Goal: Transaction & Acquisition: Book appointment/travel/reservation

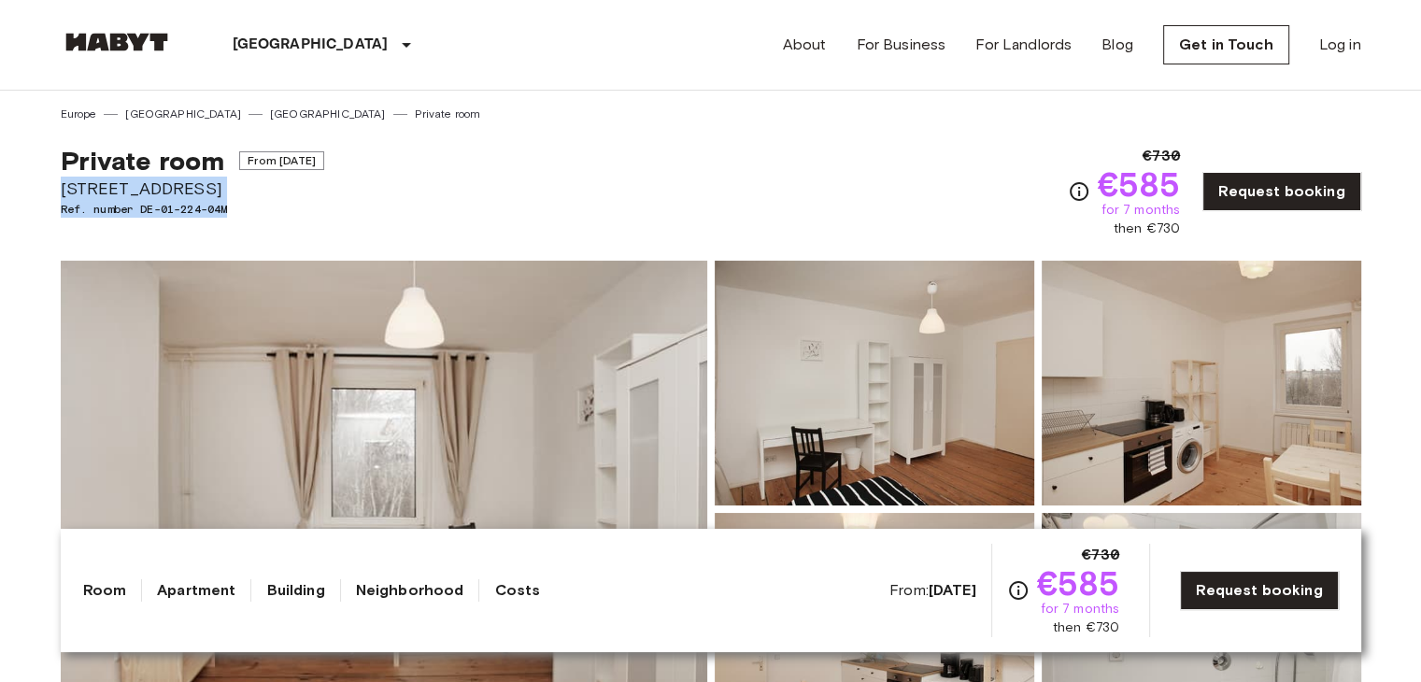
drag, startPoint x: 43, startPoint y: 183, endPoint x: 285, endPoint y: 219, distance: 244.5
copy div "Liebenwalder Straße 14 Ref. number DE-01-224-04M"
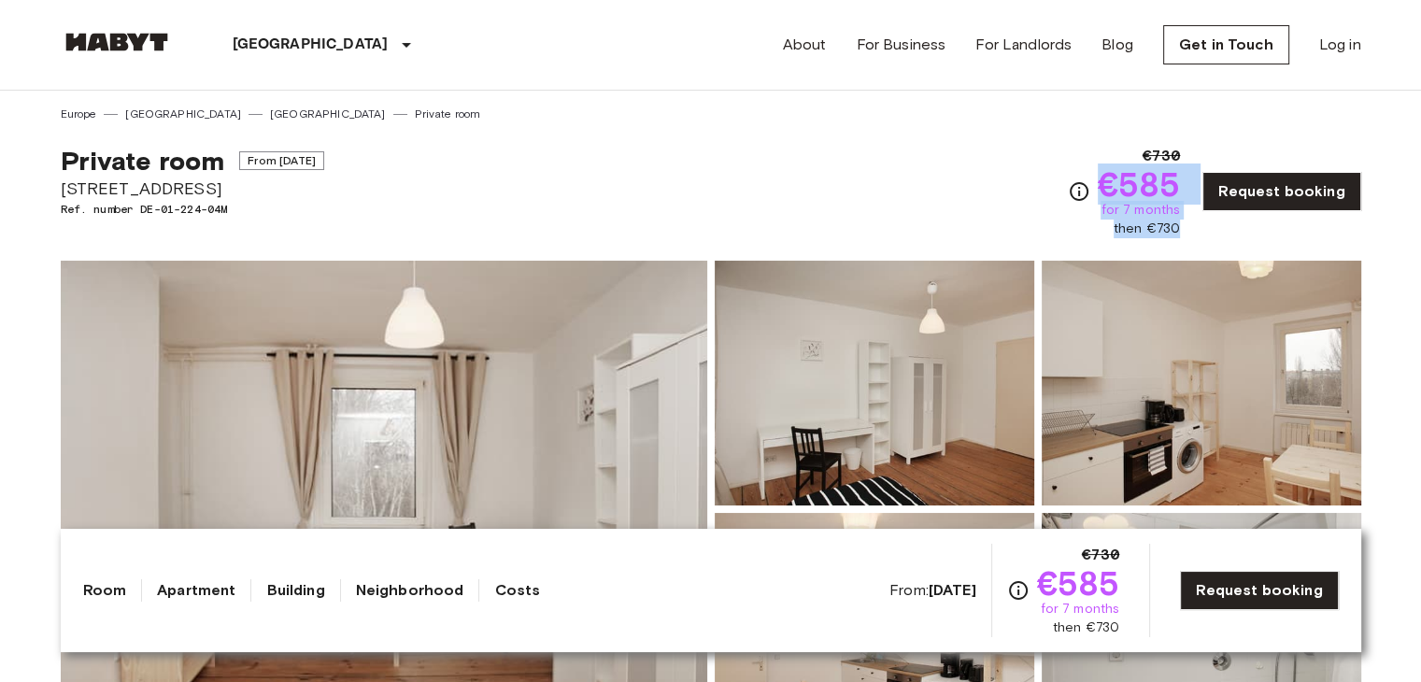
drag, startPoint x: 1169, startPoint y: 231, endPoint x: 1103, endPoint y: 196, distance: 74.8
click at [1103, 196] on div "€730 €585 for 7 months then €730 Request booking" at bounding box center [1214, 191] width 293 height 93
copy div "€585 for 7 months then €730"
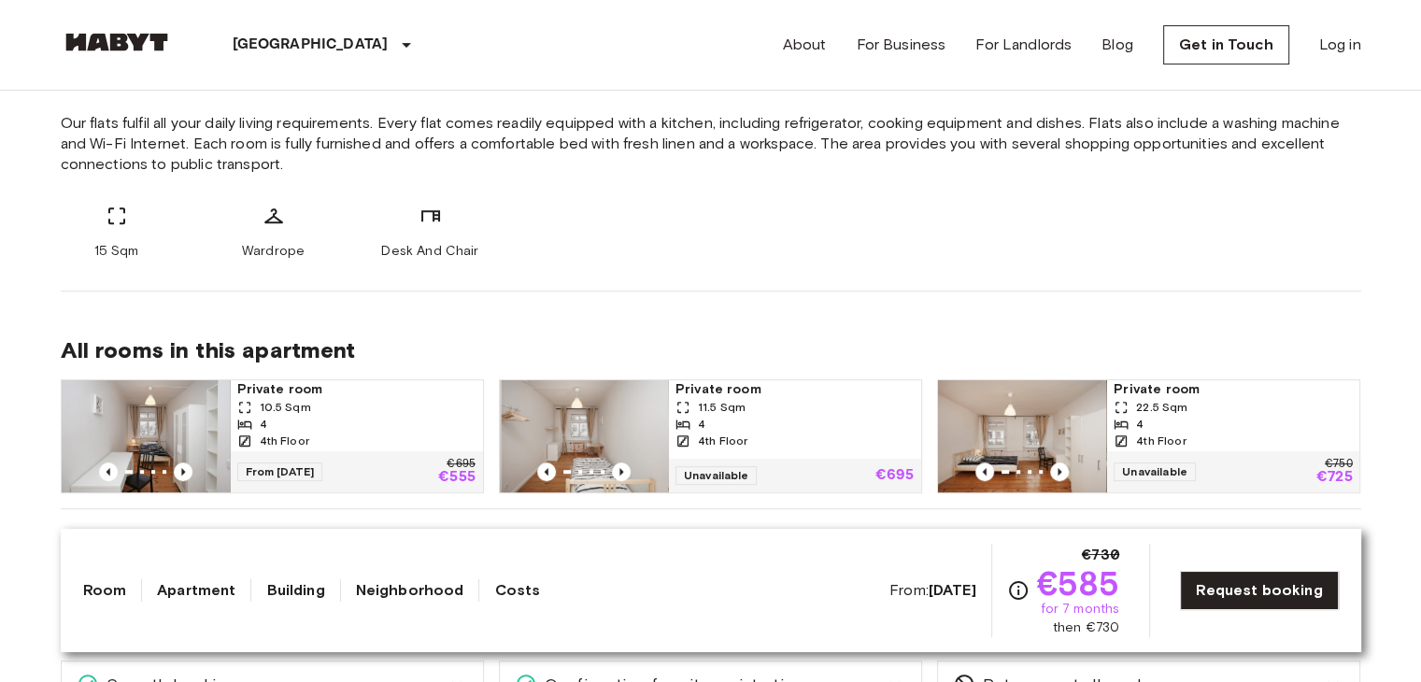
scroll to position [654, 0]
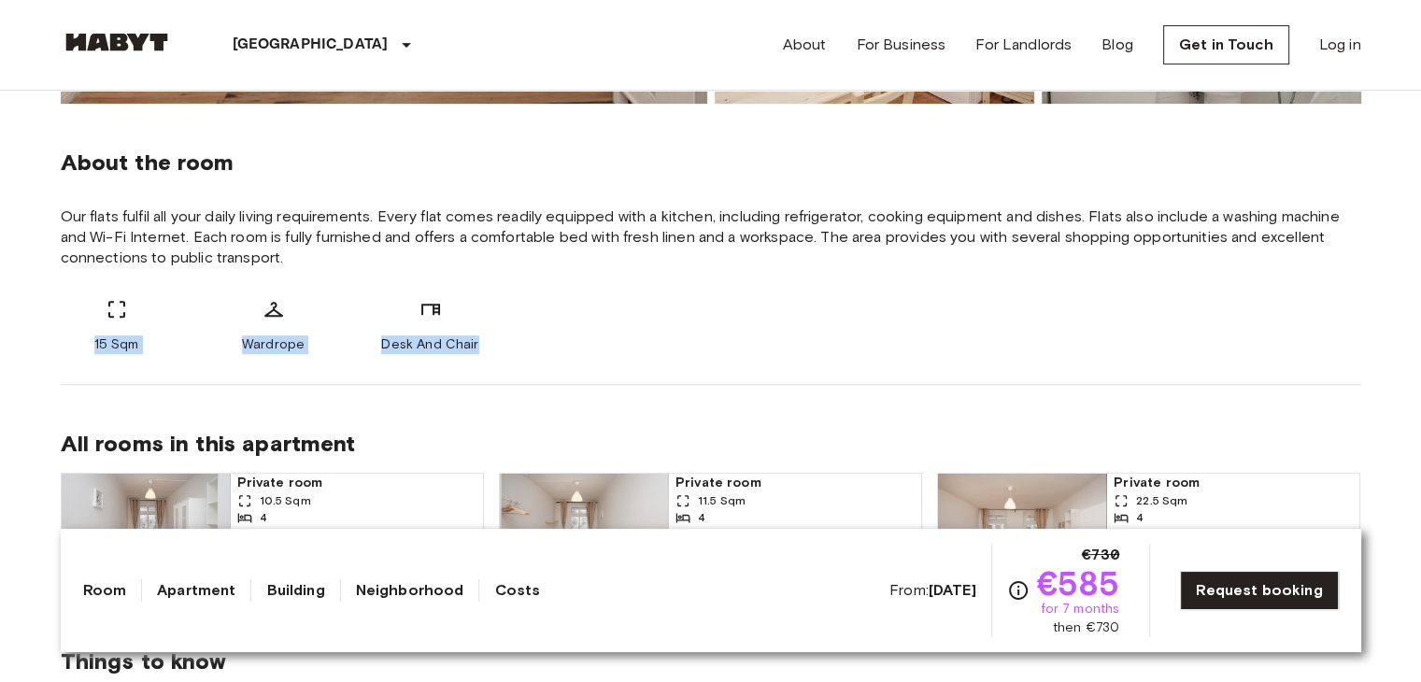
drag, startPoint x: 75, startPoint y: 352, endPoint x: 589, endPoint y: 337, distance: 514.9
click at [589, 337] on div "15 Sqm Wardrope Desk And Chair" at bounding box center [711, 326] width 1300 height 56
copy div "15 Sqm Wardrope Desk And Chair"
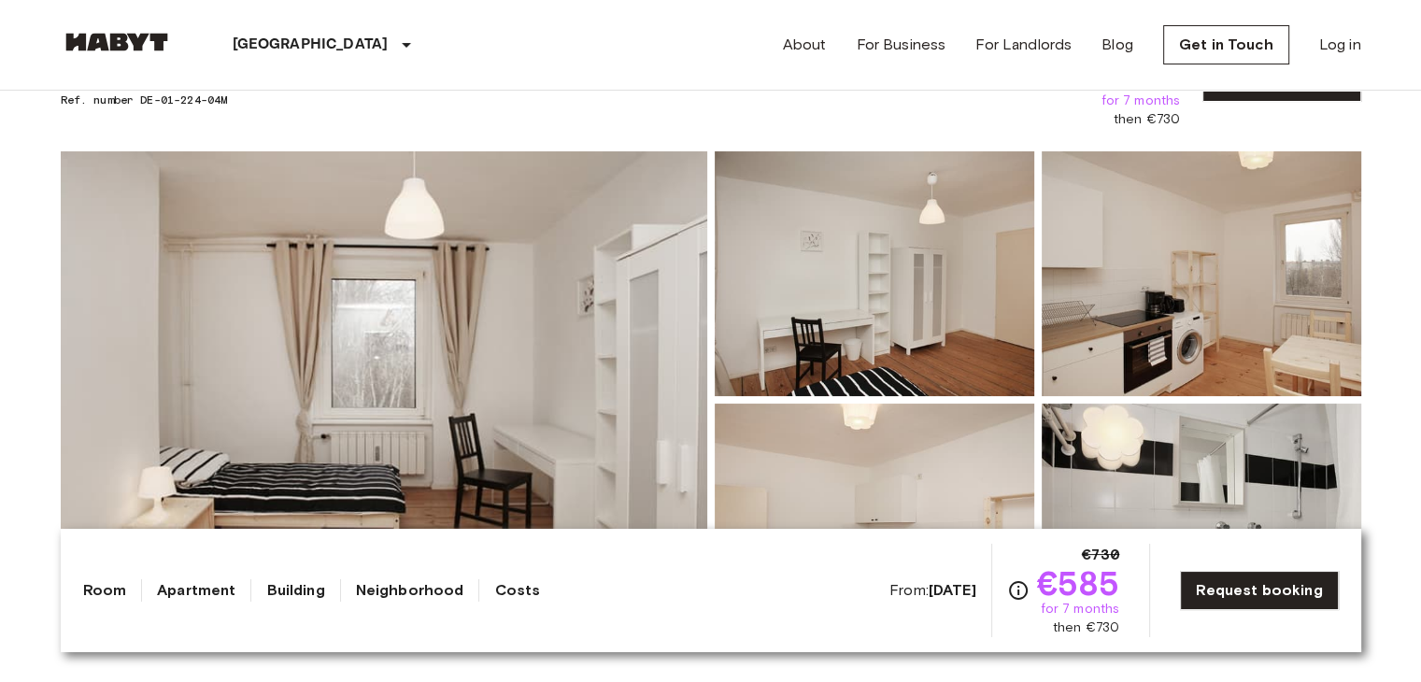
scroll to position [187, 0]
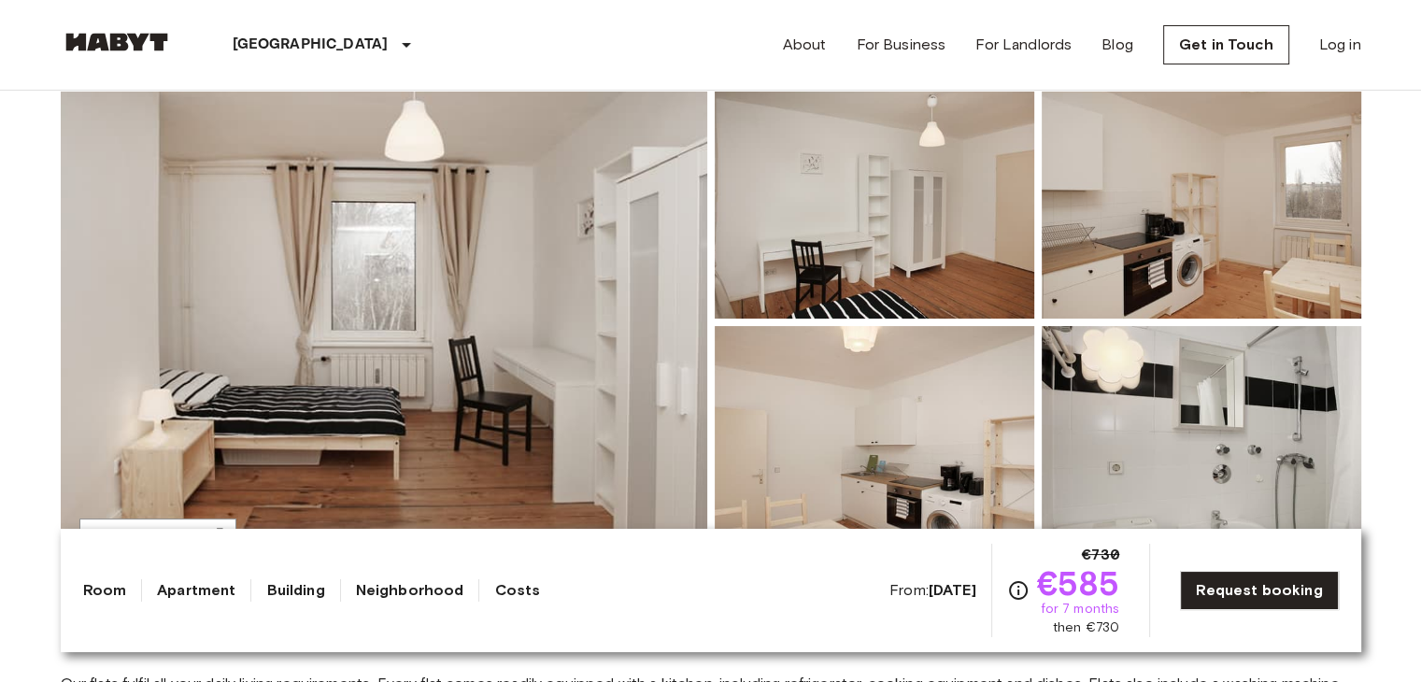
drag, startPoint x: 529, startPoint y: 373, endPoint x: 529, endPoint y: 360, distance: 13.1
drag, startPoint x: 0, startPoint y: 401, endPoint x: 672, endPoint y: 326, distance: 675.7
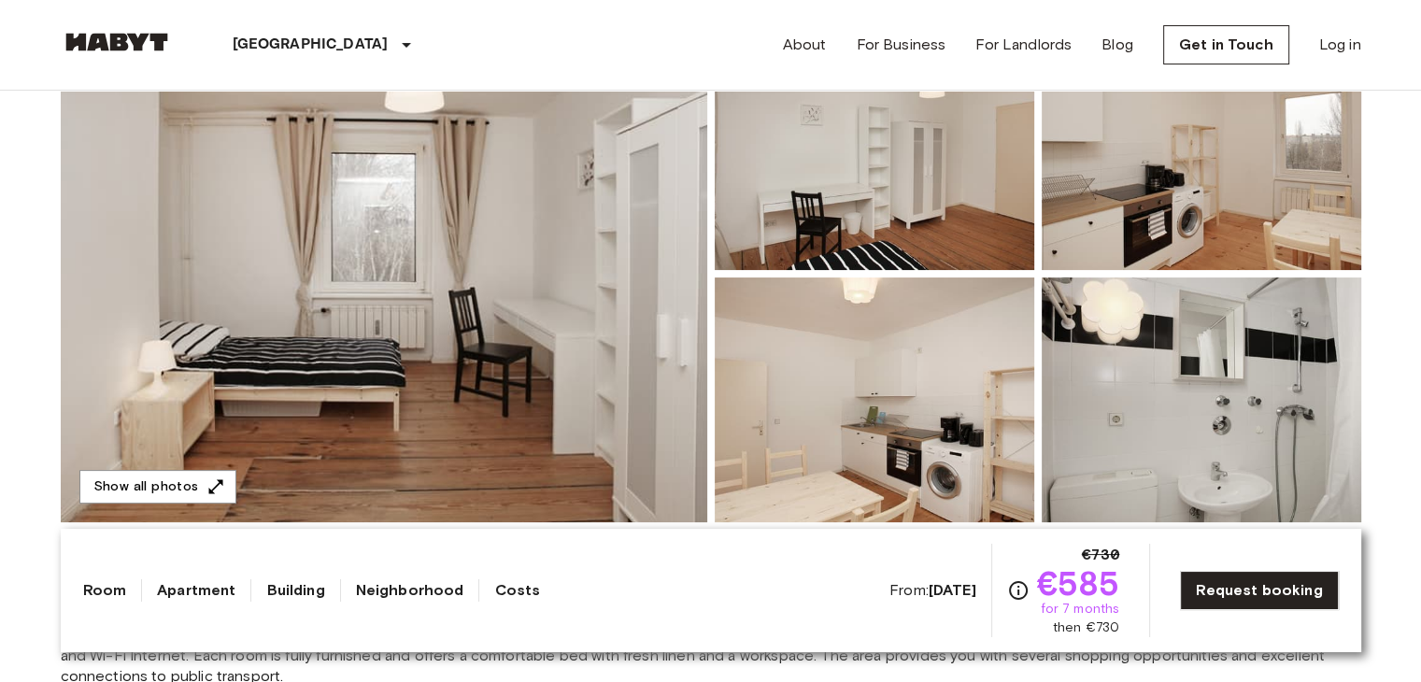
scroll to position [280, 0]
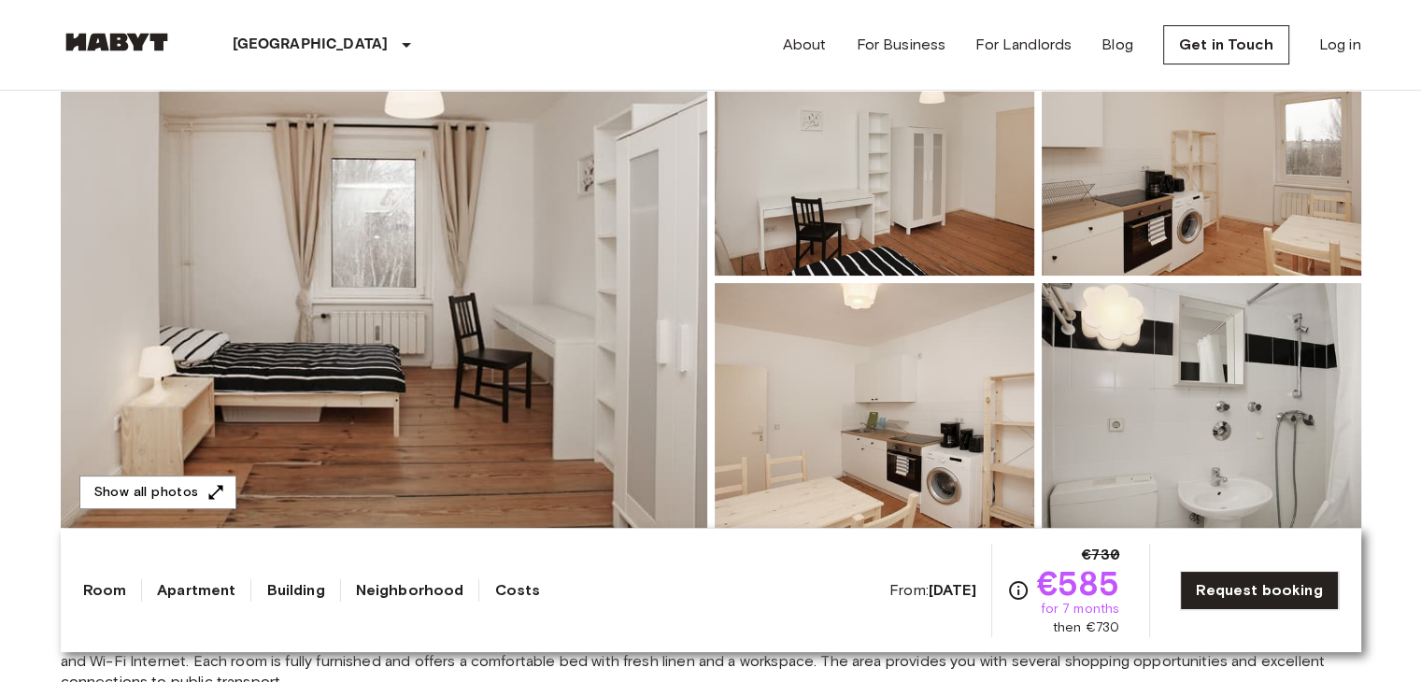
scroll to position [187, 0]
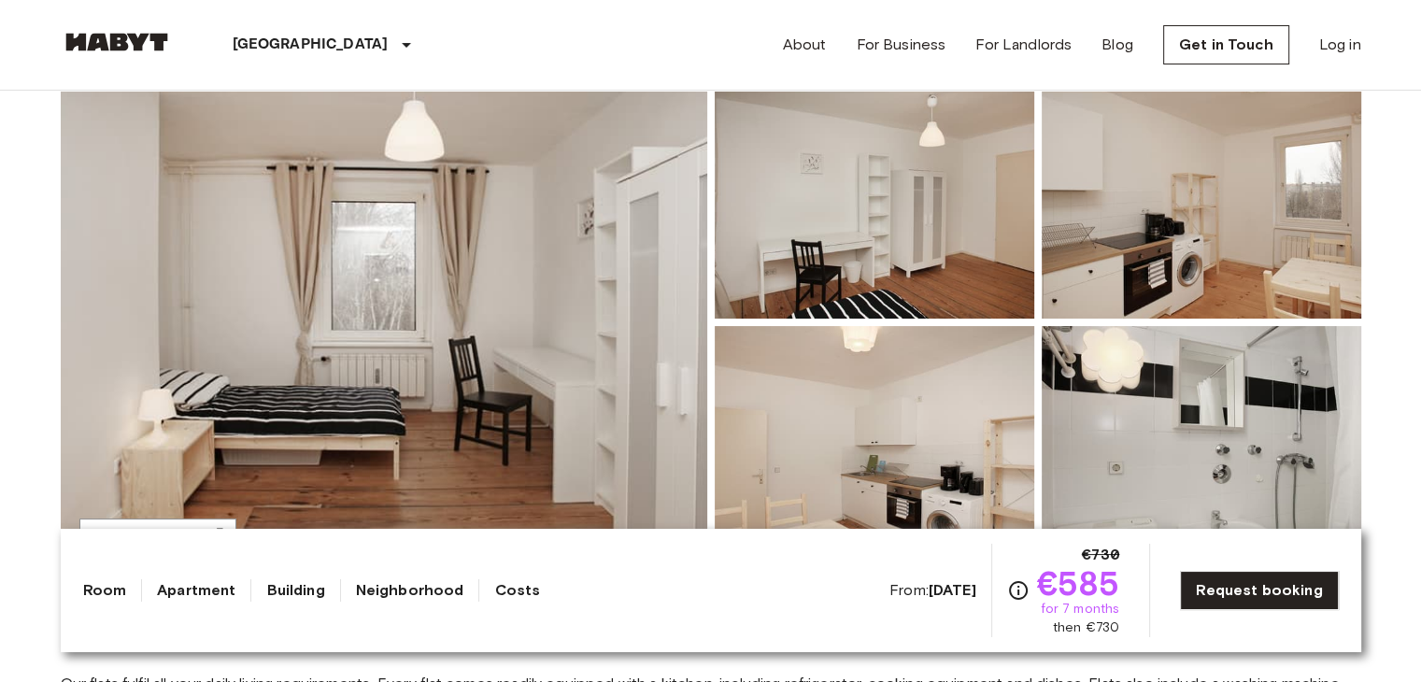
drag, startPoint x: 0, startPoint y: 526, endPoint x: 421, endPoint y: 426, distance: 432.9
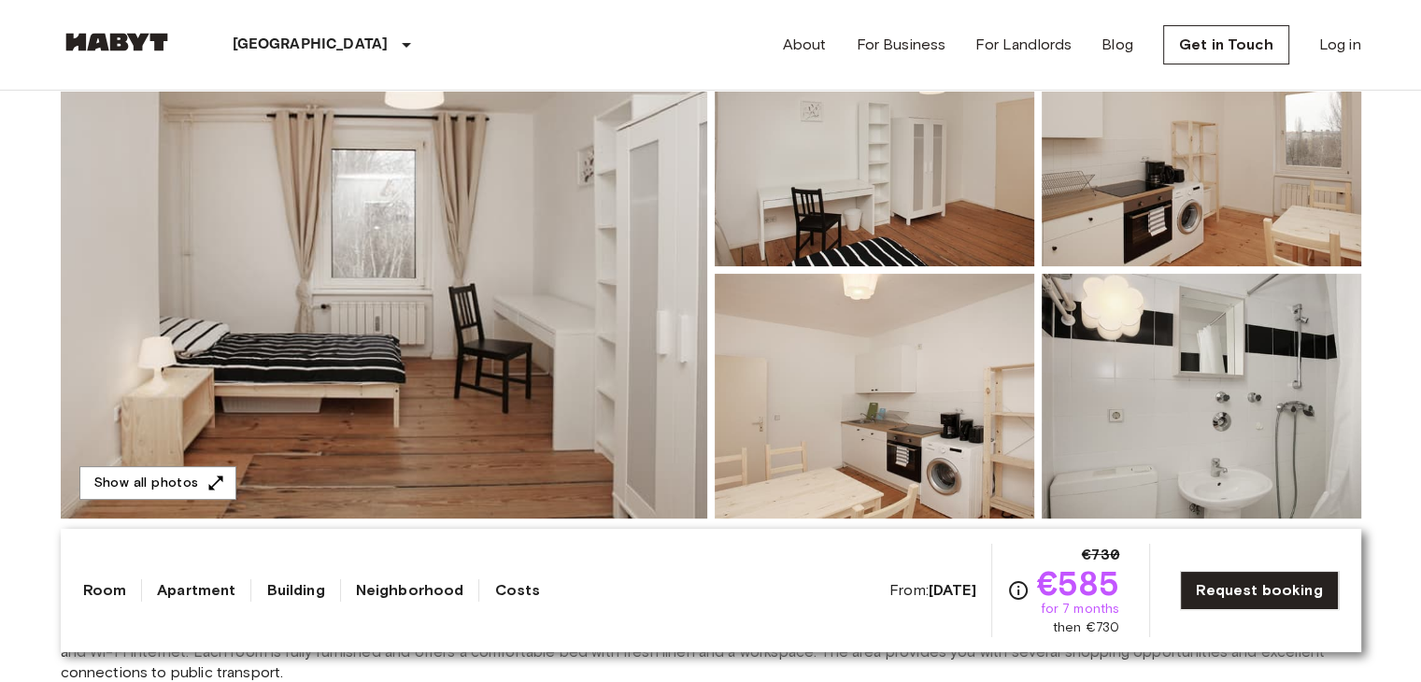
scroll to position [374, 0]
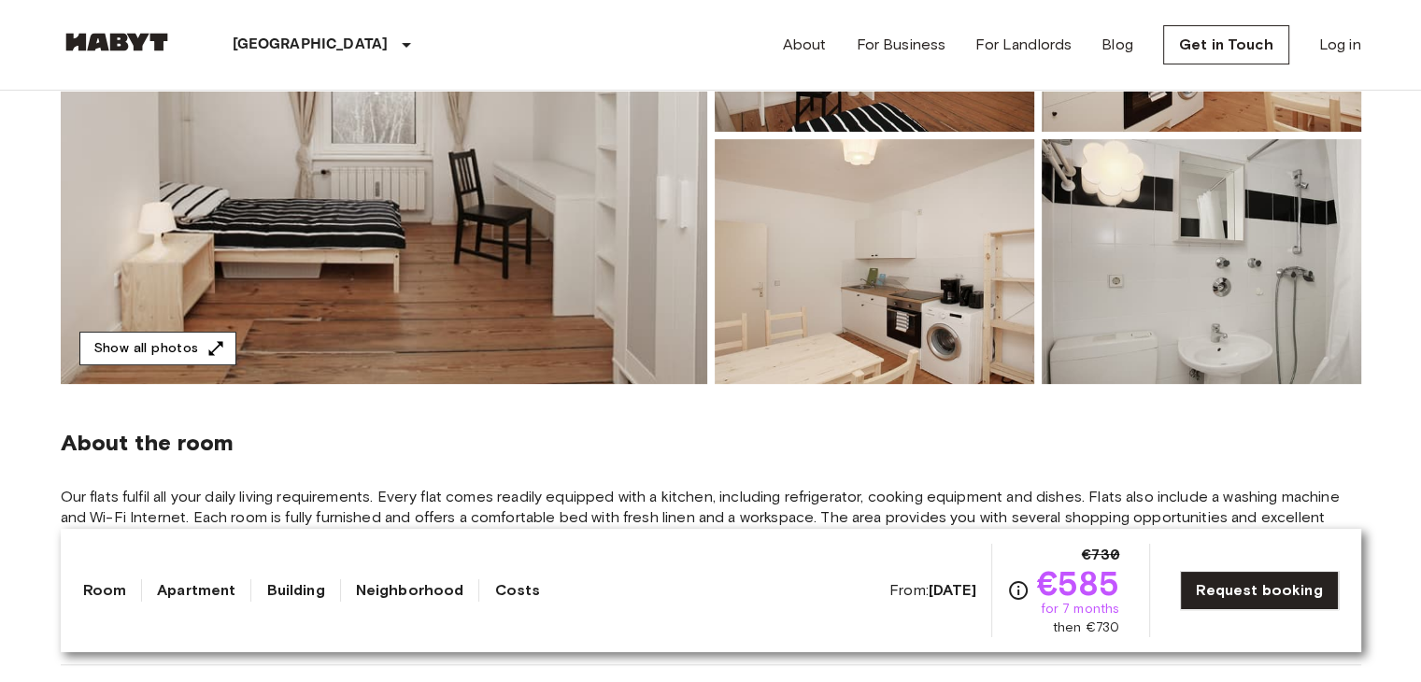
click at [155, 356] on button "Show all photos" at bounding box center [157, 349] width 157 height 35
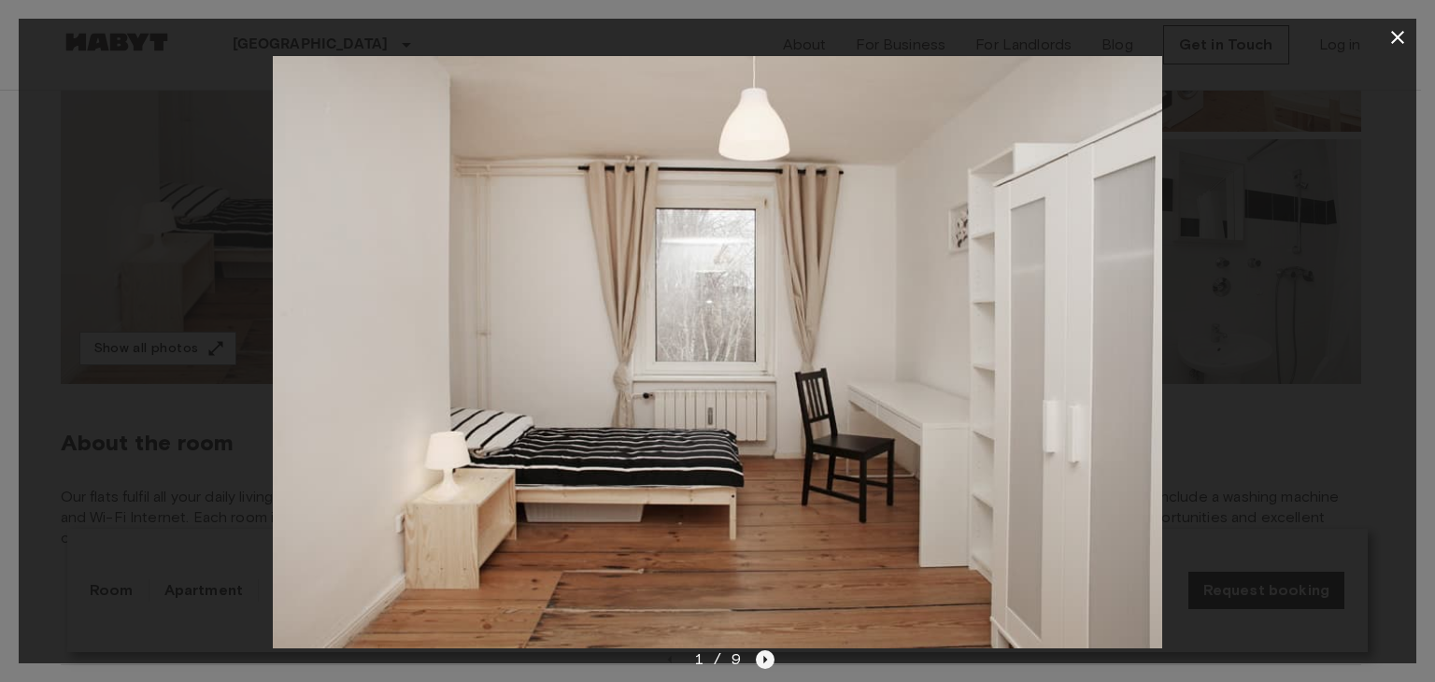
click at [758, 663] on icon "Next image" at bounding box center [765, 659] width 19 height 19
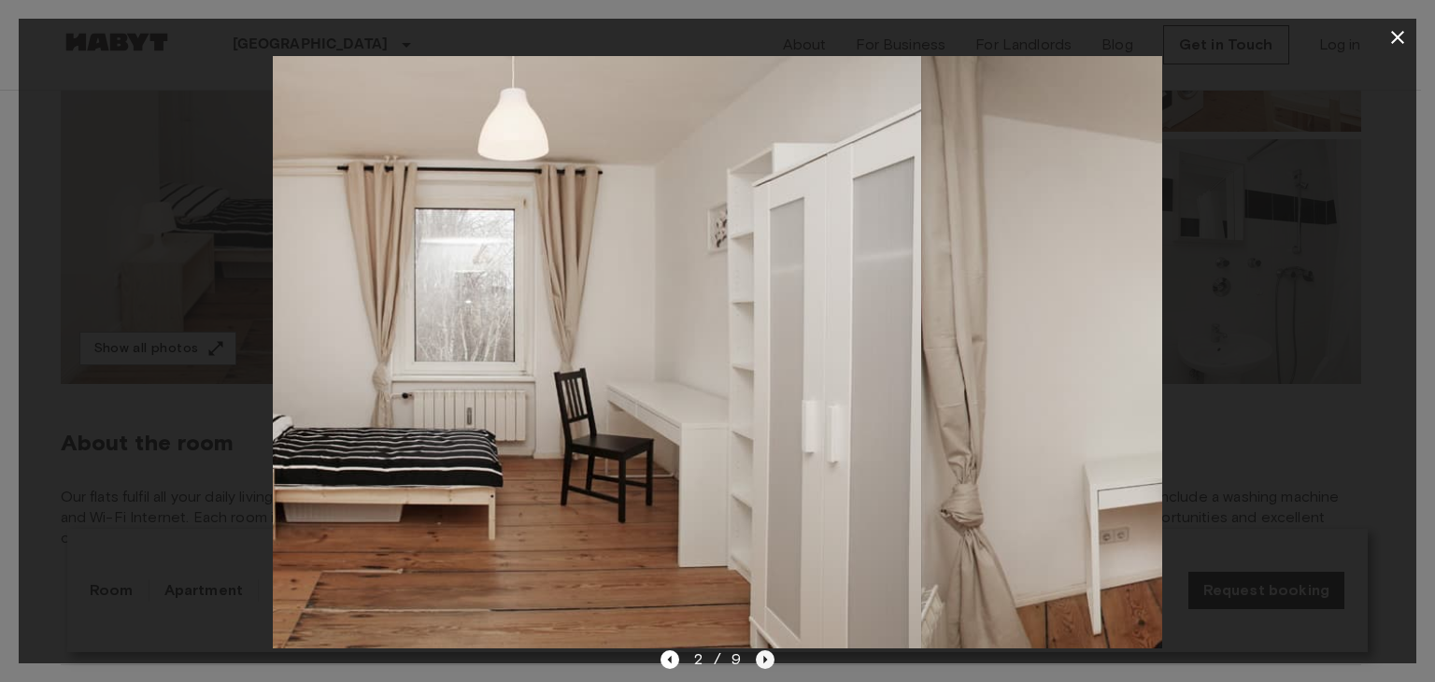
click at [758, 663] on icon "Next image" at bounding box center [765, 659] width 19 height 19
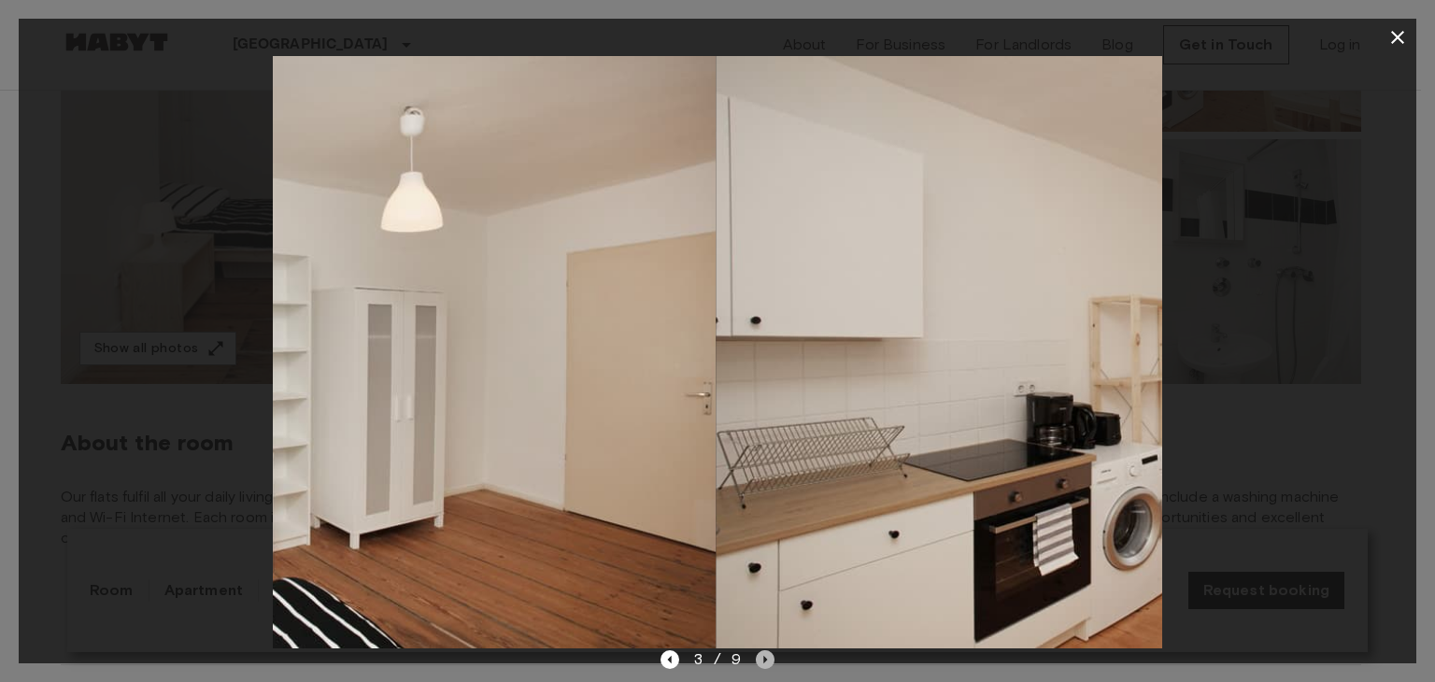
click at [758, 663] on icon "Next image" at bounding box center [765, 659] width 19 height 19
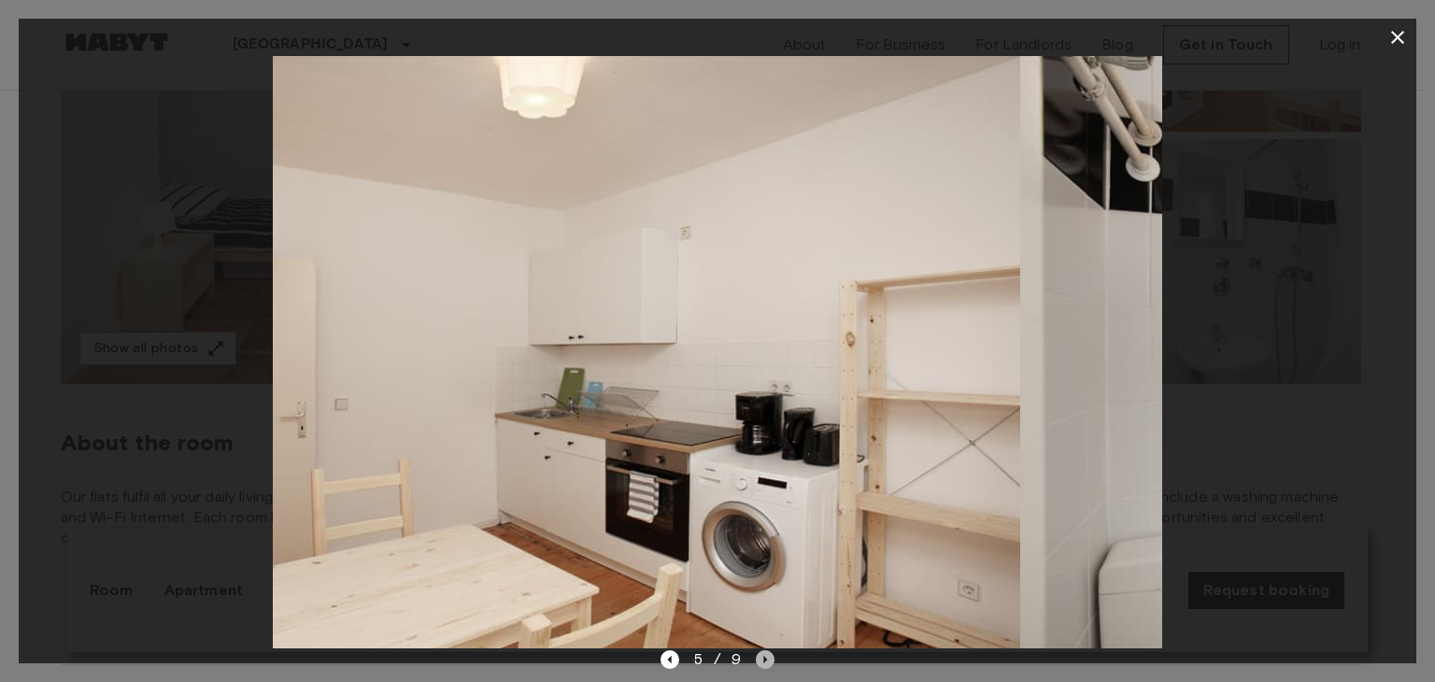
click at [758, 663] on icon "Next image" at bounding box center [765, 659] width 19 height 19
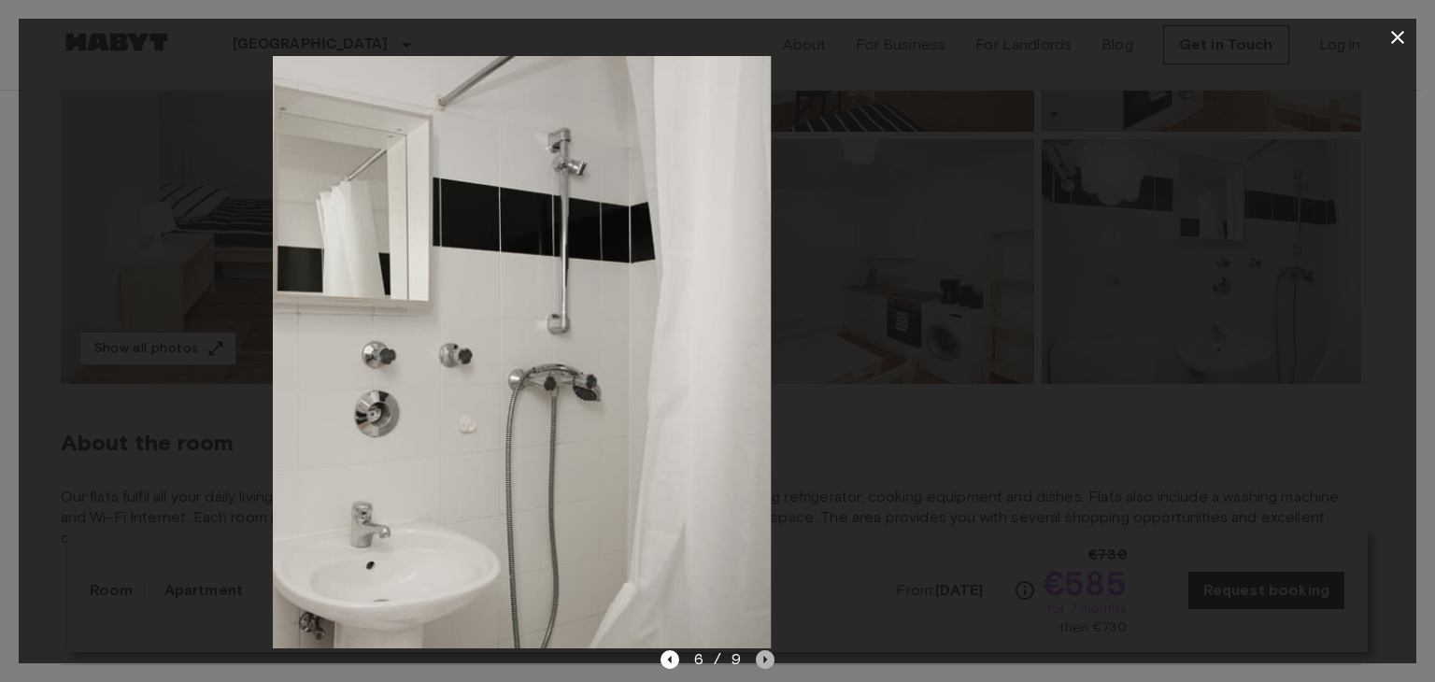
click at [758, 663] on icon "Next image" at bounding box center [765, 659] width 19 height 19
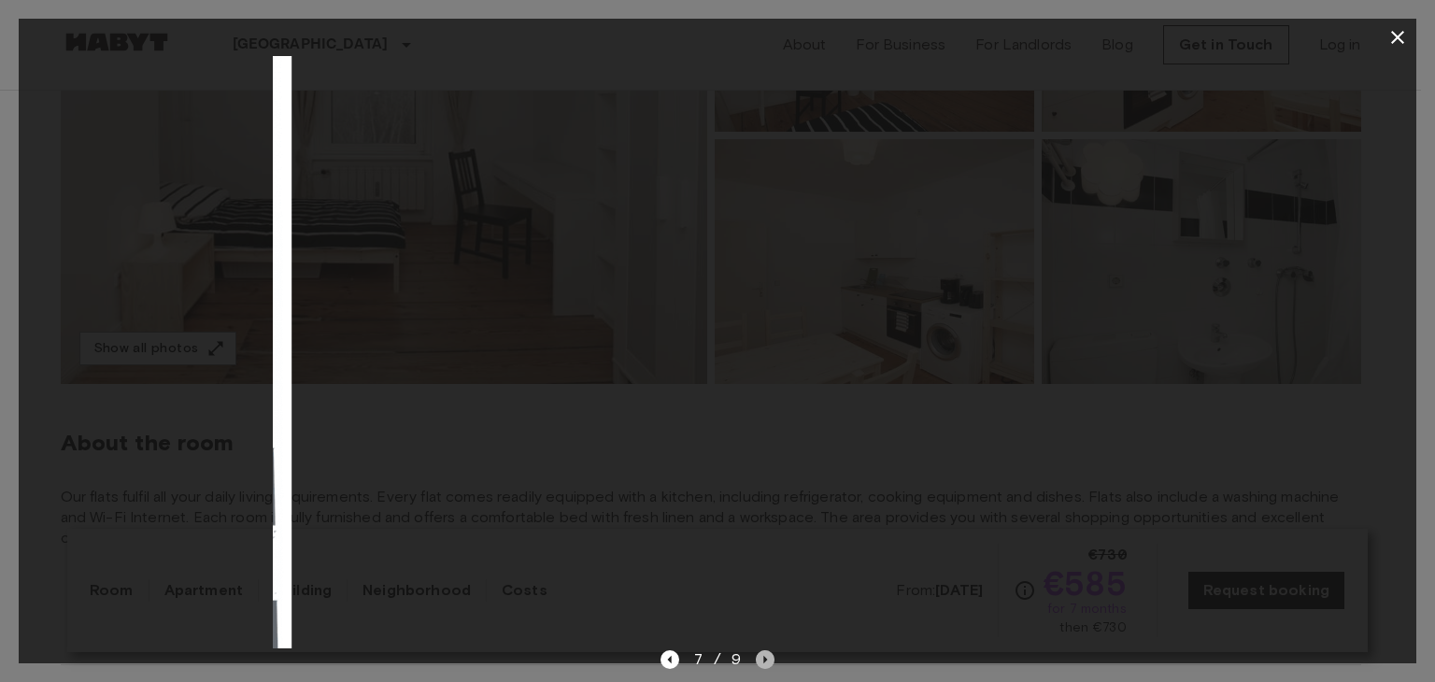
click at [758, 663] on icon "Next image" at bounding box center [765, 659] width 19 height 19
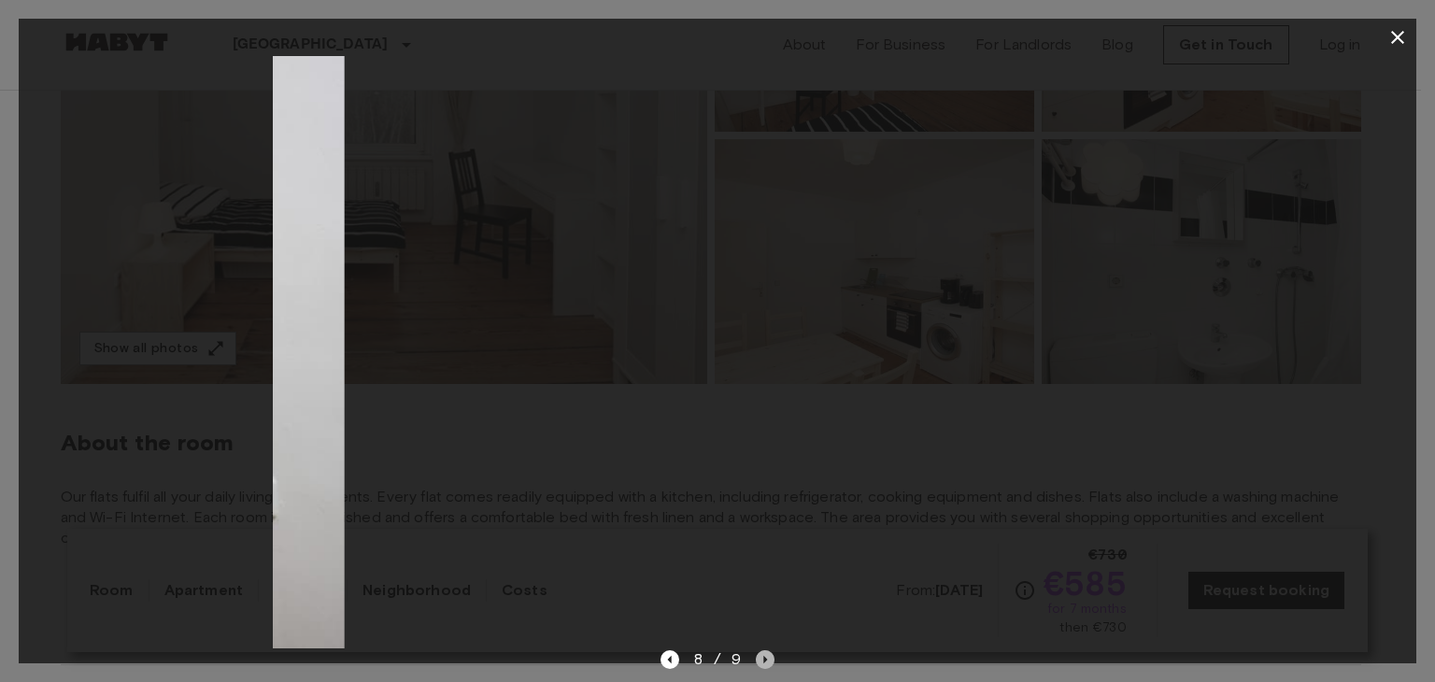
click at [758, 663] on icon "Next image" at bounding box center [765, 659] width 19 height 19
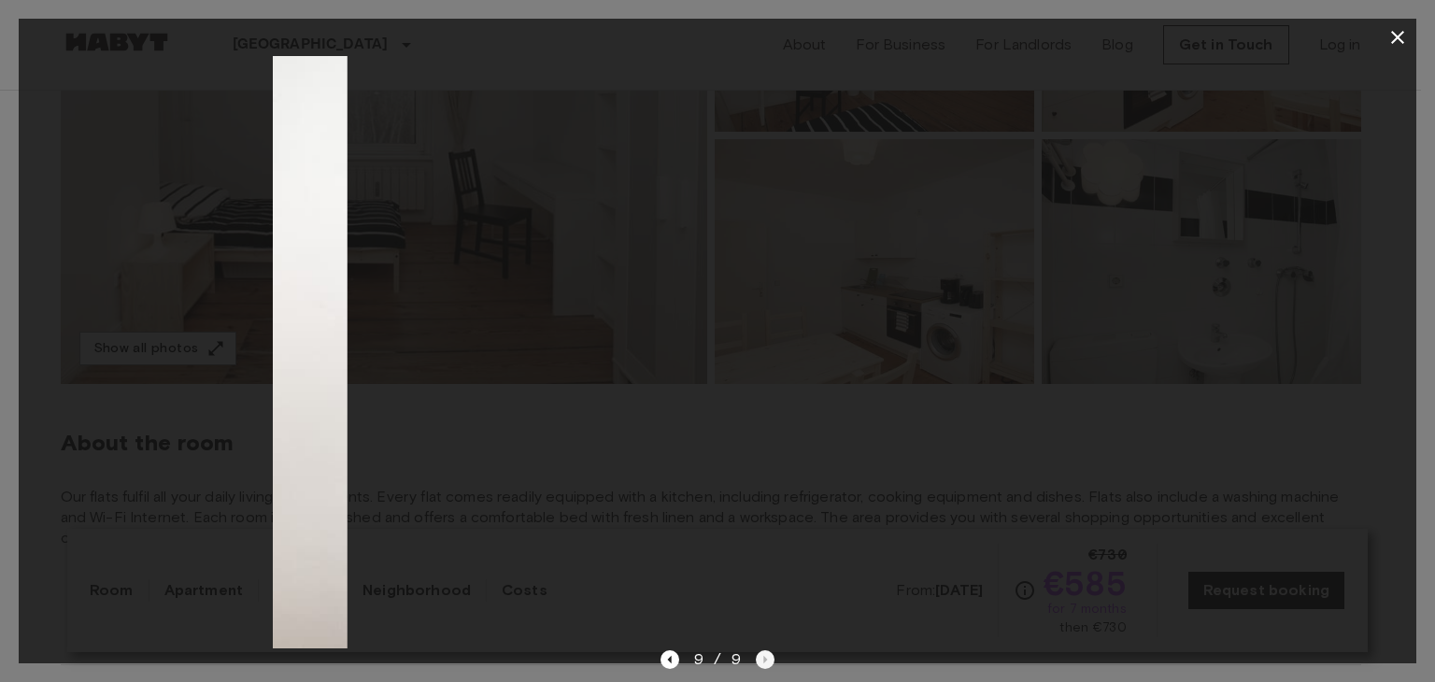
click at [758, 663] on div "9 / 9" at bounding box center [717, 659] width 115 height 22
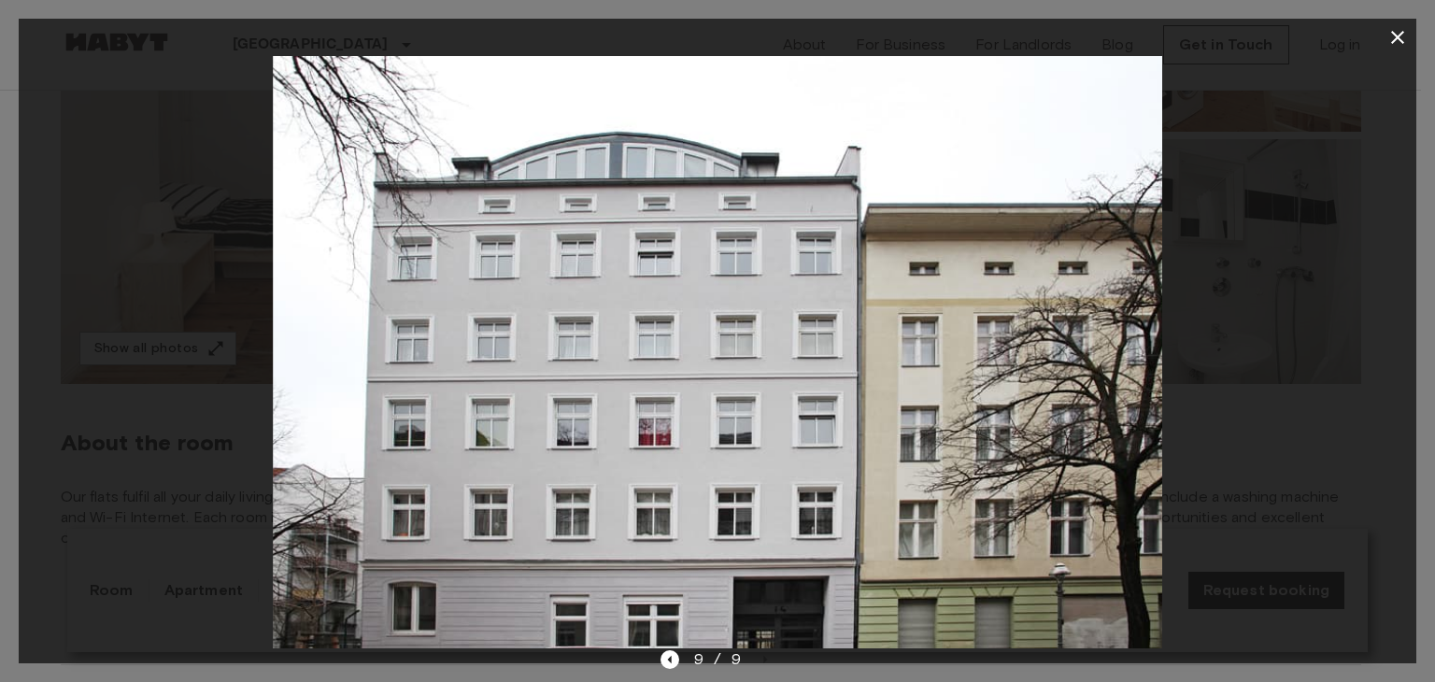
click at [680, 661] on div "9 / 9" at bounding box center [717, 659] width 115 height 22
click at [663, 659] on icon "Previous image" at bounding box center [669, 659] width 19 height 19
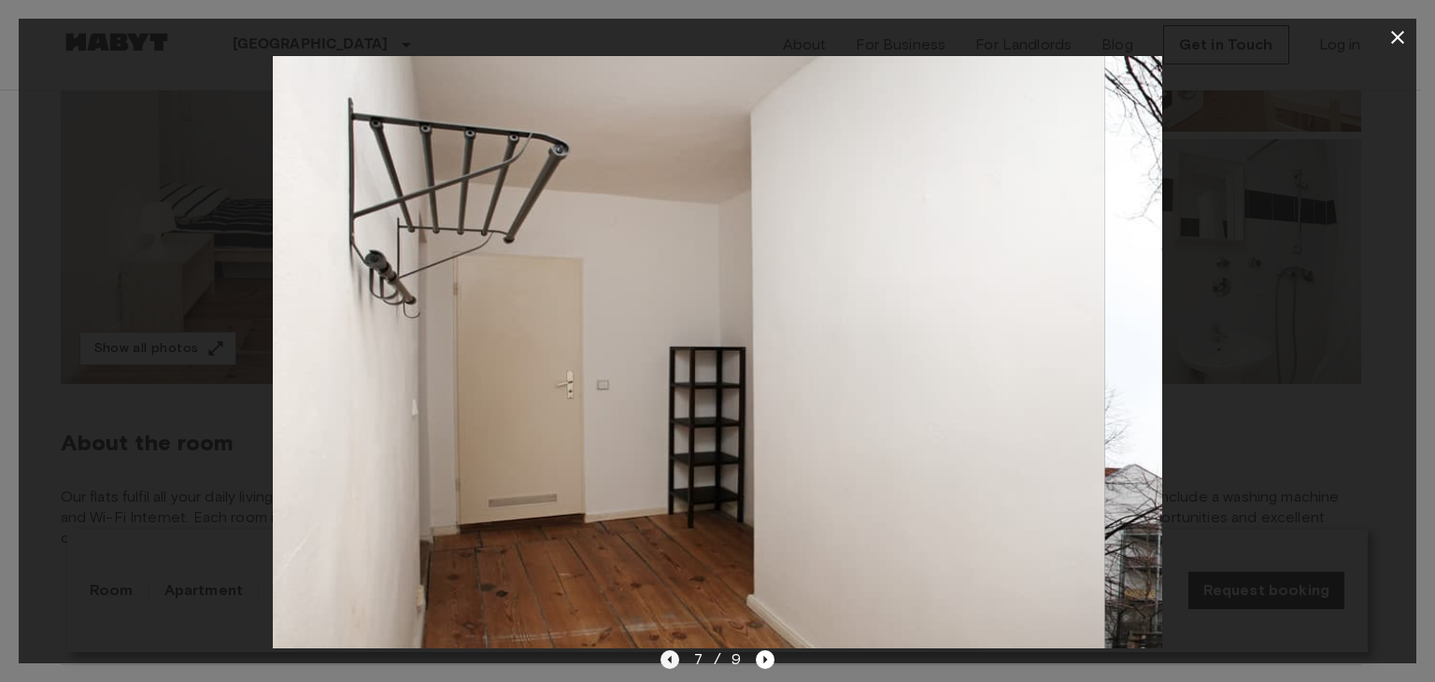
click at [663, 659] on icon "Previous image" at bounding box center [669, 659] width 19 height 19
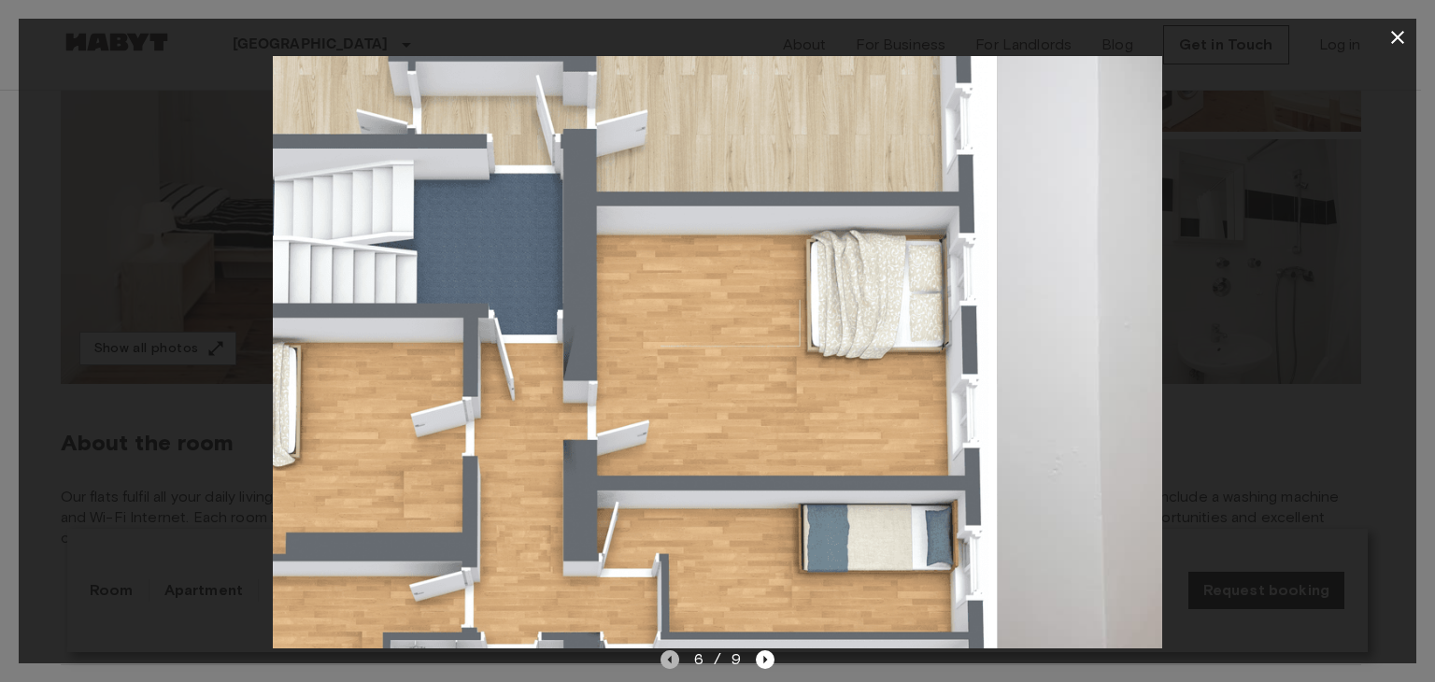
click at [663, 659] on icon "Previous image" at bounding box center [669, 659] width 19 height 19
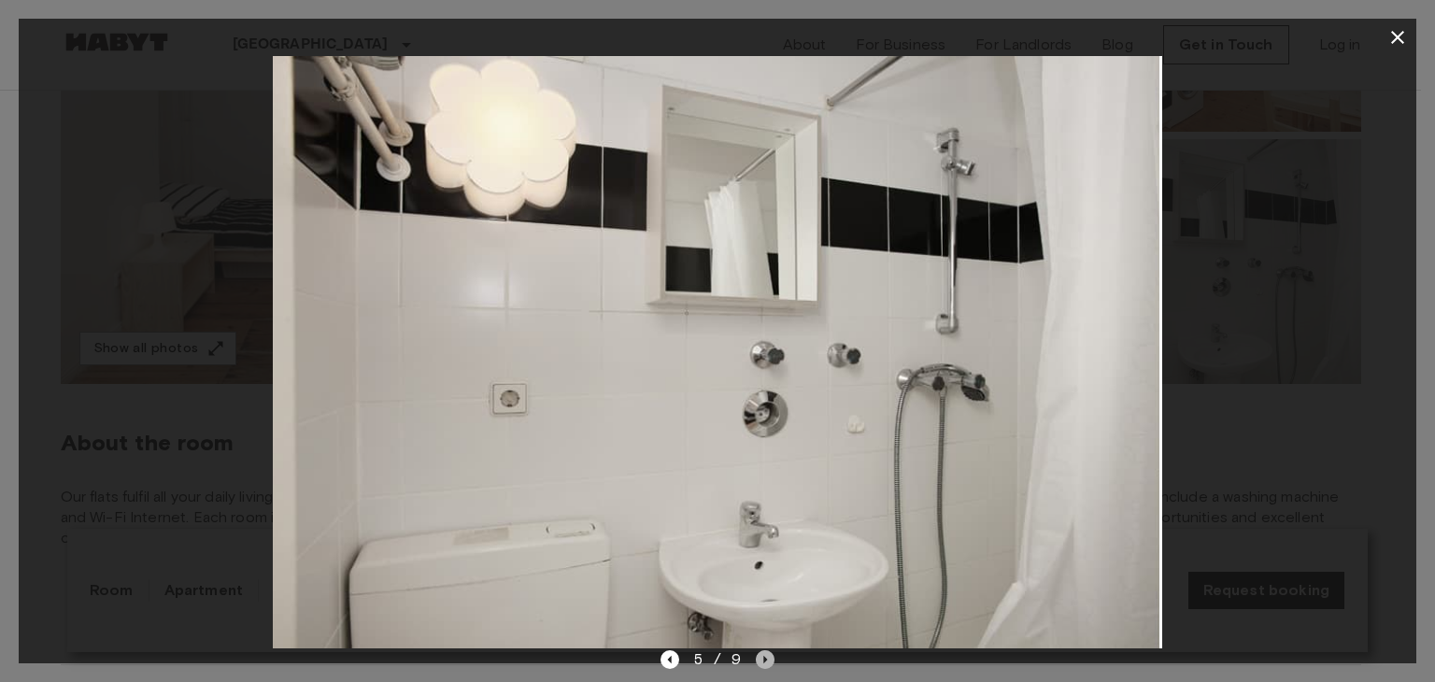
drag, startPoint x: 763, startPoint y: 662, endPoint x: 787, endPoint y: 574, distance: 91.1
click at [762, 659] on icon "Next image" at bounding box center [765, 659] width 19 height 19
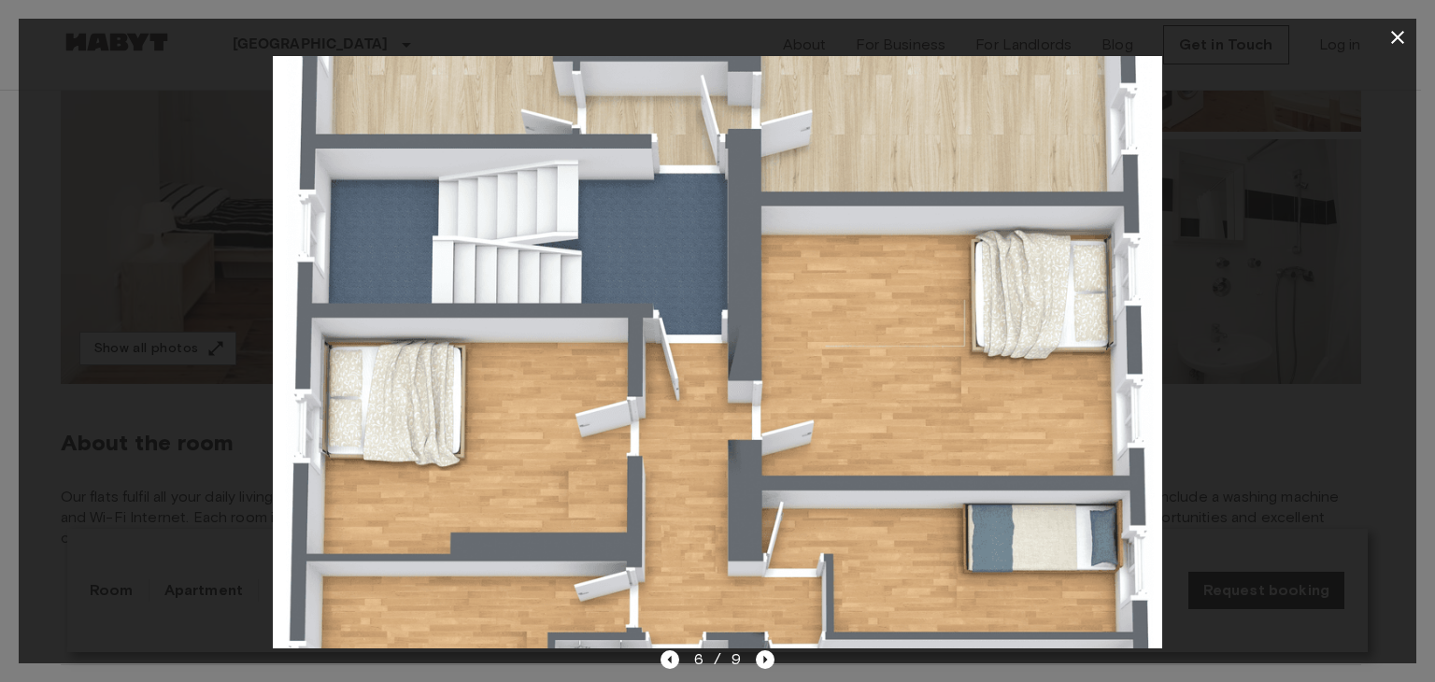
click at [1403, 35] on icon "button" at bounding box center [1397, 37] width 22 height 22
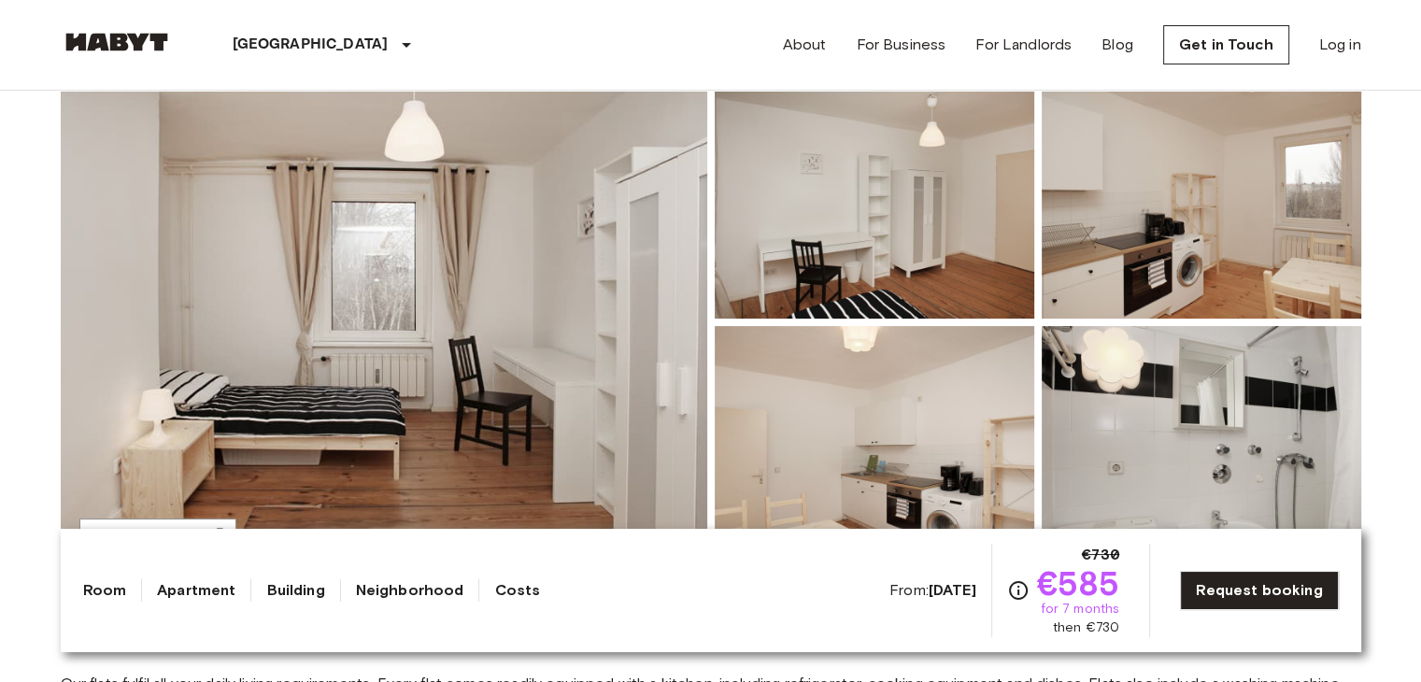
scroll to position [0, 0]
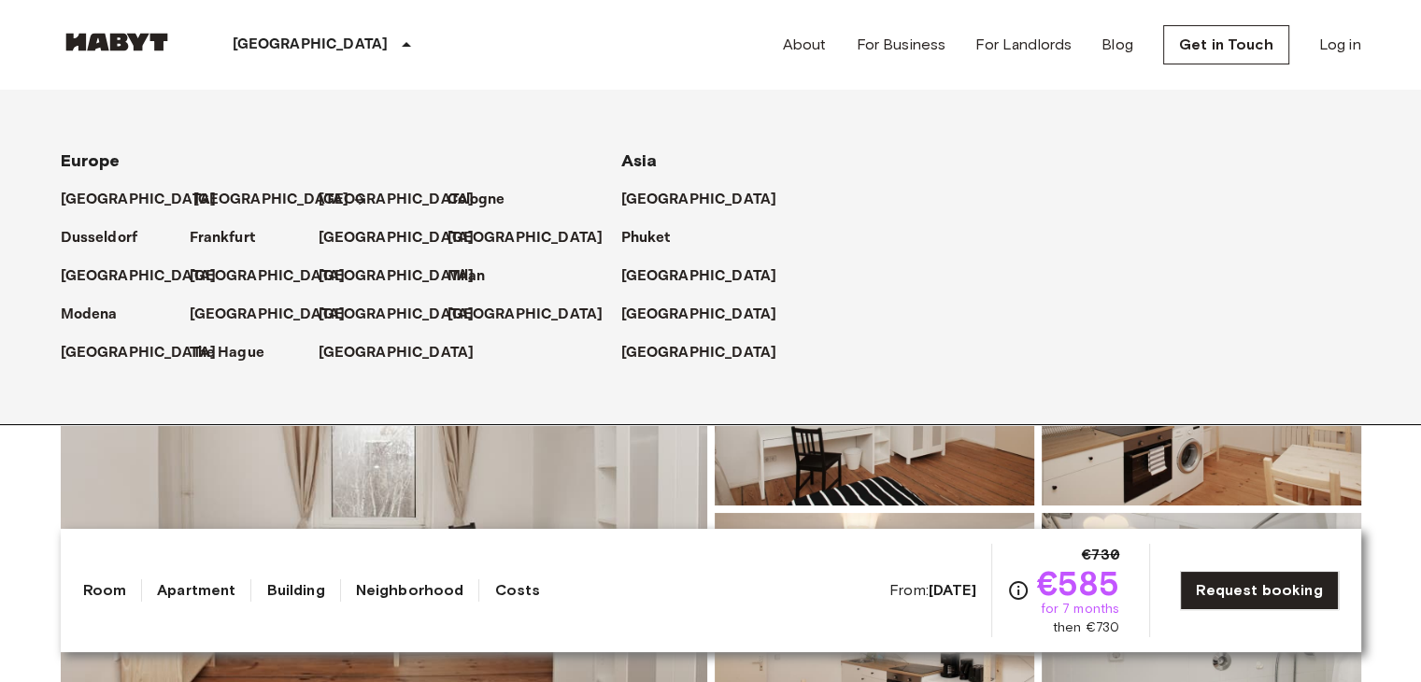
click at [194, 191] on p "[GEOGRAPHIC_DATA]" at bounding box center [271, 200] width 156 height 22
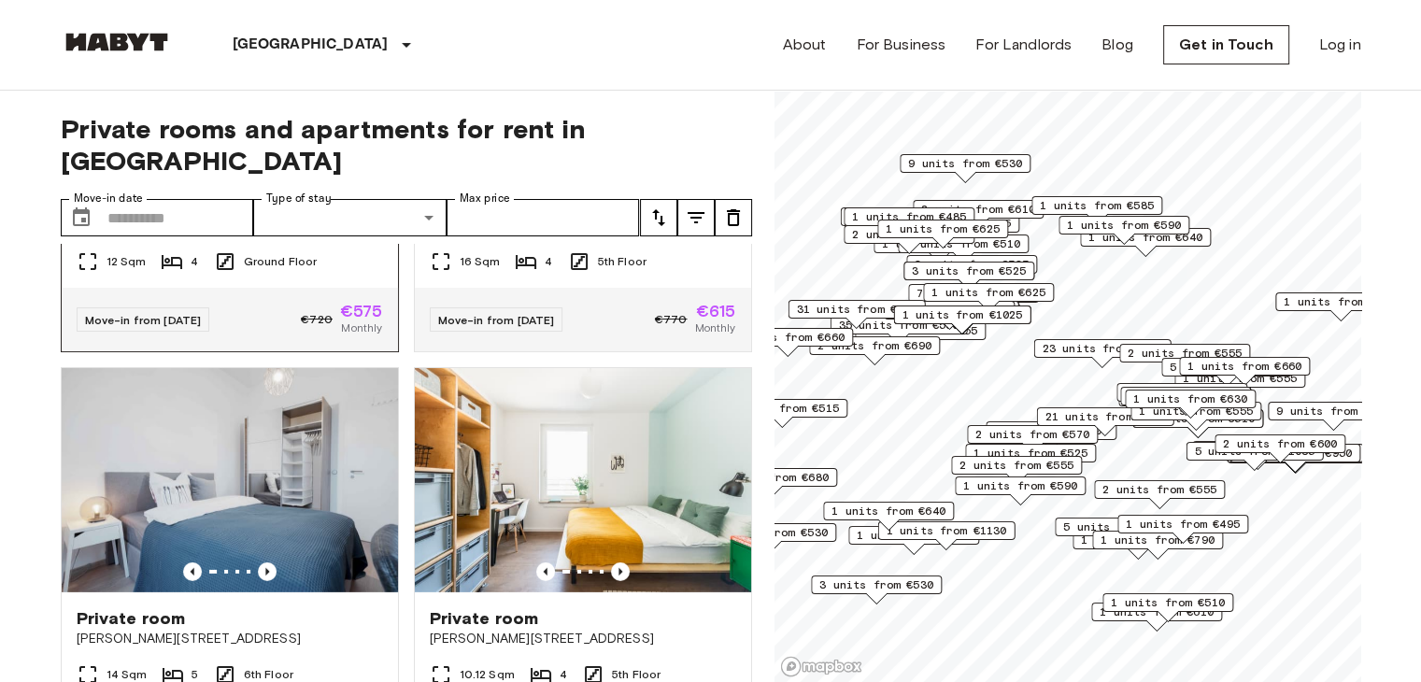
scroll to position [5578, 0]
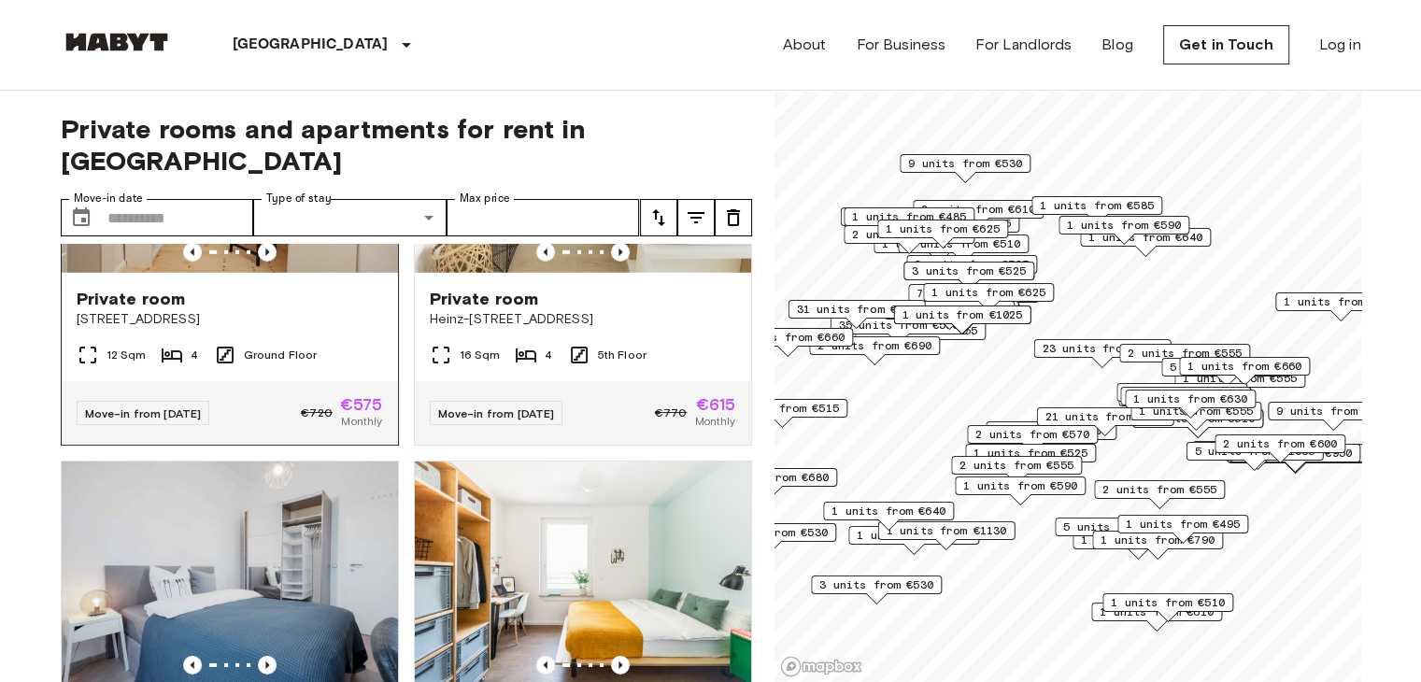
click at [296, 445] on div "Move-in from 19 Aug 25 €720 €575 Monthly" at bounding box center [230, 413] width 336 height 64
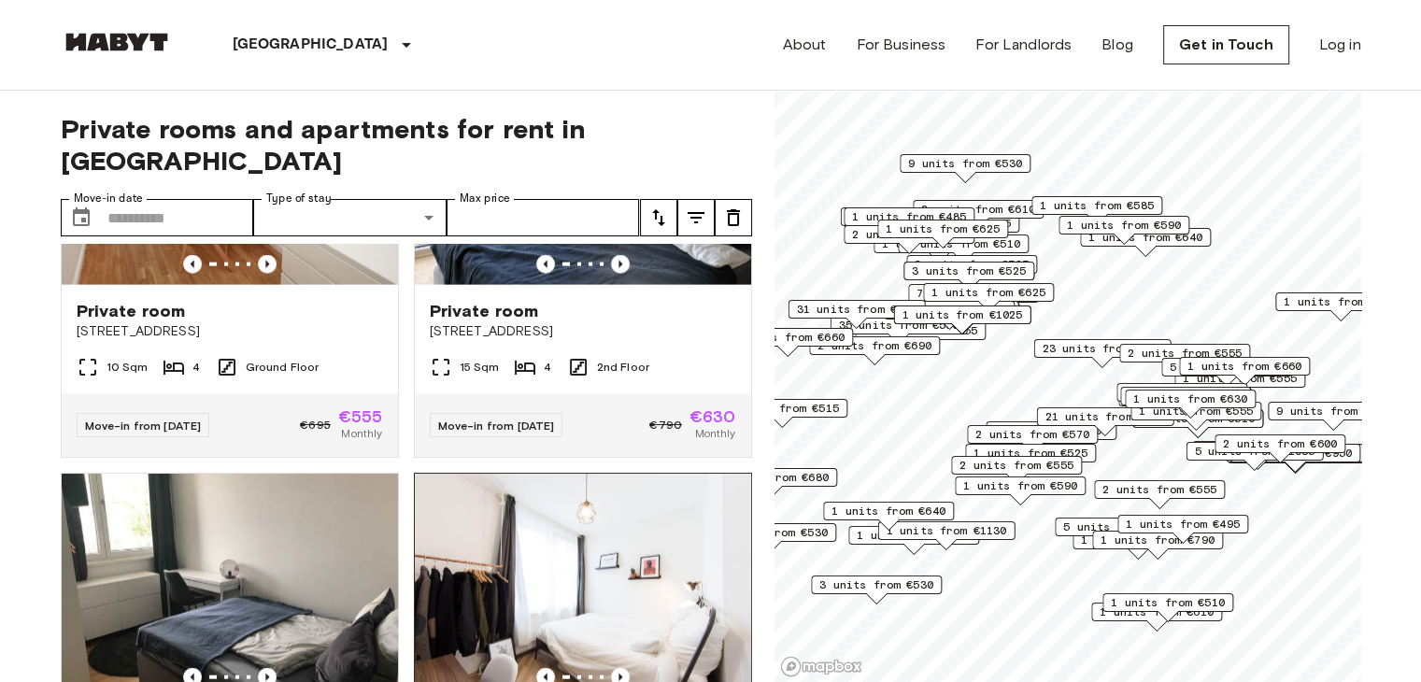
scroll to position [4270, 0]
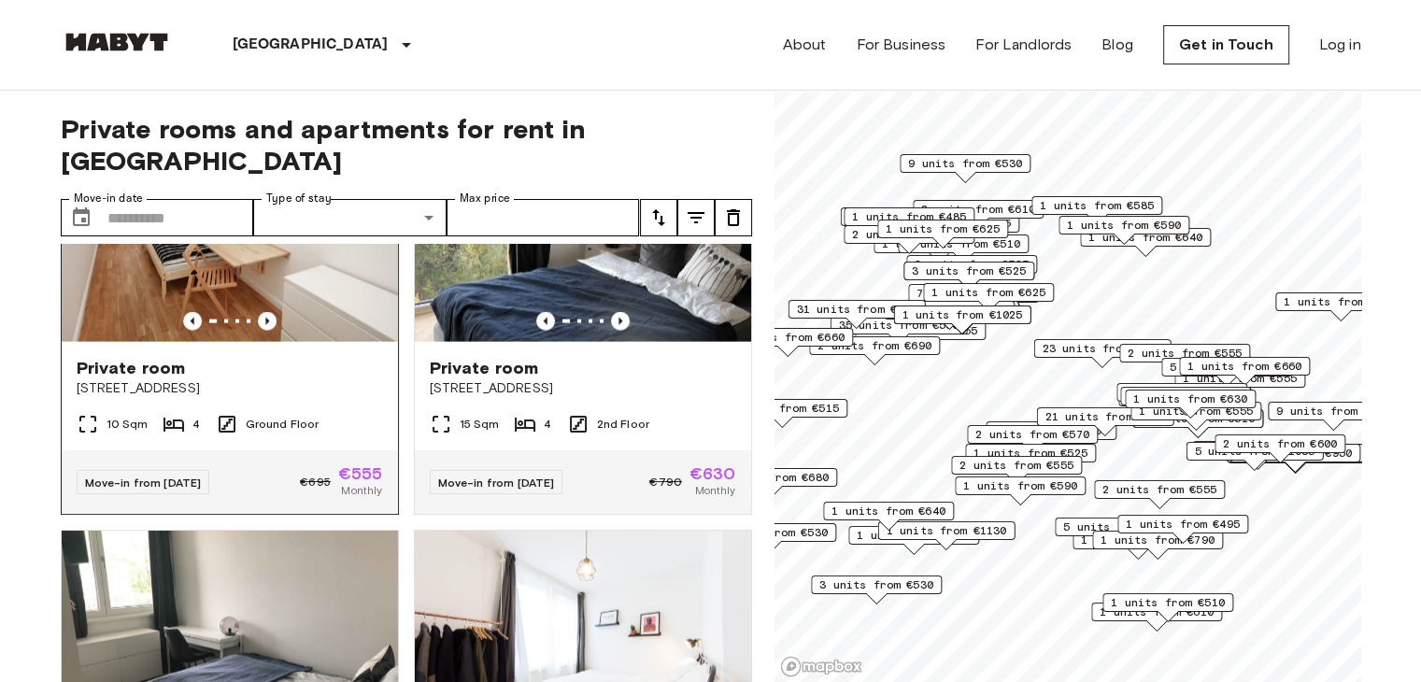
click at [220, 379] on div "Private room" at bounding box center [230, 368] width 306 height 22
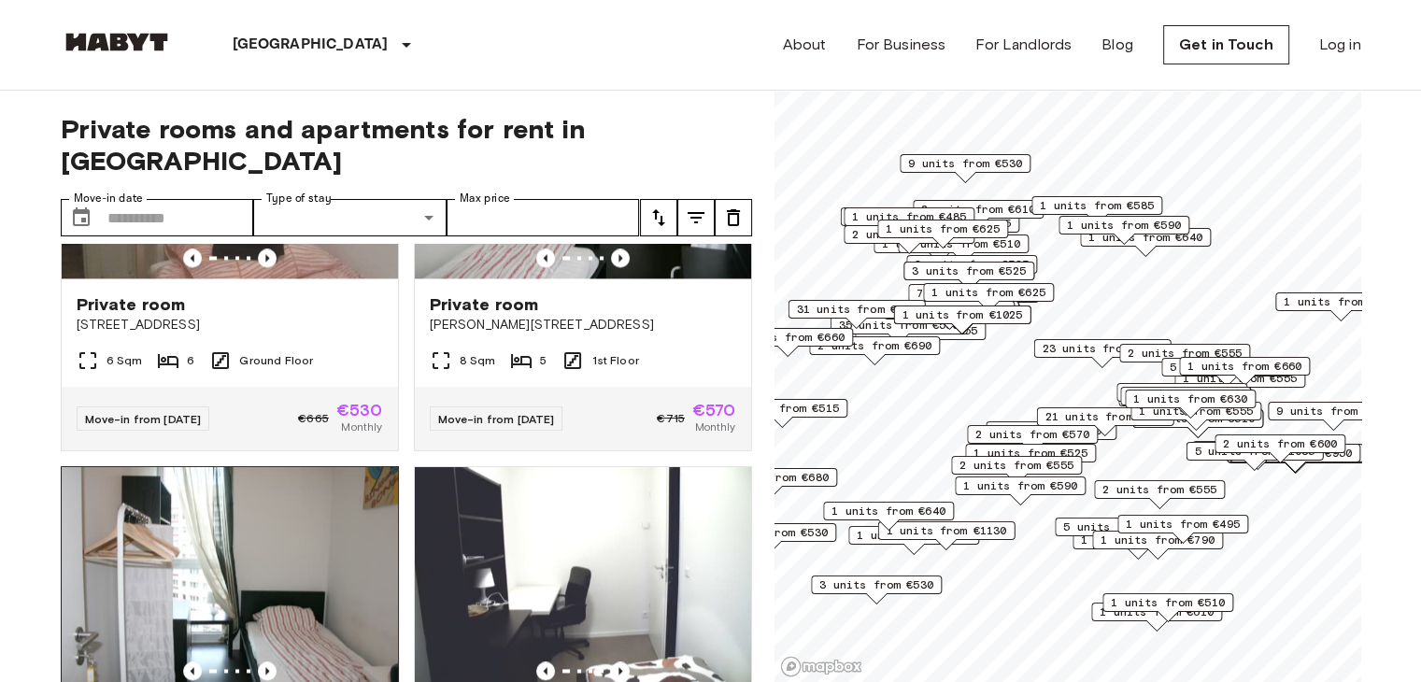
scroll to position [2589, 0]
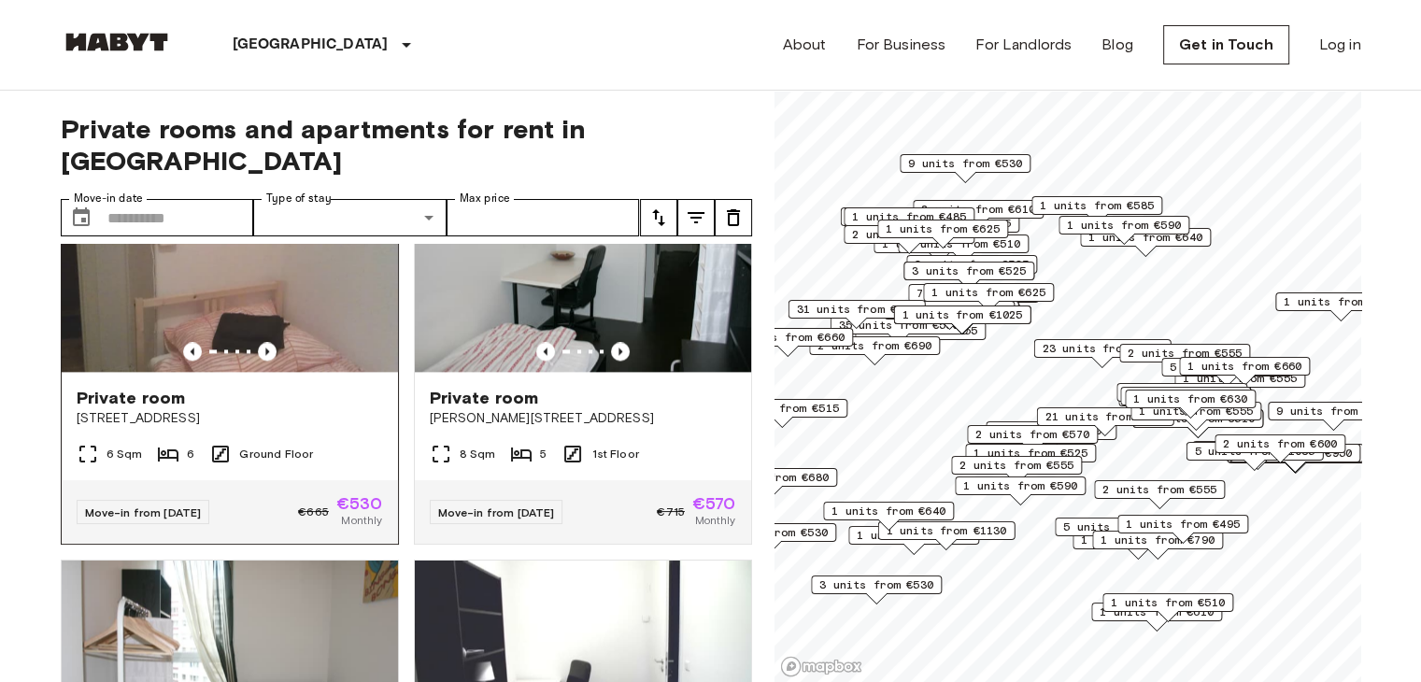
click at [342, 480] on div "6 Sqm 6 Ground Floor" at bounding box center [230, 461] width 336 height 37
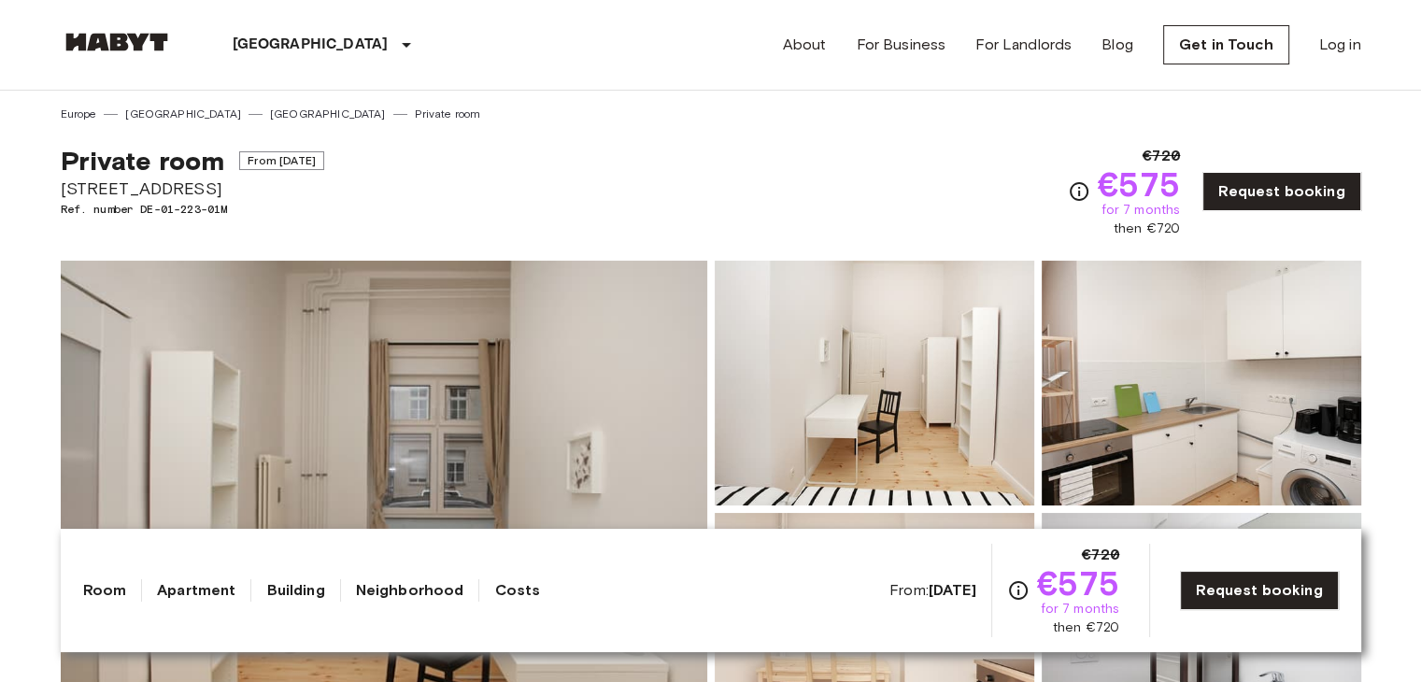
drag, startPoint x: 51, startPoint y: 185, endPoint x: 360, endPoint y: 182, distance: 308.2
copy span "Liebenwalder Straße 14"
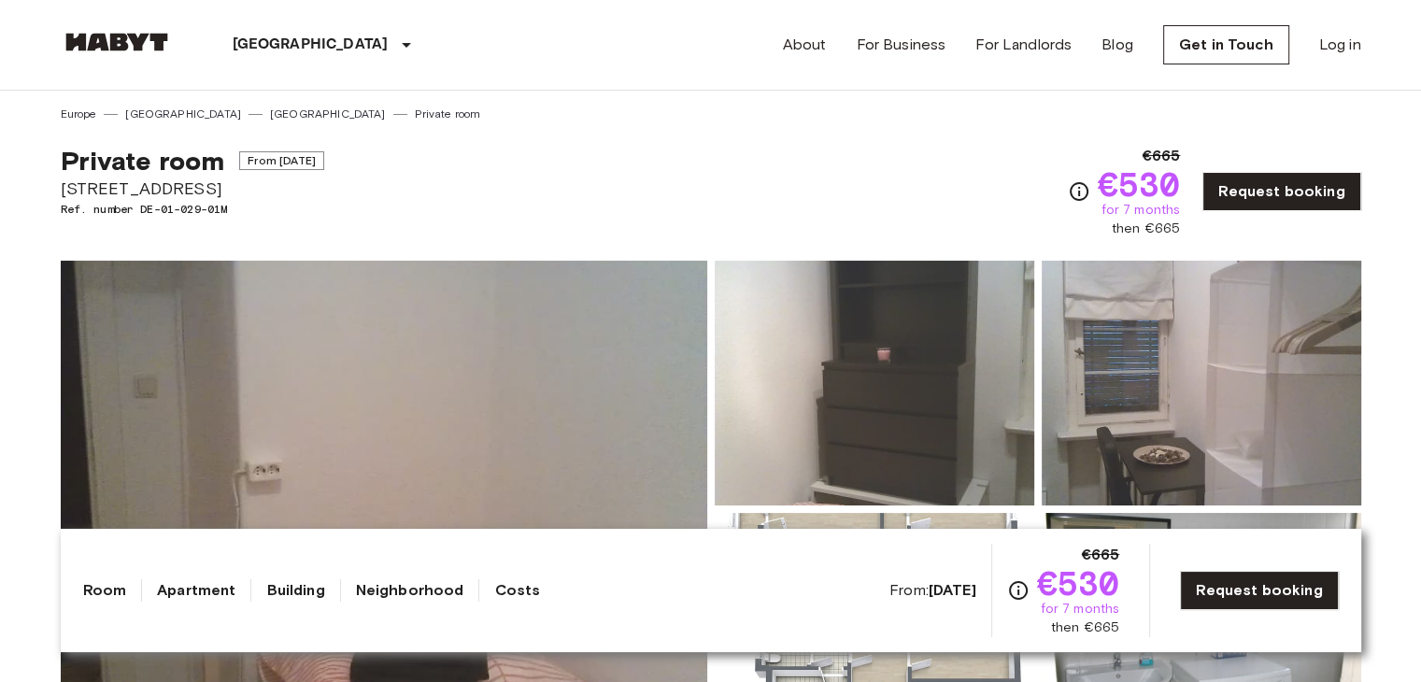
click at [750, 205] on div "Private room From [DATE] [STREET_ADDRESS]. number DE-01-029-01M €665 €530 for 7…" at bounding box center [711, 180] width 1300 height 116
drag, startPoint x: 1164, startPoint y: 230, endPoint x: 1109, endPoint y: 202, distance: 61.8
click at [1109, 202] on div "€665 €530 for 7 months then €665 Request booking" at bounding box center [1214, 191] width 293 height 93
copy div "€530 for 7 months then €665"
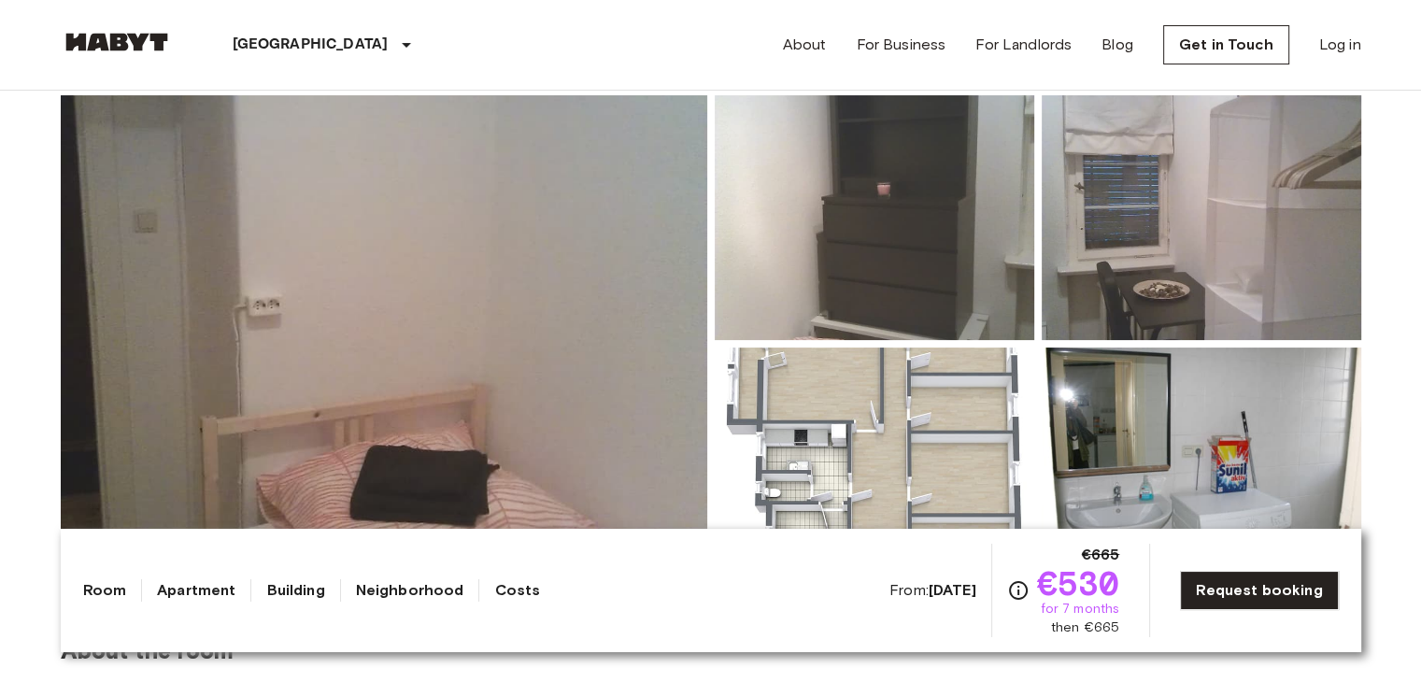
scroll to position [280, 0]
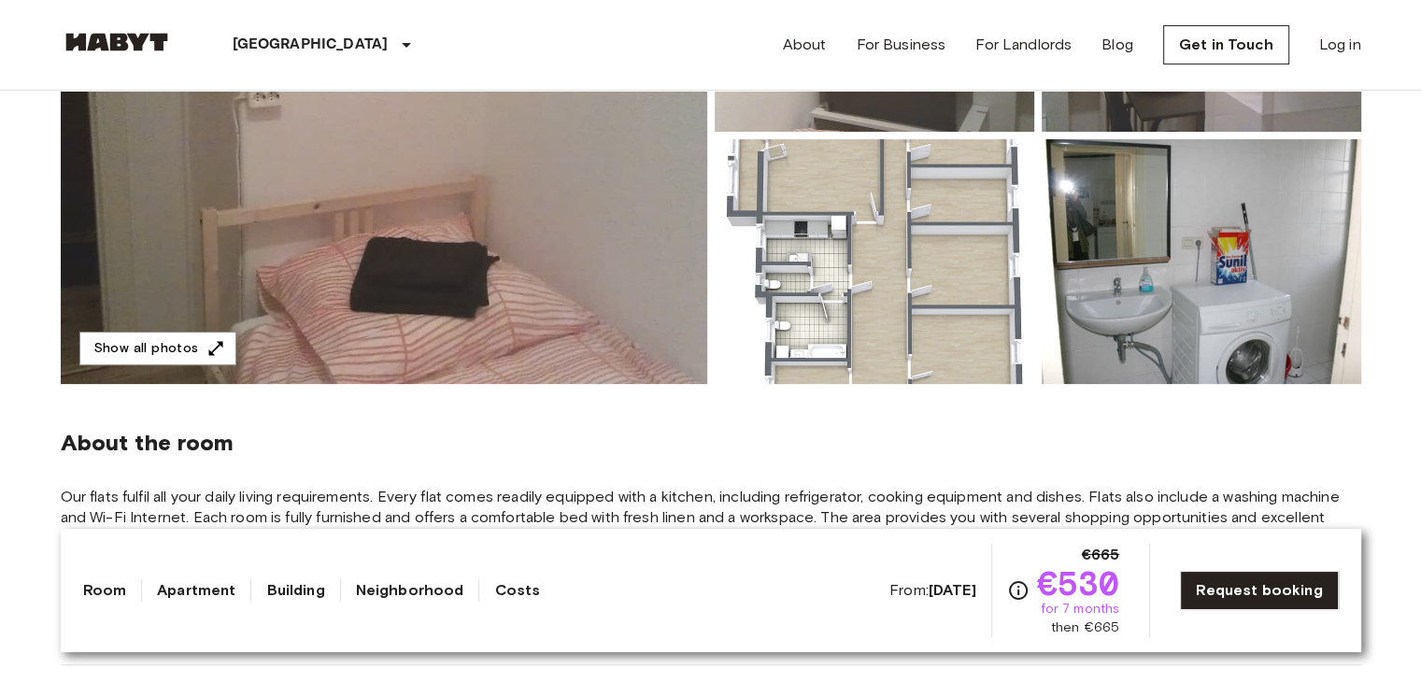
drag, startPoint x: 575, startPoint y: 419, endPoint x: 602, endPoint y: 410, distance: 27.8
click at [581, 419] on div "About the room Our flats fulfil all your daily living requirements. Every flat …" at bounding box center [711, 524] width 1300 height 281
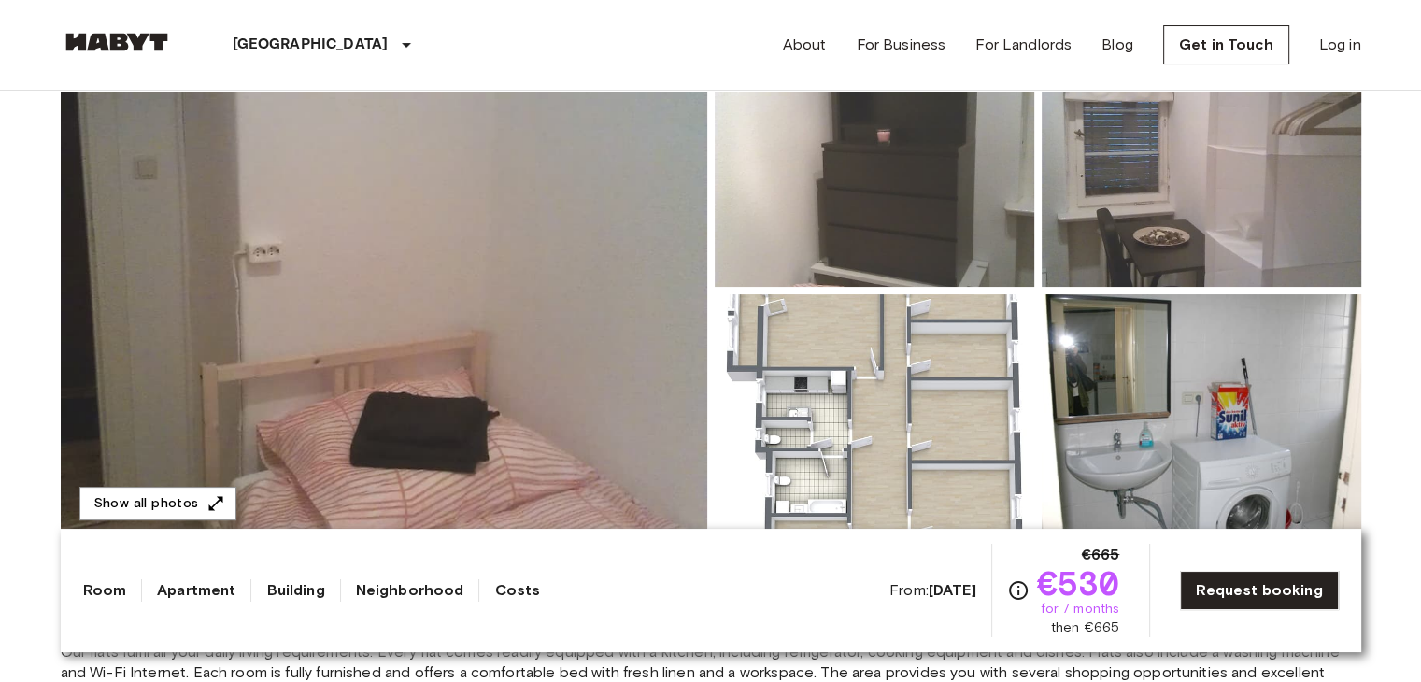
scroll to position [93, 0]
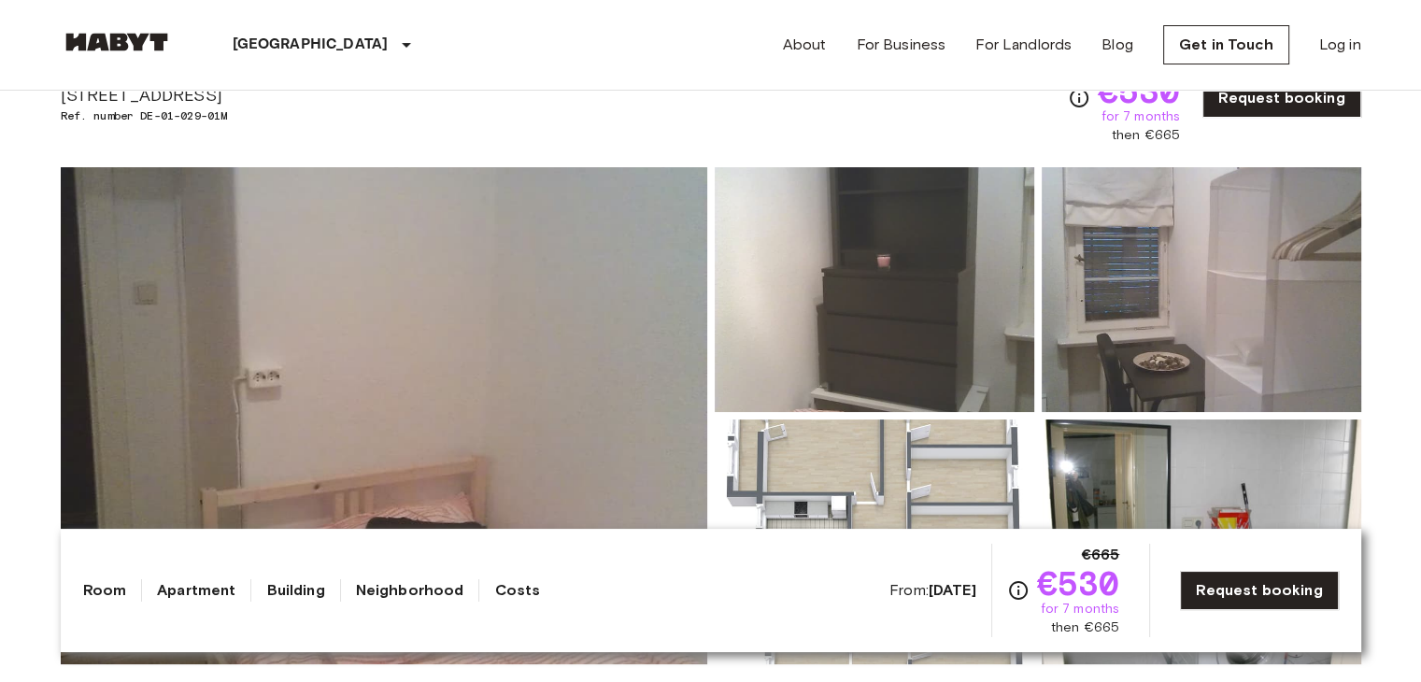
drag, startPoint x: 553, startPoint y: 133, endPoint x: 573, endPoint y: 132, distance: 20.6
click at [554, 132] on div "Private room From [DATE] [STREET_ADDRESS]. number DE-01-029-01M €665 €530 for 7…" at bounding box center [711, 87] width 1300 height 116
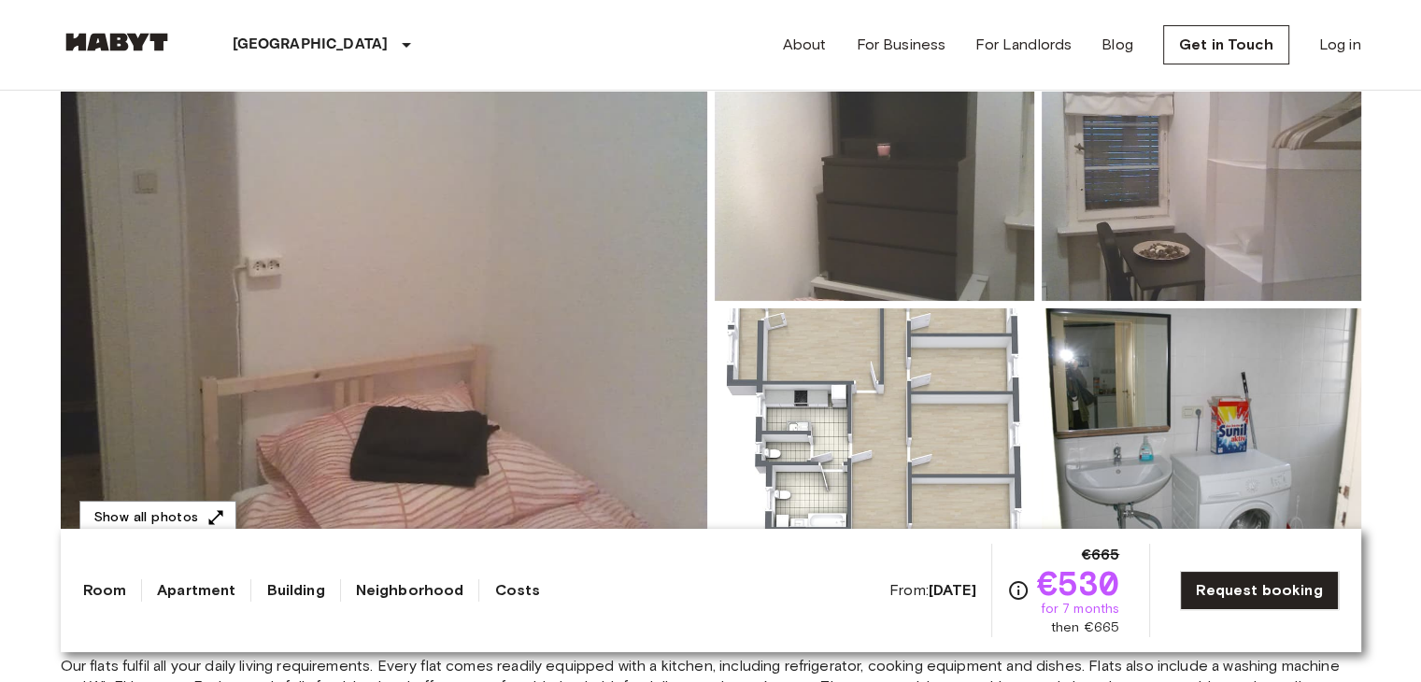
scroll to position [374, 0]
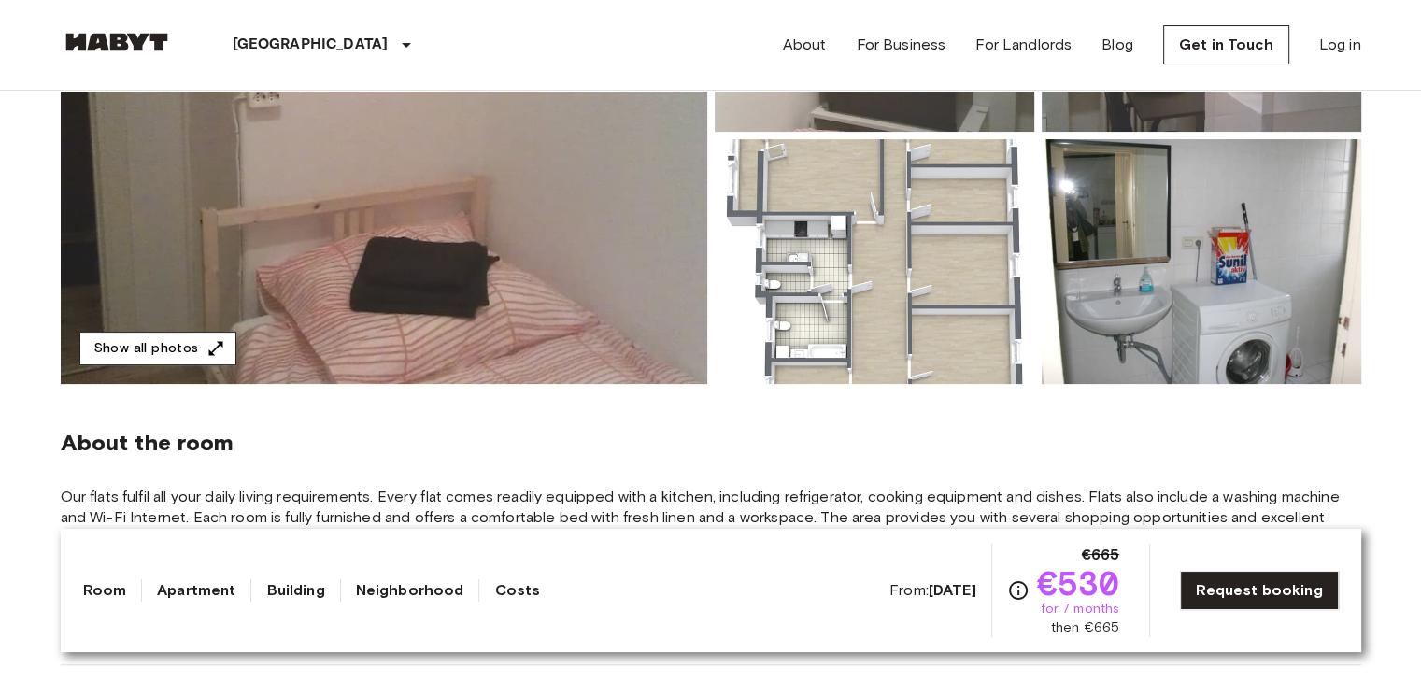
click at [156, 345] on button "Show all photos" at bounding box center [157, 349] width 157 height 35
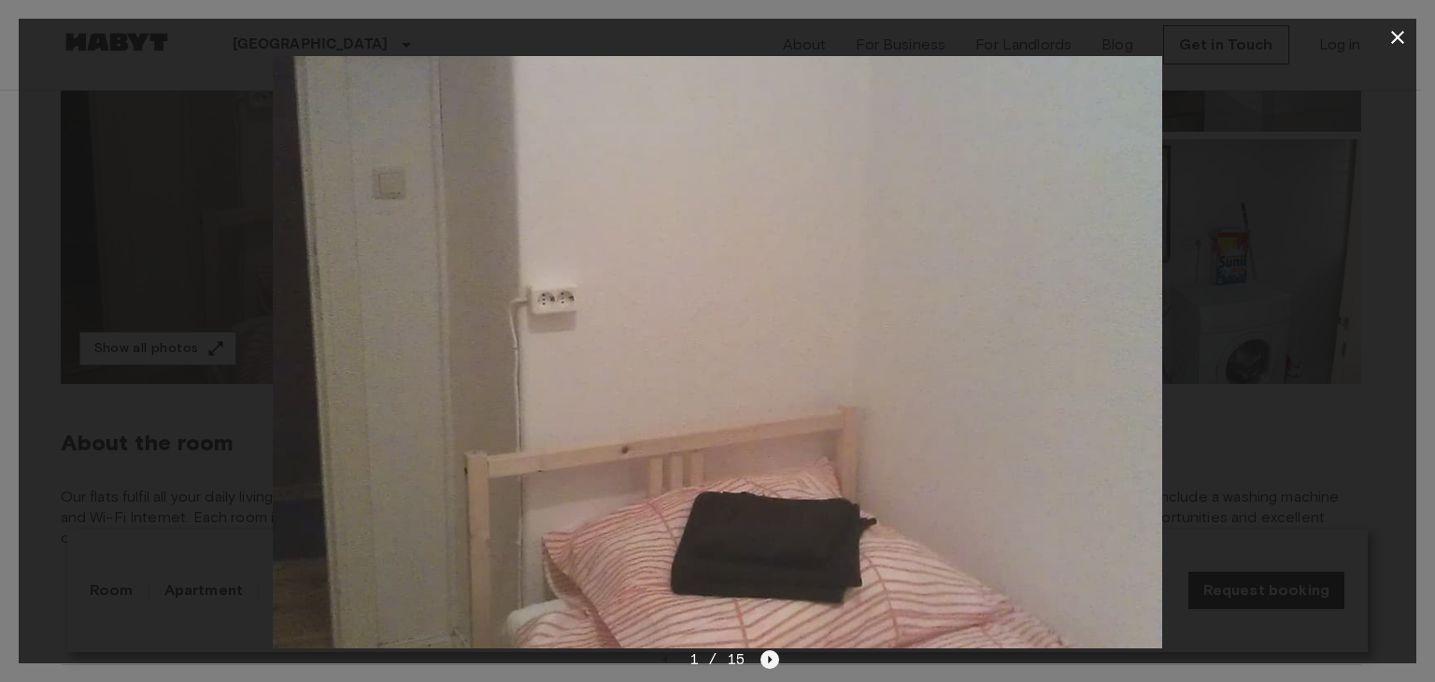
click at [773, 663] on div "1 / 15" at bounding box center [717, 693] width 1397 height 90
click at [772, 663] on icon "Next image" at bounding box center [769, 659] width 19 height 19
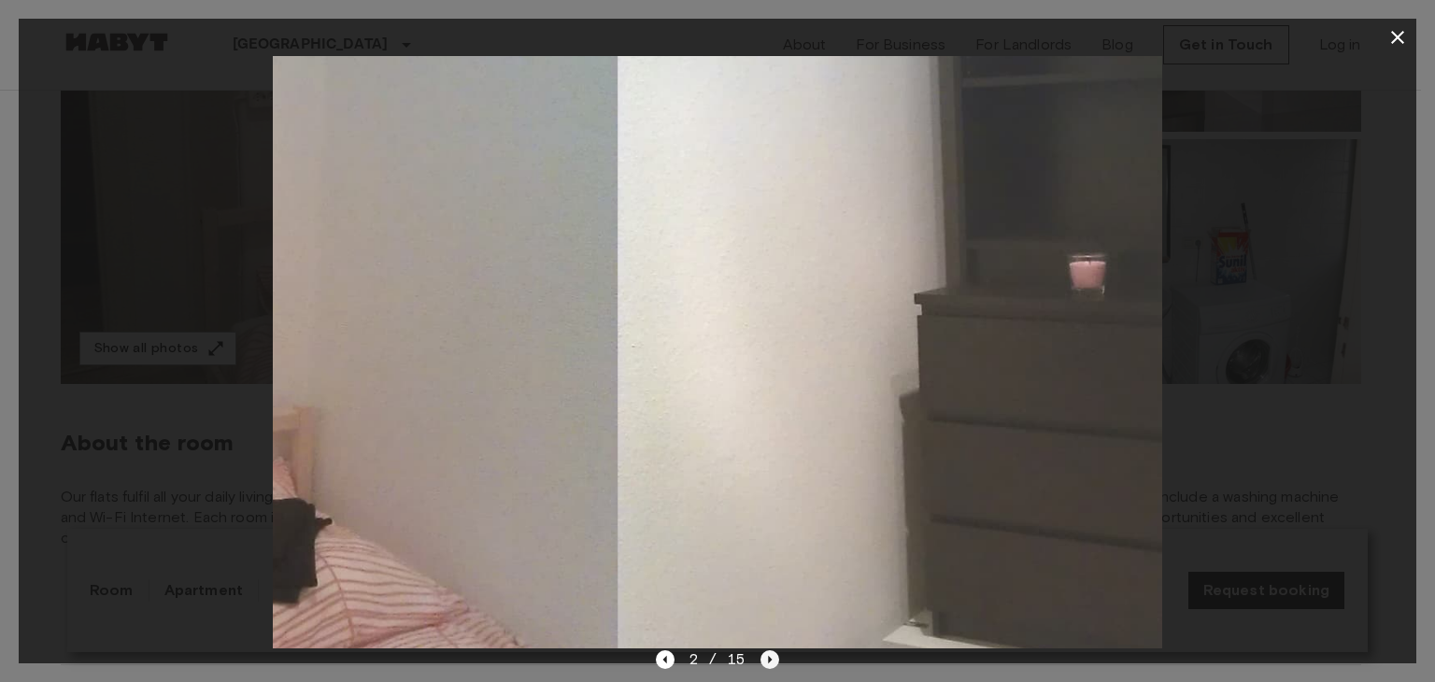
click at [772, 663] on icon "Next image" at bounding box center [769, 659] width 19 height 19
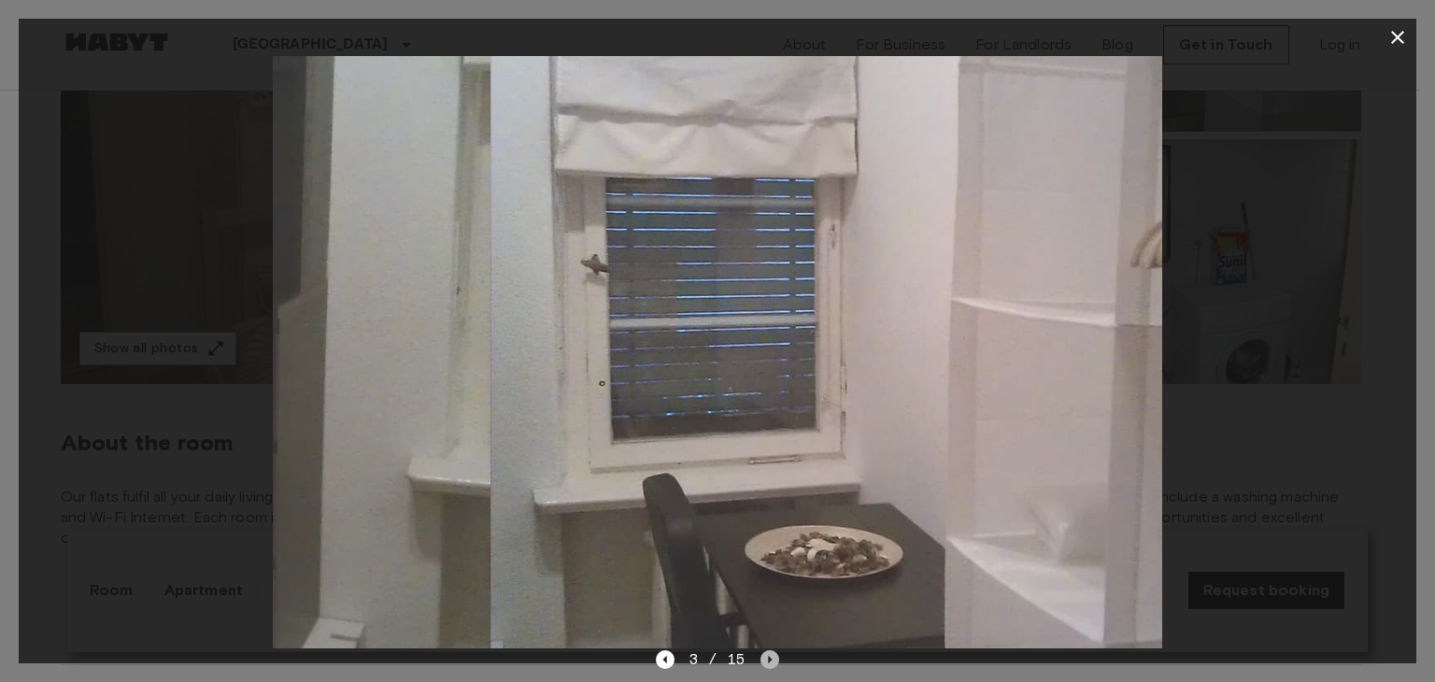
click at [772, 663] on icon "Next image" at bounding box center [769, 659] width 19 height 19
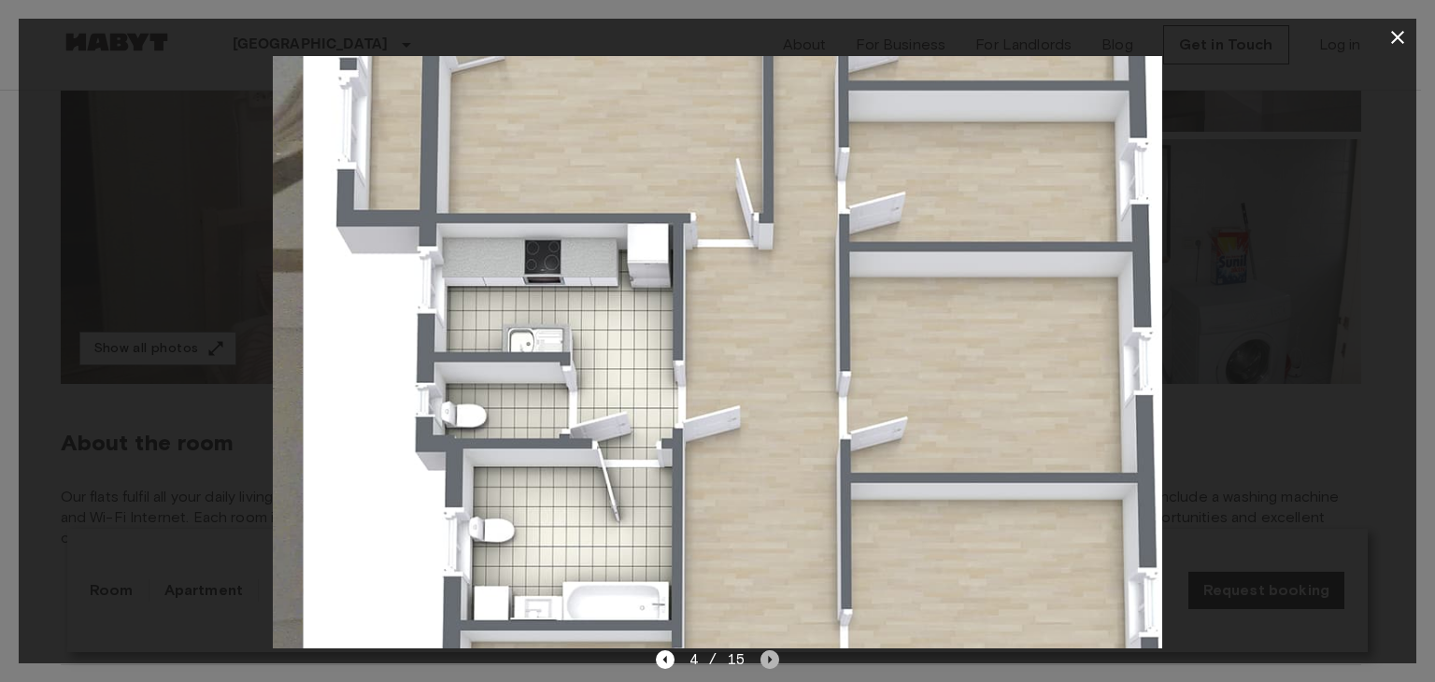
click at [772, 663] on icon "Next image" at bounding box center [769, 659] width 19 height 19
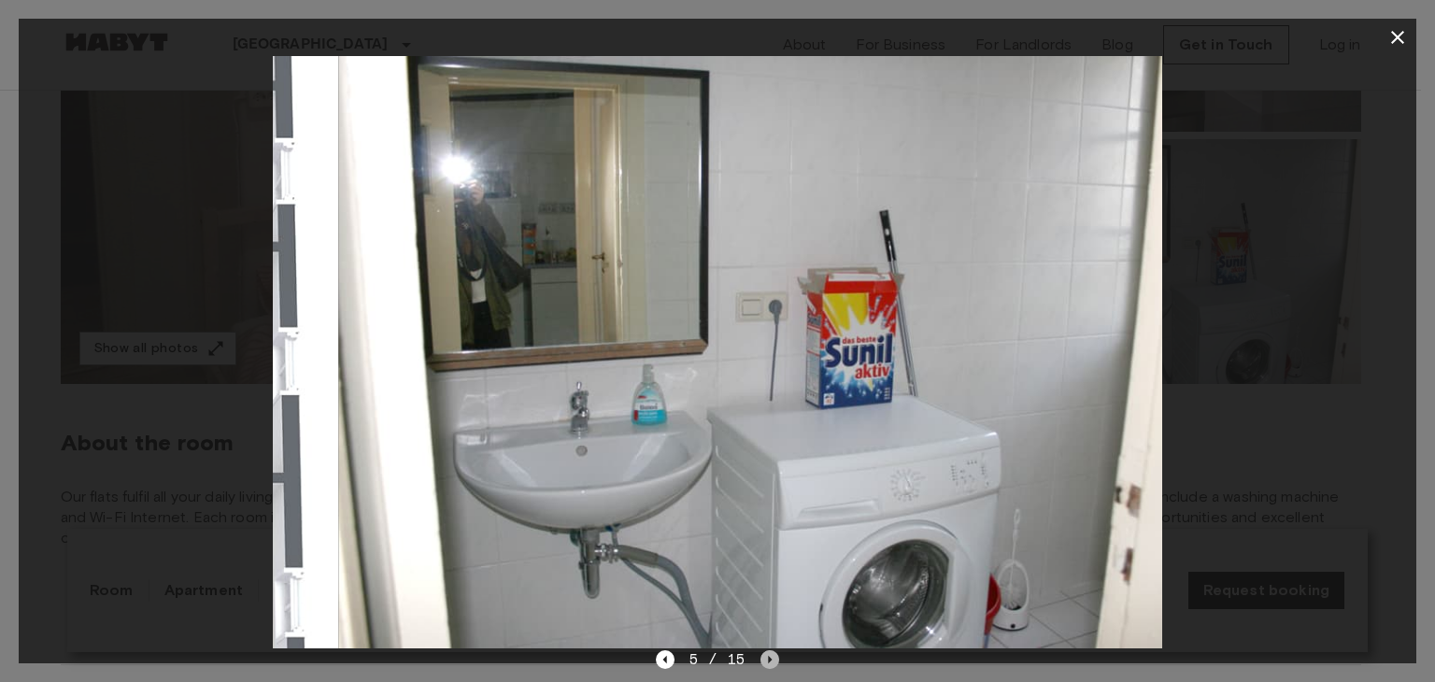
click at [772, 663] on icon "Next image" at bounding box center [769, 659] width 19 height 19
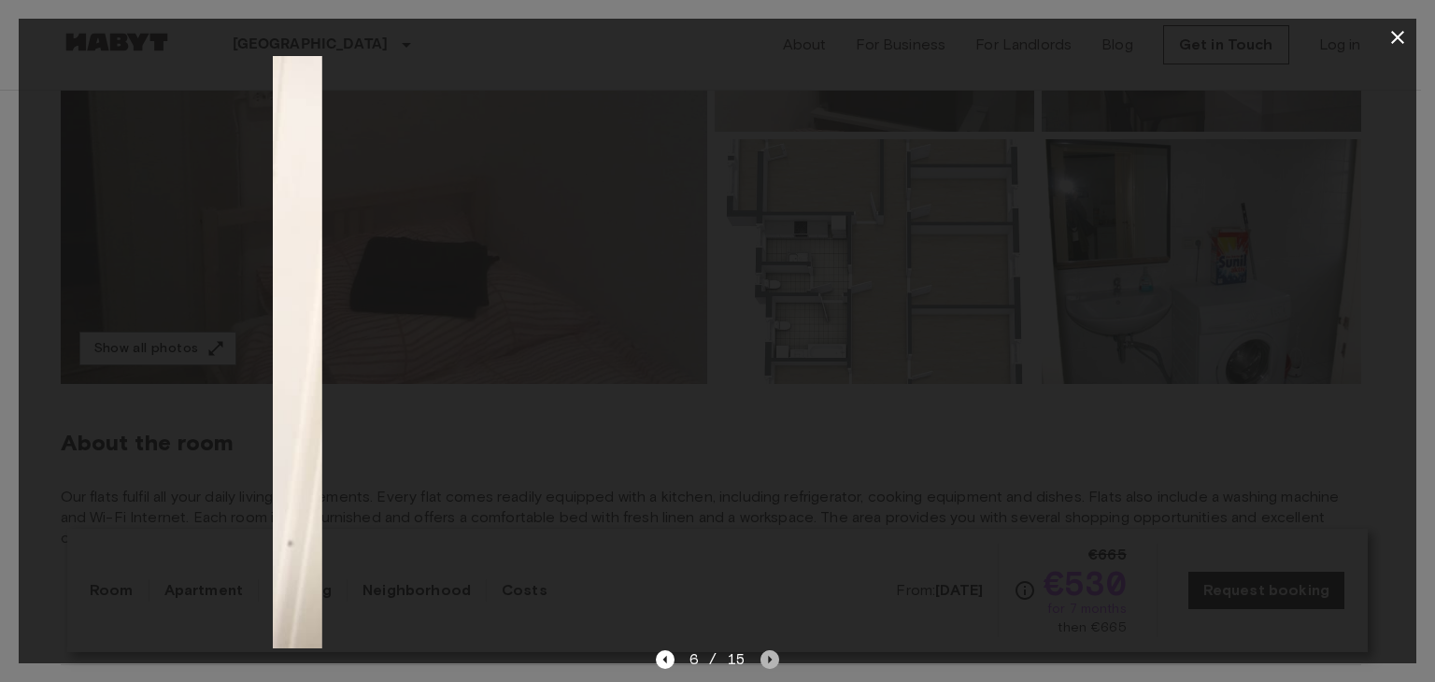
click at [772, 663] on icon "Next image" at bounding box center [769, 659] width 19 height 19
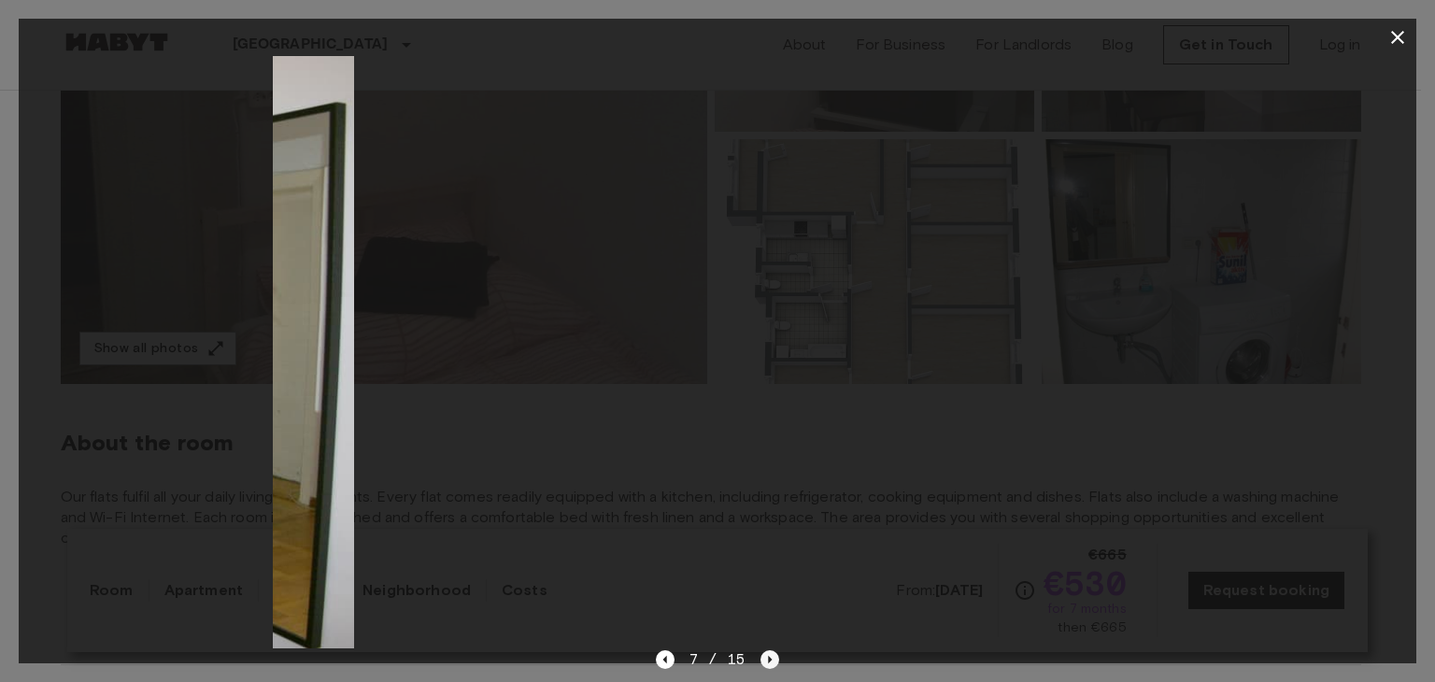
click at [772, 663] on icon "Next image" at bounding box center [769, 659] width 19 height 19
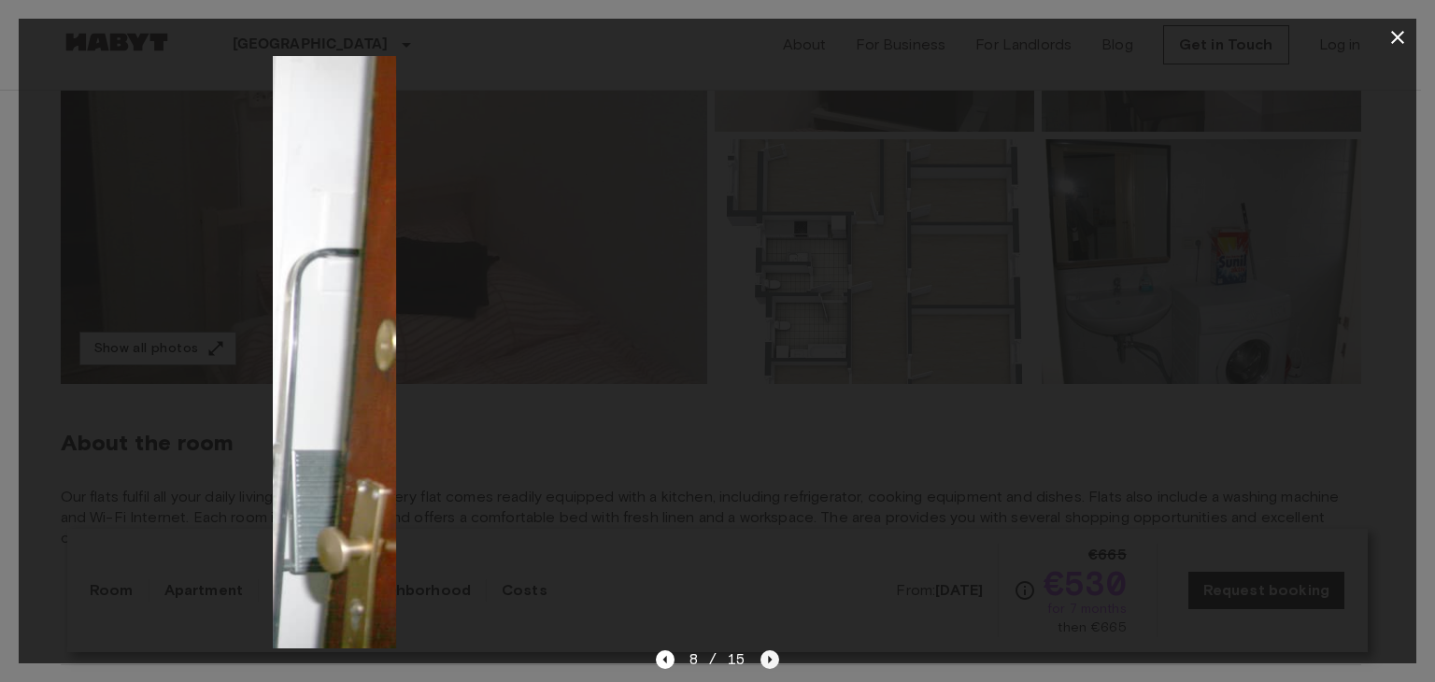
click at [772, 663] on icon "Next image" at bounding box center [769, 659] width 19 height 19
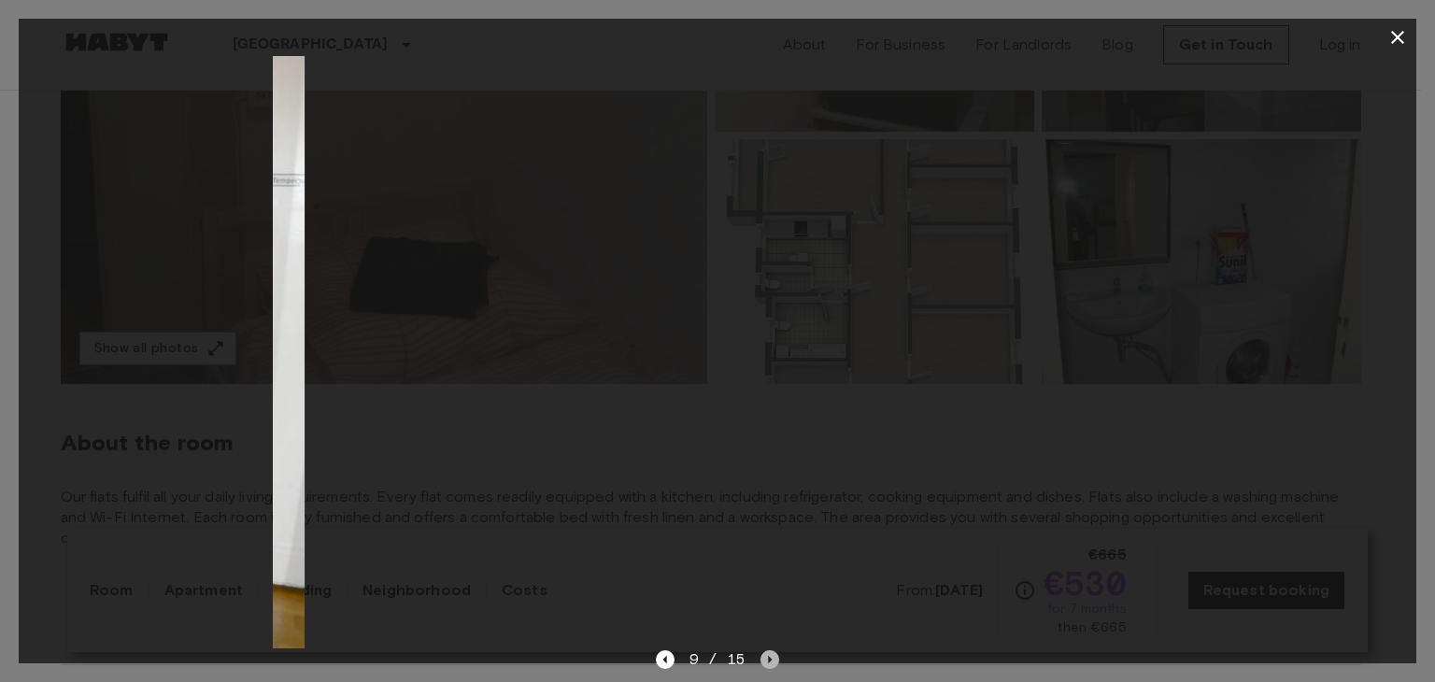
click at [772, 663] on icon "Next image" at bounding box center [769, 659] width 19 height 19
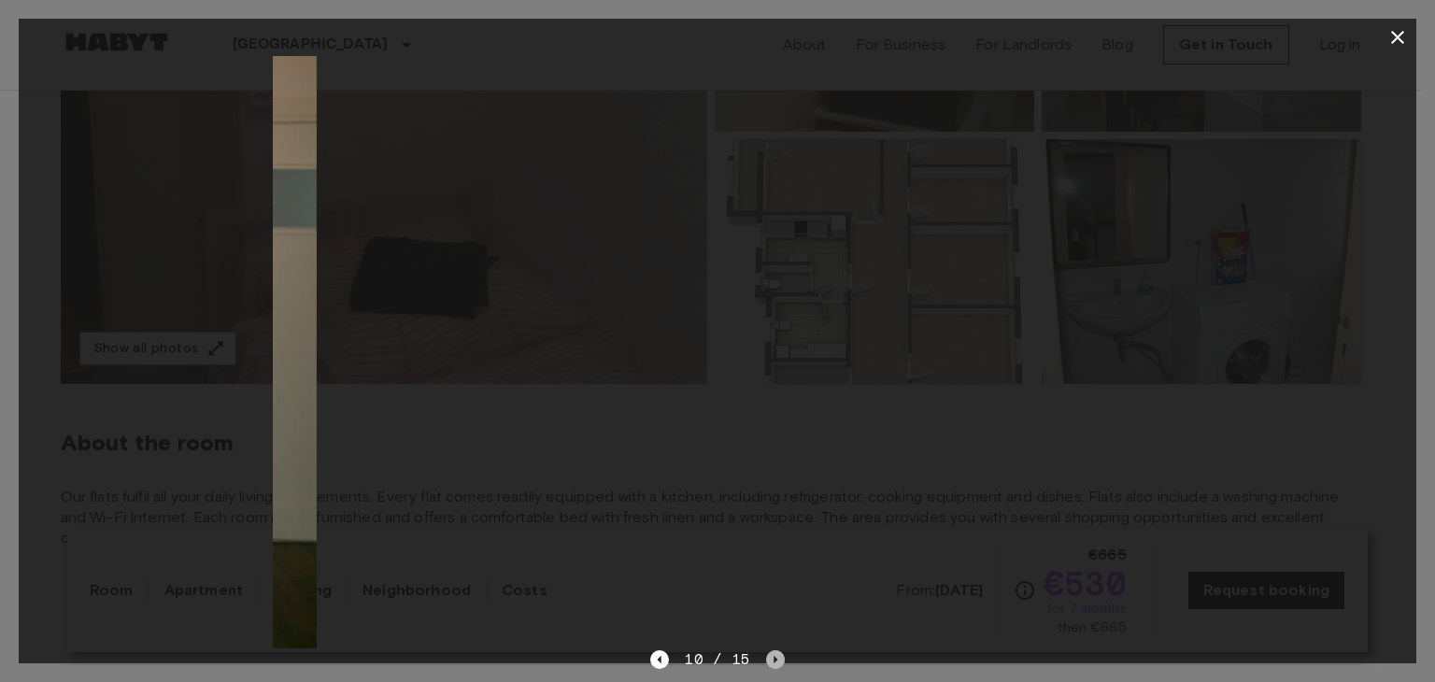
click at [772, 663] on icon "Next image" at bounding box center [775, 659] width 19 height 19
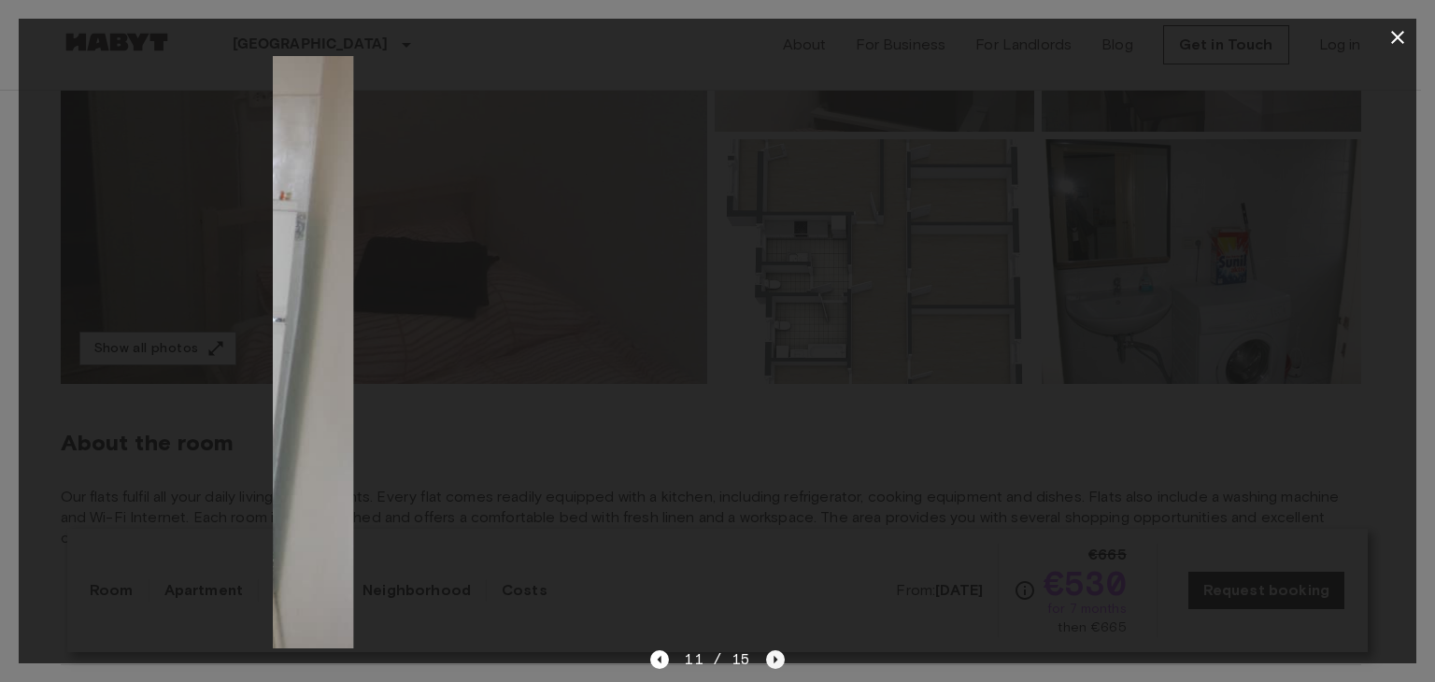
click at [772, 663] on icon "Next image" at bounding box center [775, 659] width 19 height 19
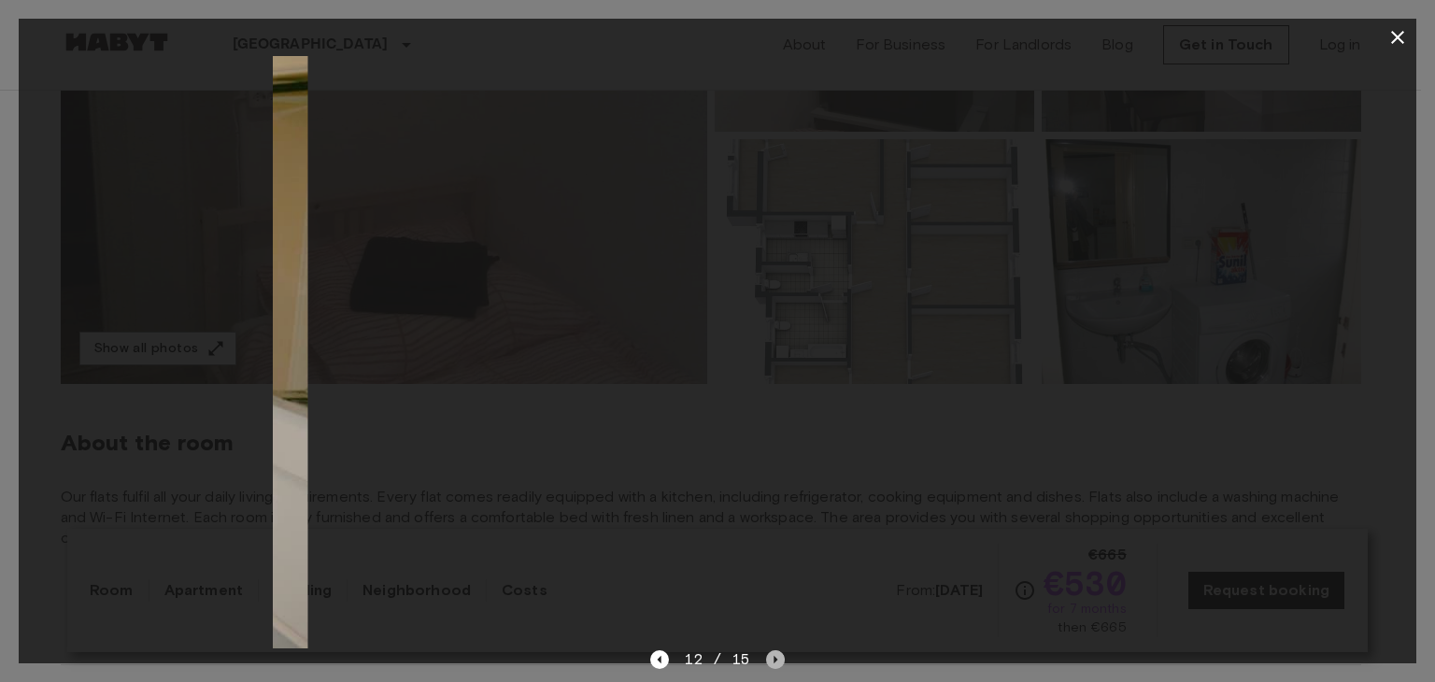
click at [772, 663] on icon "Next image" at bounding box center [775, 659] width 19 height 19
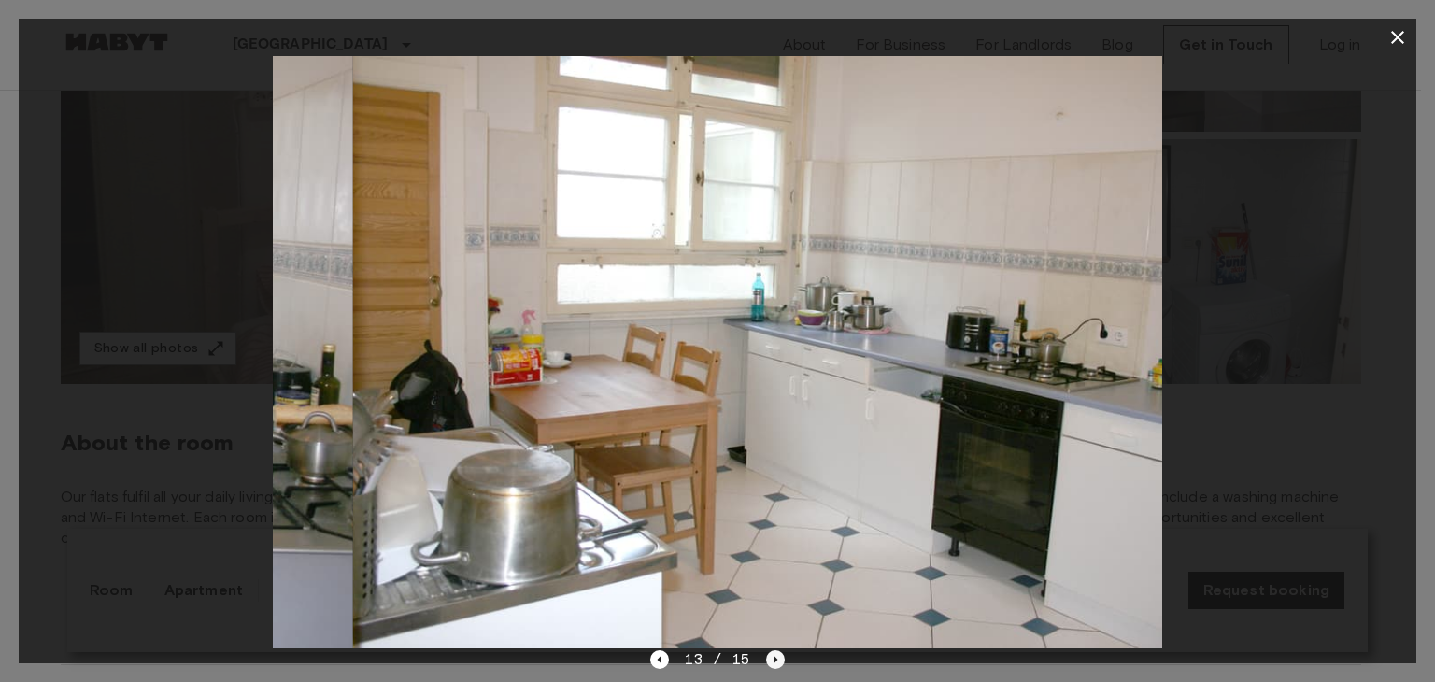
click at [772, 663] on icon "Next image" at bounding box center [775, 659] width 19 height 19
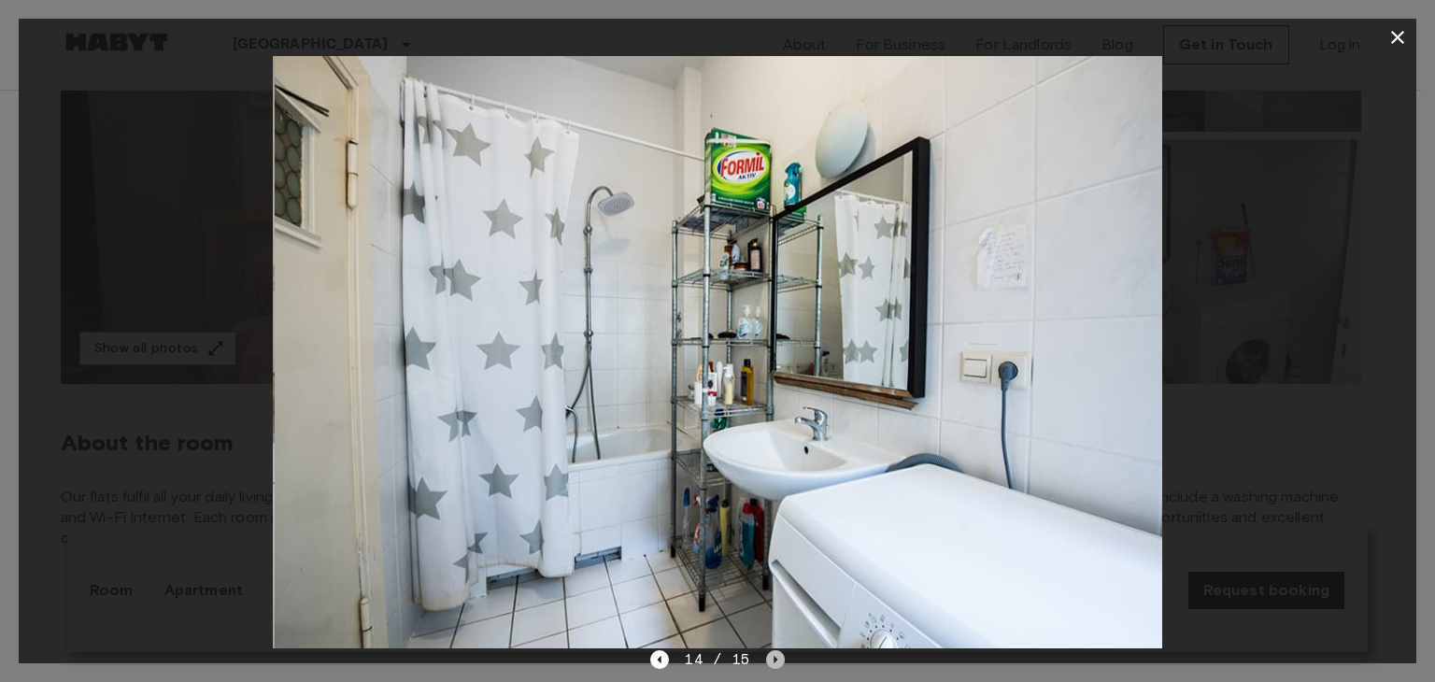
drag, startPoint x: 772, startPoint y: 663, endPoint x: 779, endPoint y: 635, distance: 28.8
click at [776, 645] on div "14 / 15" at bounding box center [717, 341] width 1397 height 644
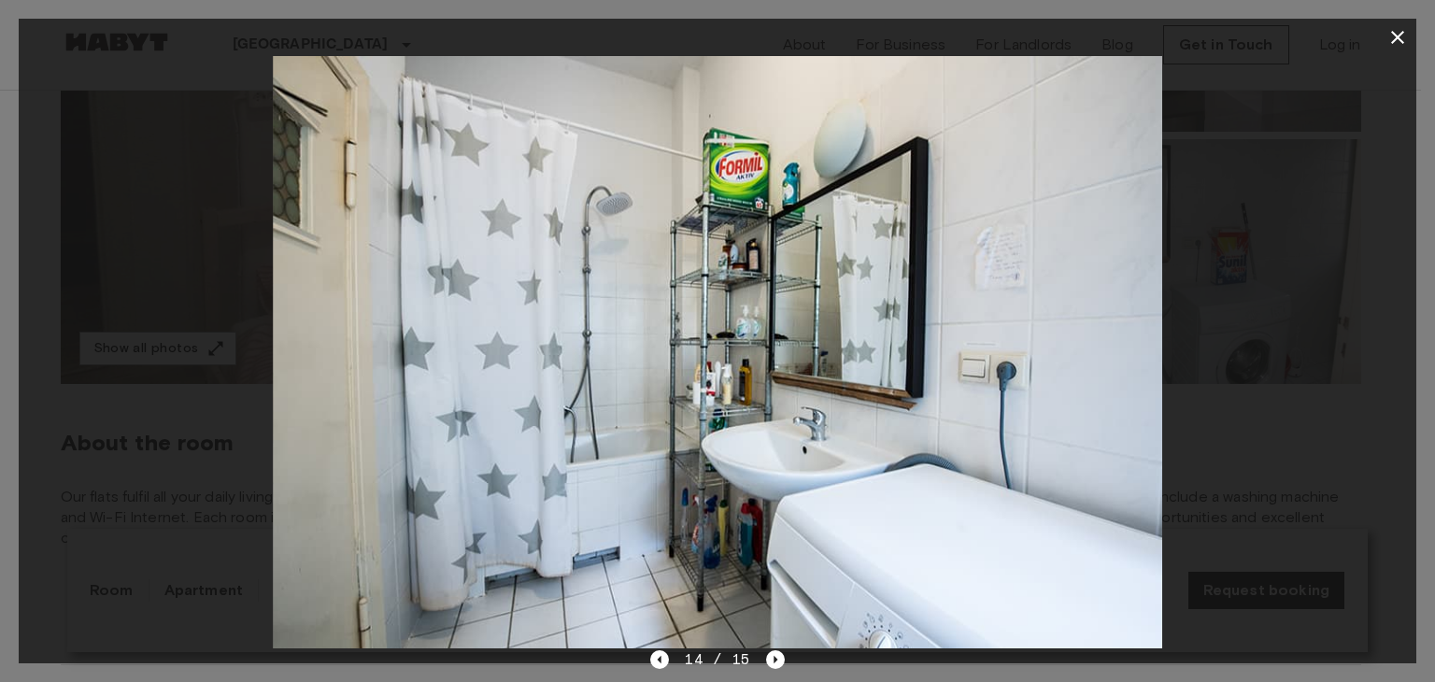
drag, startPoint x: 692, startPoint y: 454, endPoint x: 743, endPoint y: 427, distance: 58.1
click at [693, 453] on img at bounding box center [717, 352] width 889 height 592
click at [1397, 34] on icon "button" at bounding box center [1397, 37] width 22 height 22
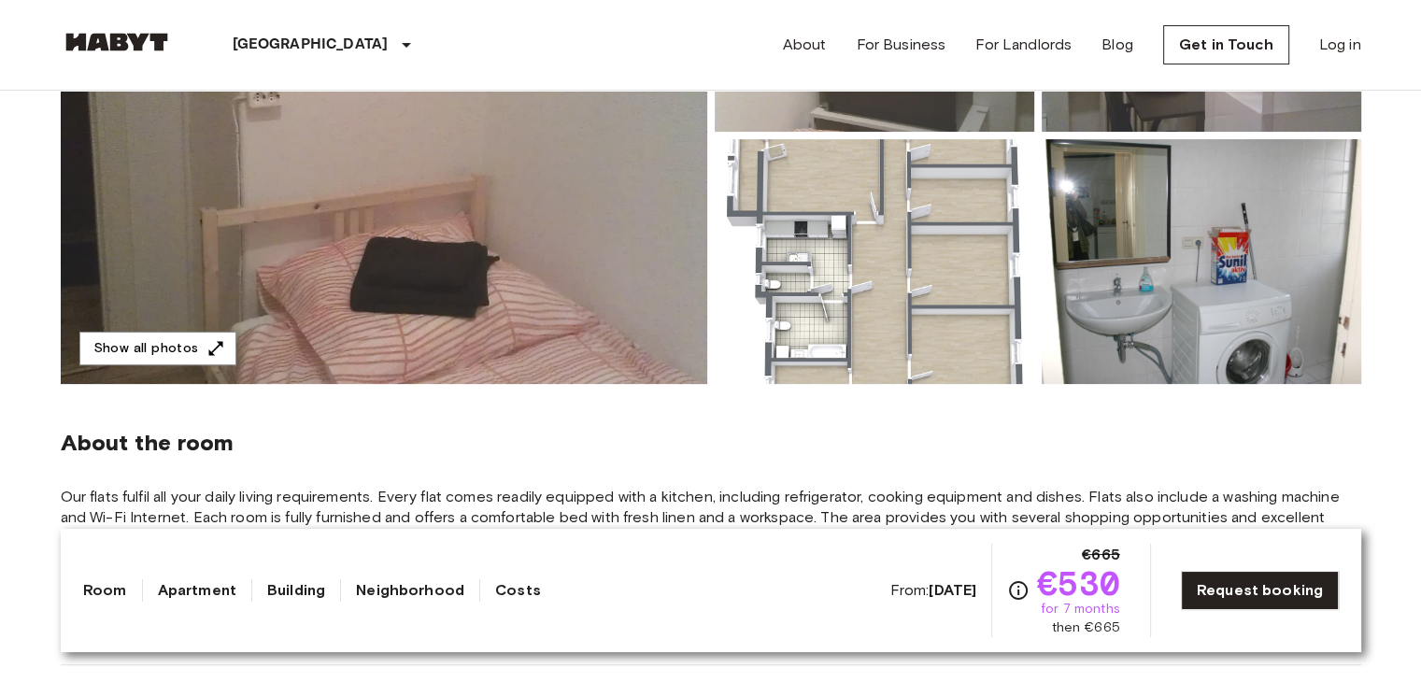
scroll to position [654, 0]
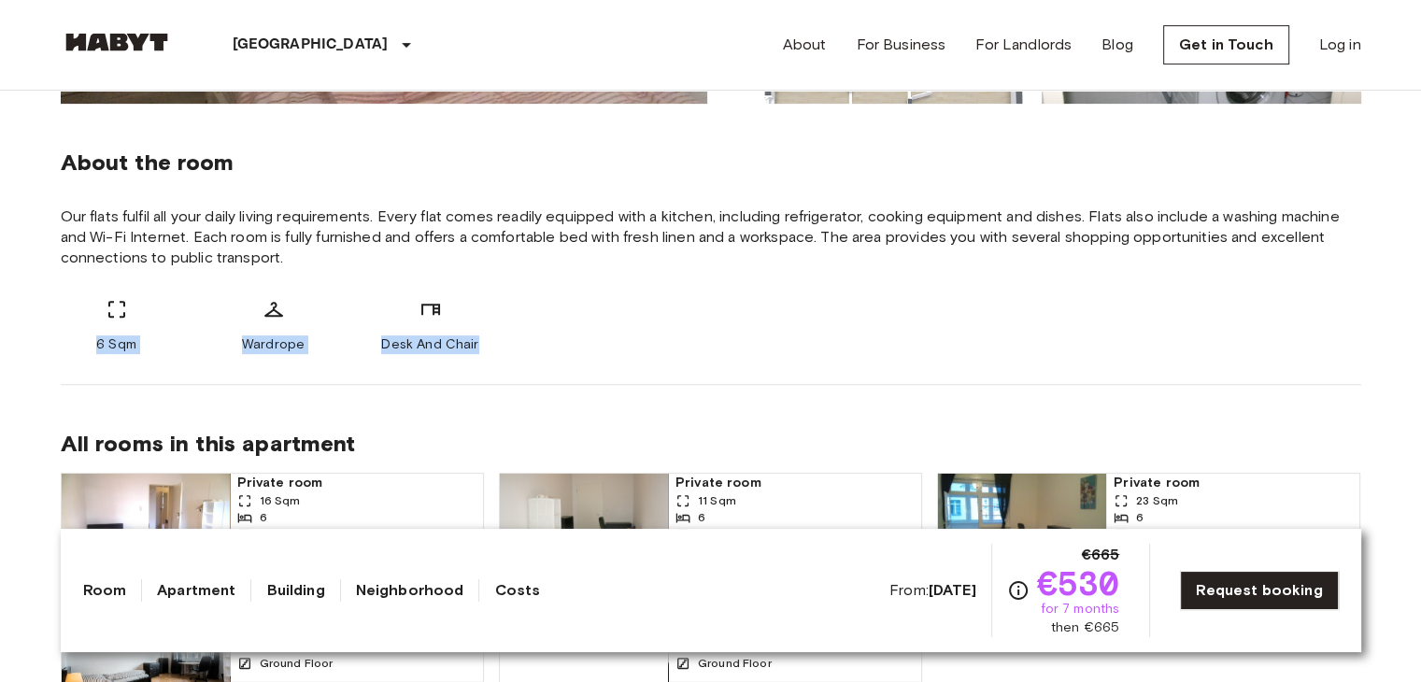
drag, startPoint x: 71, startPoint y: 347, endPoint x: 565, endPoint y: 338, distance: 494.2
copy div "6 Sqm Wardrope Desk And Chair"
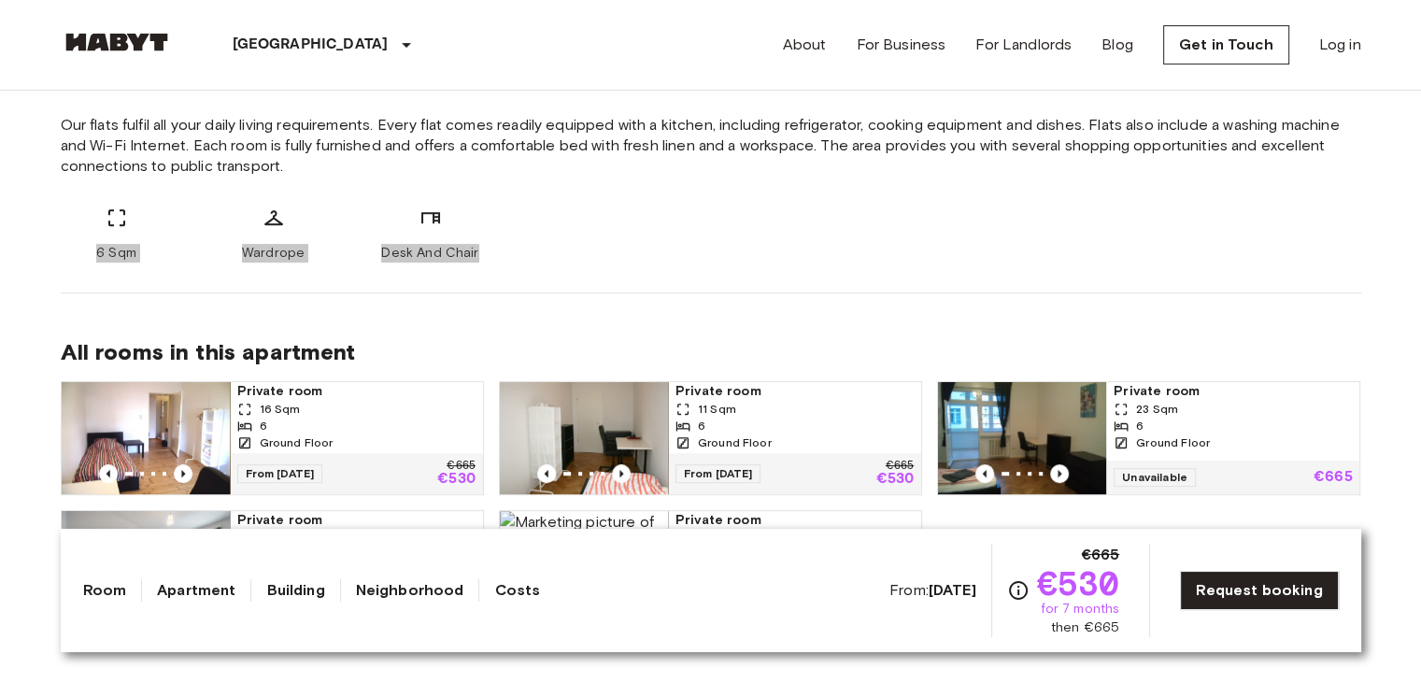
scroll to position [841, 0]
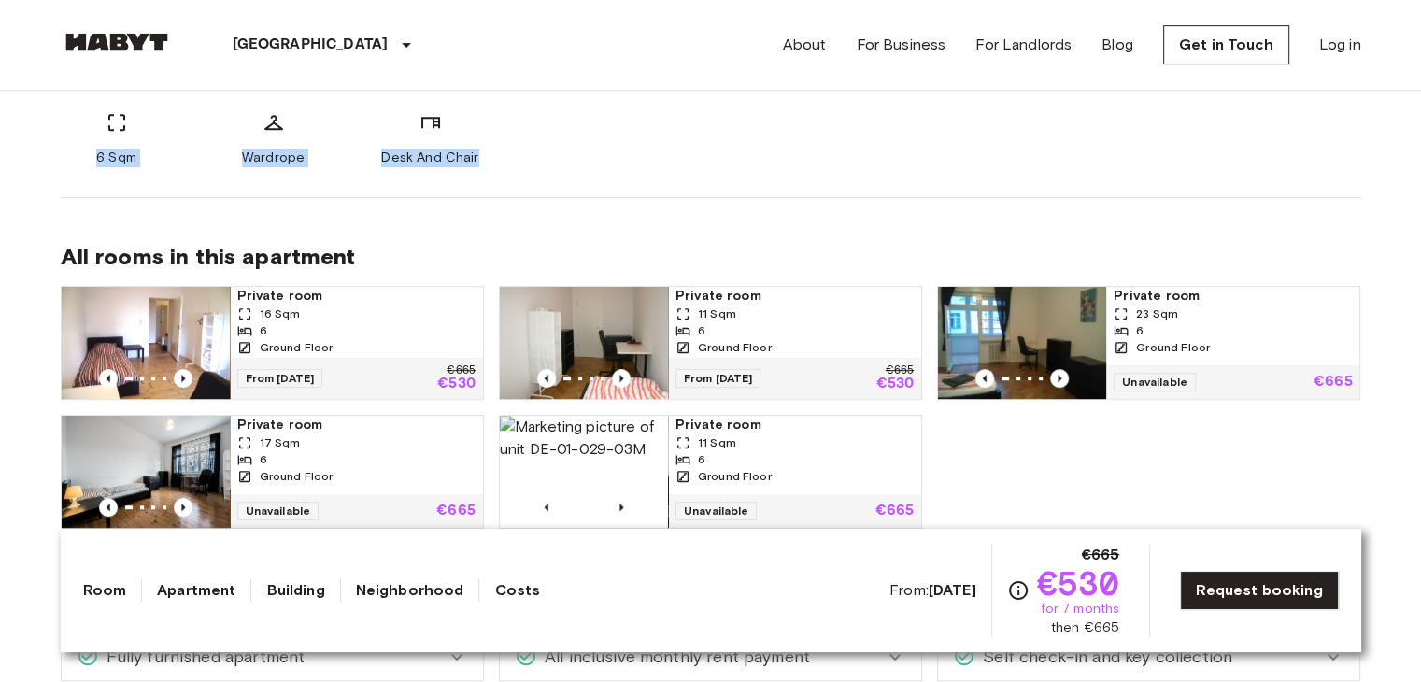
click at [764, 150] on div "6 Sqm Wardrope Desk And Chair" at bounding box center [711, 139] width 1300 height 56
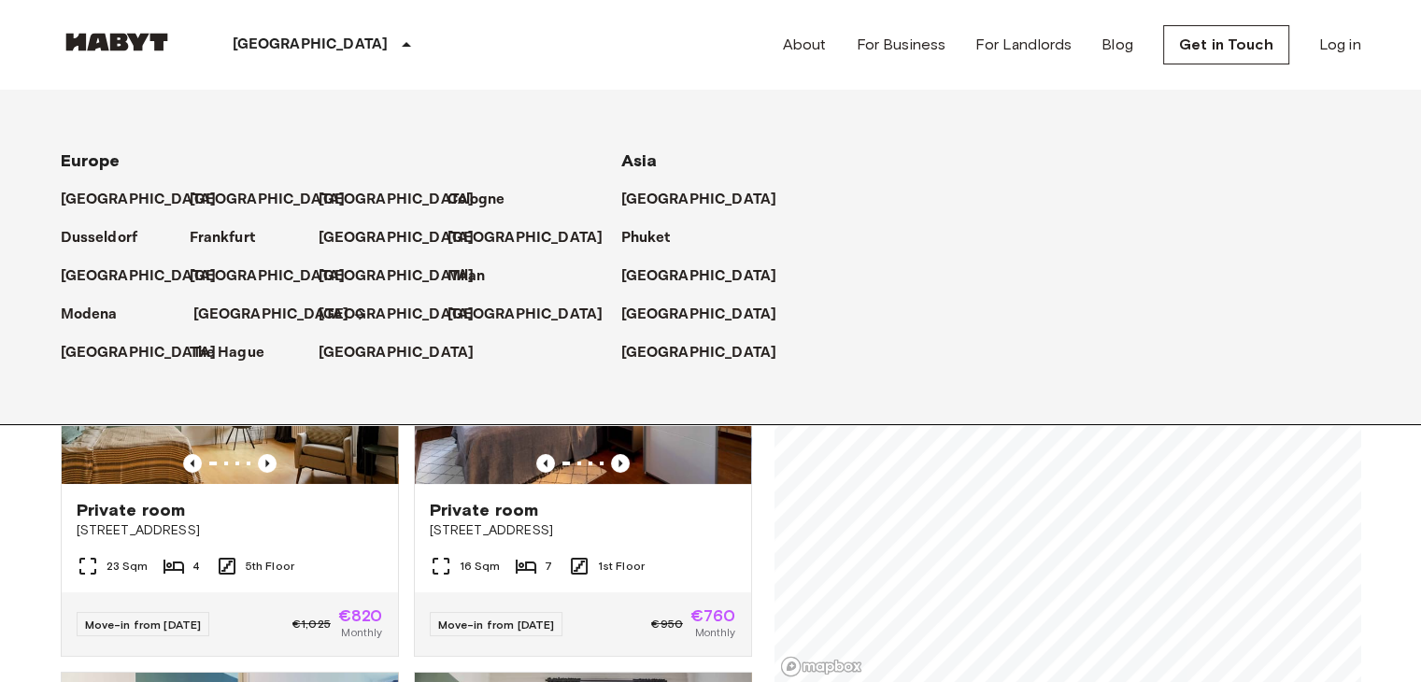
click at [213, 312] on p "[GEOGRAPHIC_DATA]" at bounding box center [271, 315] width 156 height 22
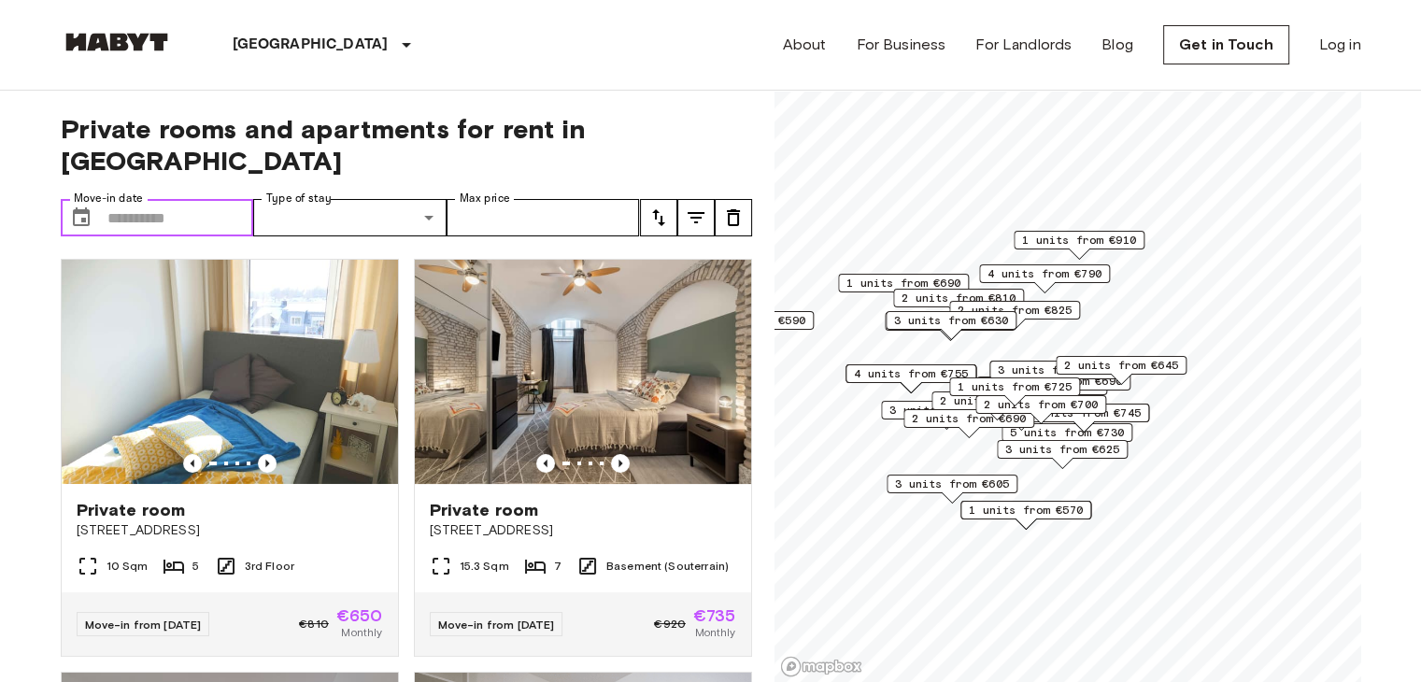
click at [77, 206] on icon "Choose date" at bounding box center [81, 217] width 22 height 22
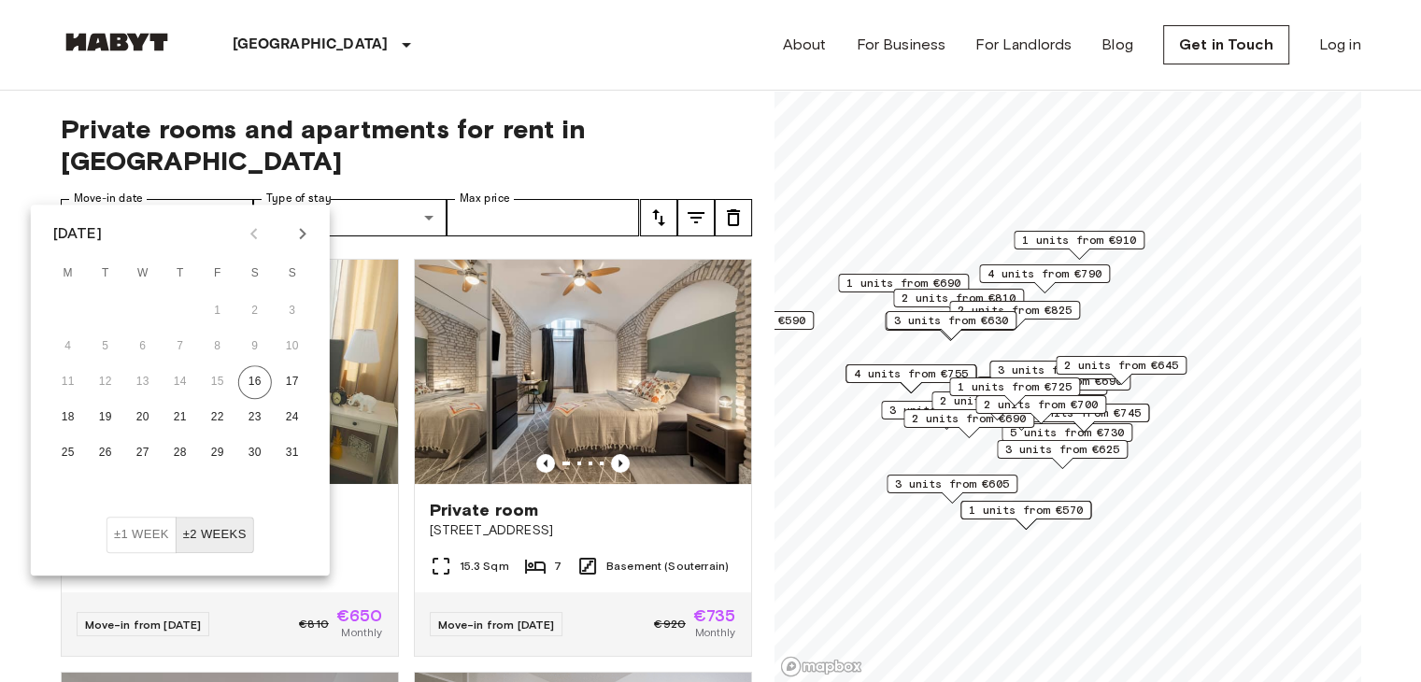
click at [300, 234] on icon "Next month" at bounding box center [302, 233] width 22 height 22
click at [300, 236] on icon "Next month" at bounding box center [302, 233] width 22 height 22
click at [128, 307] on button "1" at bounding box center [143, 311] width 34 height 34
type input "**********"
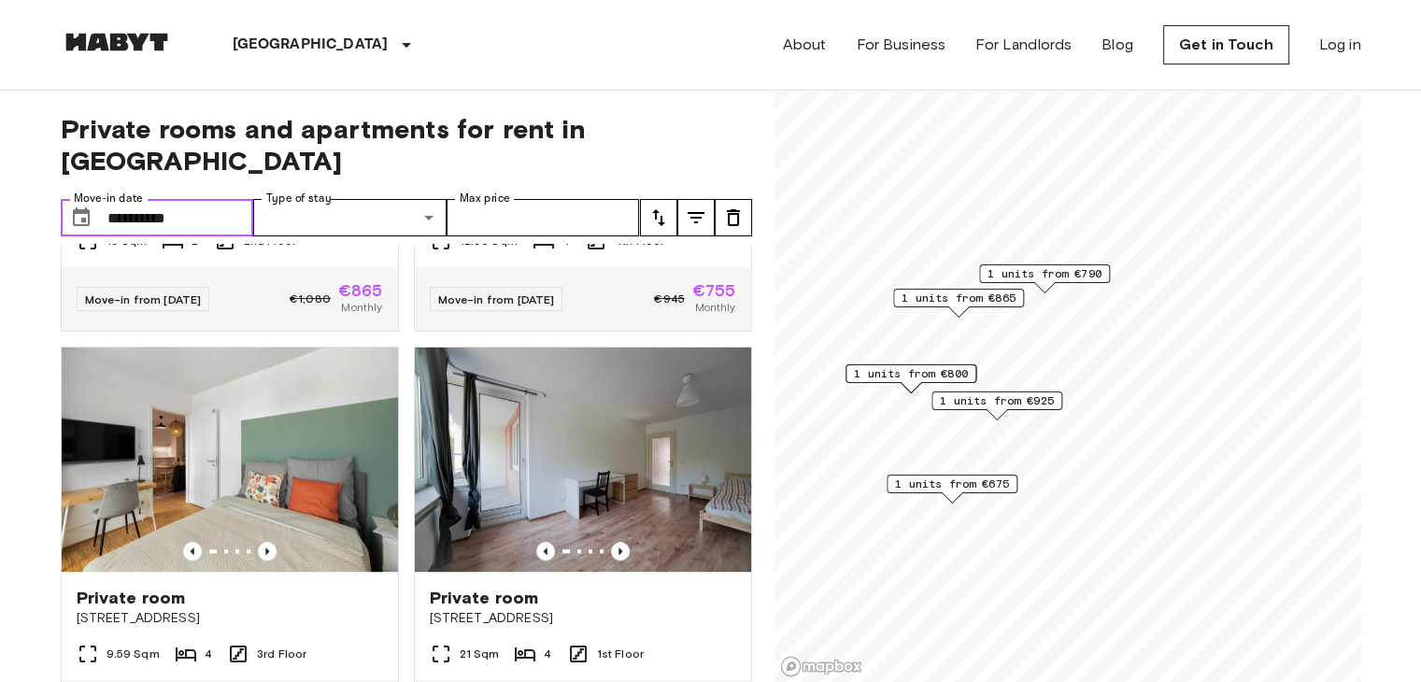
scroll to position [1269, 0]
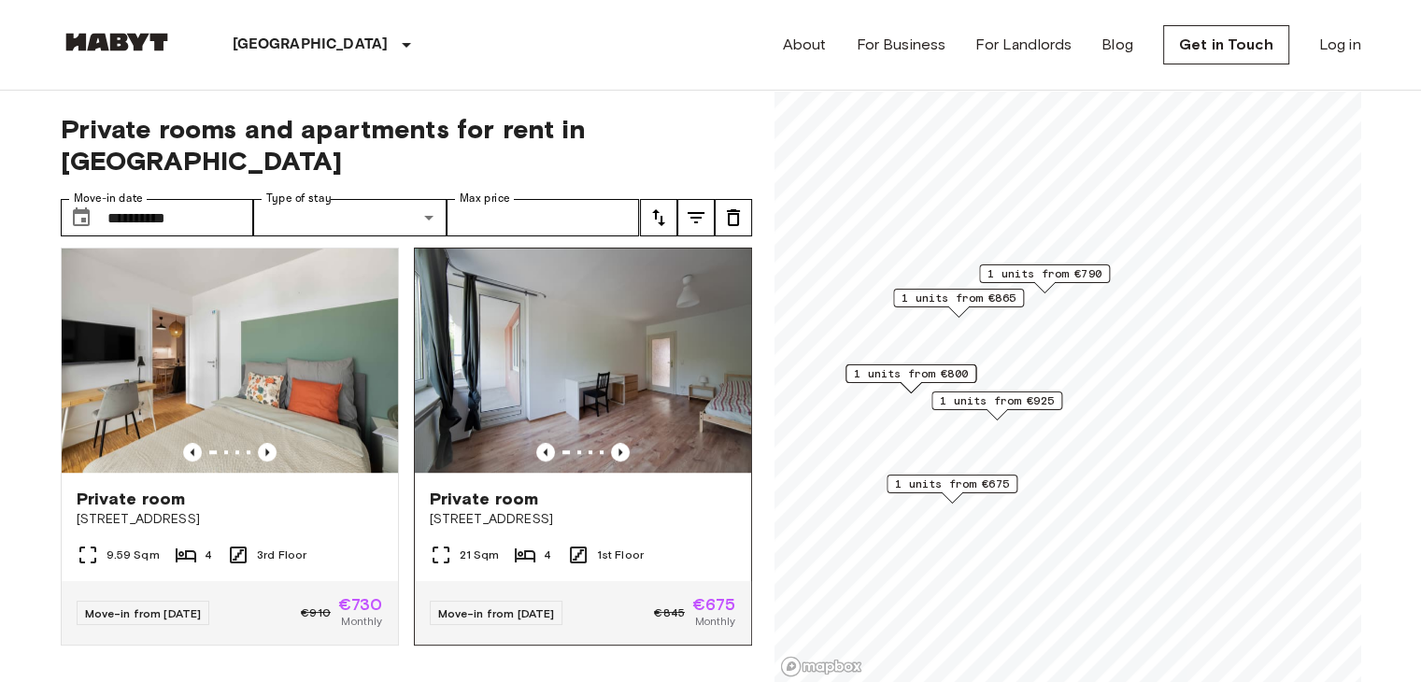
click at [531, 473] on div "Private room [STREET_ADDRESS]" at bounding box center [583, 508] width 336 height 71
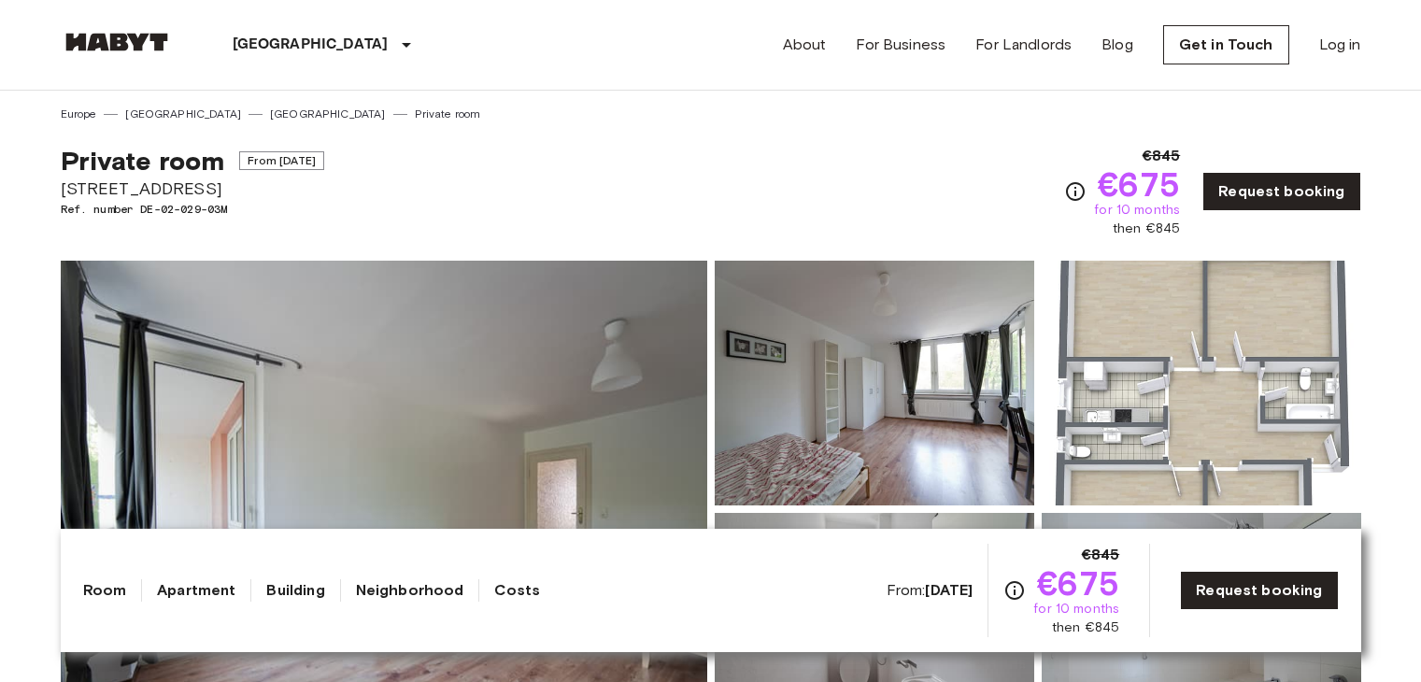
click at [250, 204] on span "Ref. number DE-02-029-03M" at bounding box center [192, 209] width 263 height 17
drag, startPoint x: 54, startPoint y: 186, endPoint x: 258, endPoint y: 227, distance: 207.7
copy div "Fallstraße 42 Ref. number DE-02-029-03M"
click at [756, 191] on div "Private room From Oct 4 2025 Fallstraße 42 Ref. number DE-02-029-03M €845 €675 …" at bounding box center [711, 180] width 1300 height 116
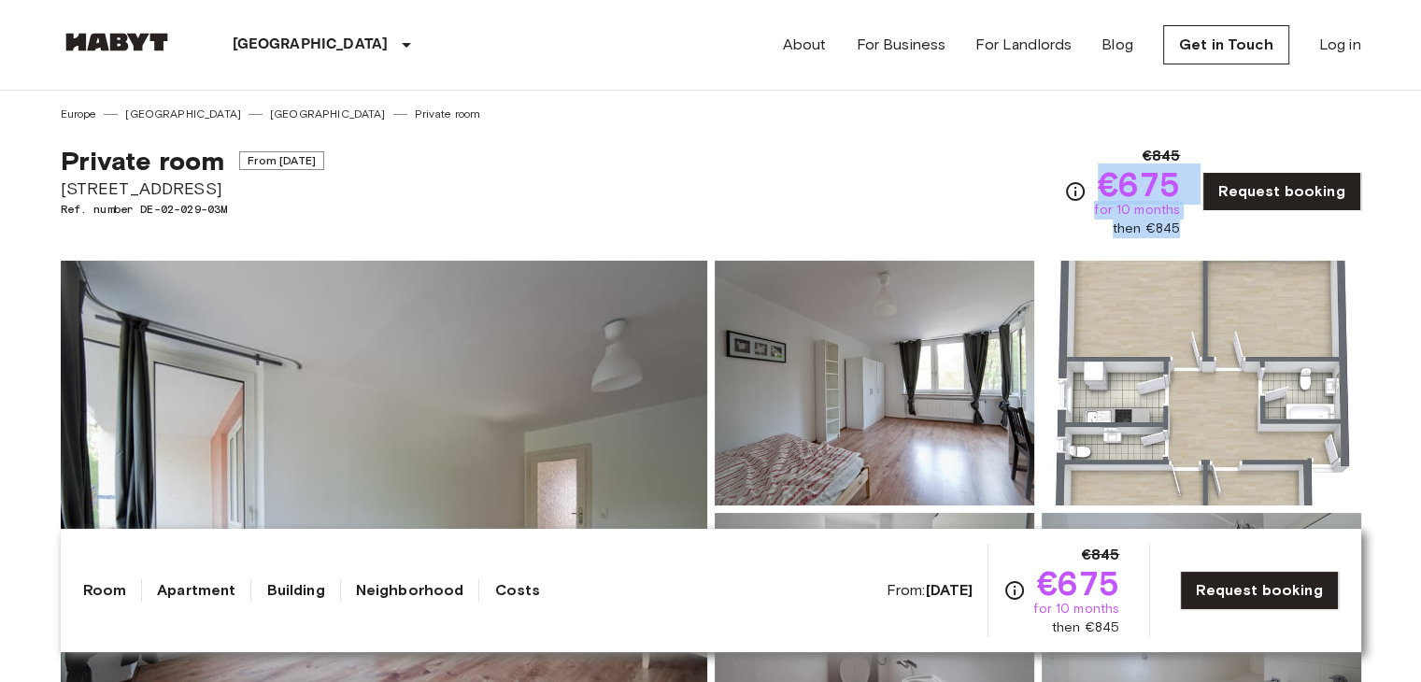
drag, startPoint x: 1199, startPoint y: 229, endPoint x: 1105, endPoint y: 184, distance: 104.4
click at [1105, 184] on div "€845 €675 for 10 months then €845 Request booking" at bounding box center [1212, 191] width 296 height 93
copy div "€675 for 10 months then €845"
click at [632, 170] on div "Private room From Oct 4 2025 Fallstraße 42 Ref. number DE-02-029-03M €845 €675 …" at bounding box center [711, 180] width 1300 height 116
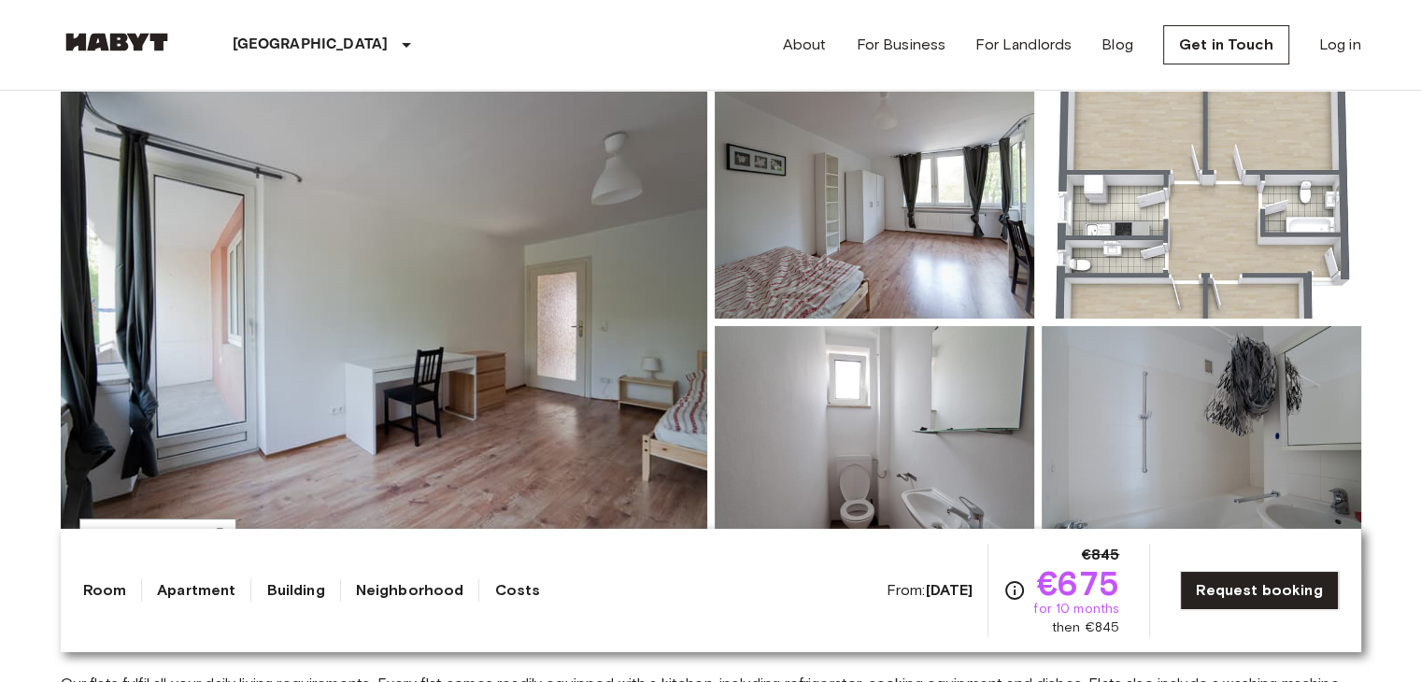
scroll to position [93, 0]
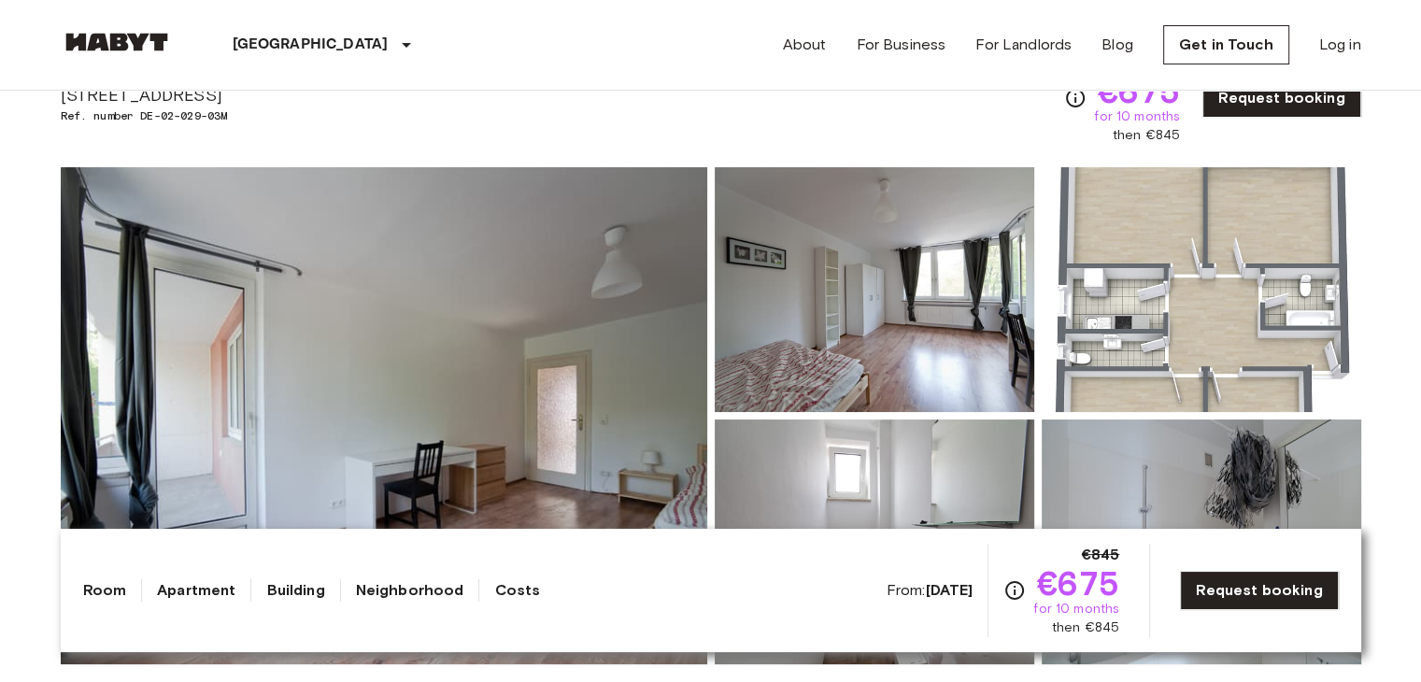
drag, startPoint x: 635, startPoint y: 83, endPoint x: 675, endPoint y: 94, distance: 41.7
click at [636, 83] on div "Munich Europe Amsterdam Berlin Brussels Cologne Dusseldorf Frankfurt Graz Hambu…" at bounding box center [711, 45] width 1300 height 90
click at [702, 147] on div "Show all photos" at bounding box center [707, 400] width 1308 height 527
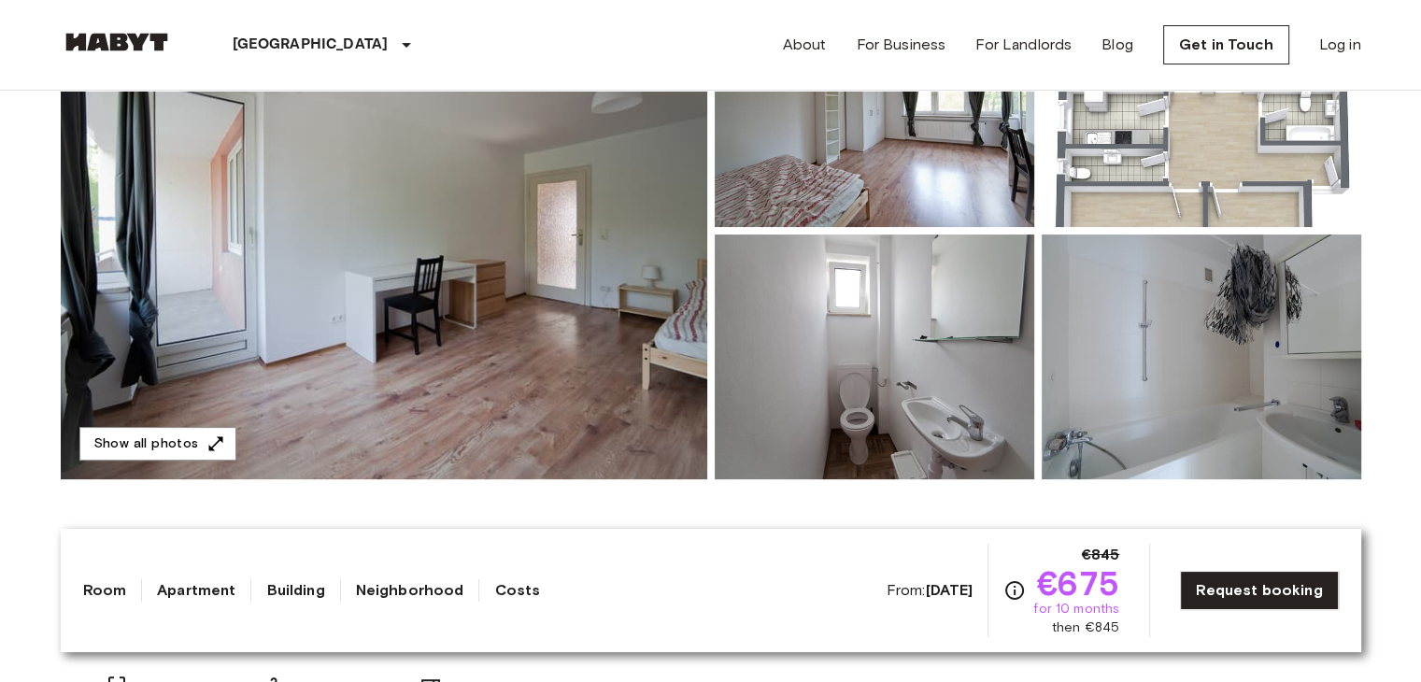
scroll to position [280, 0]
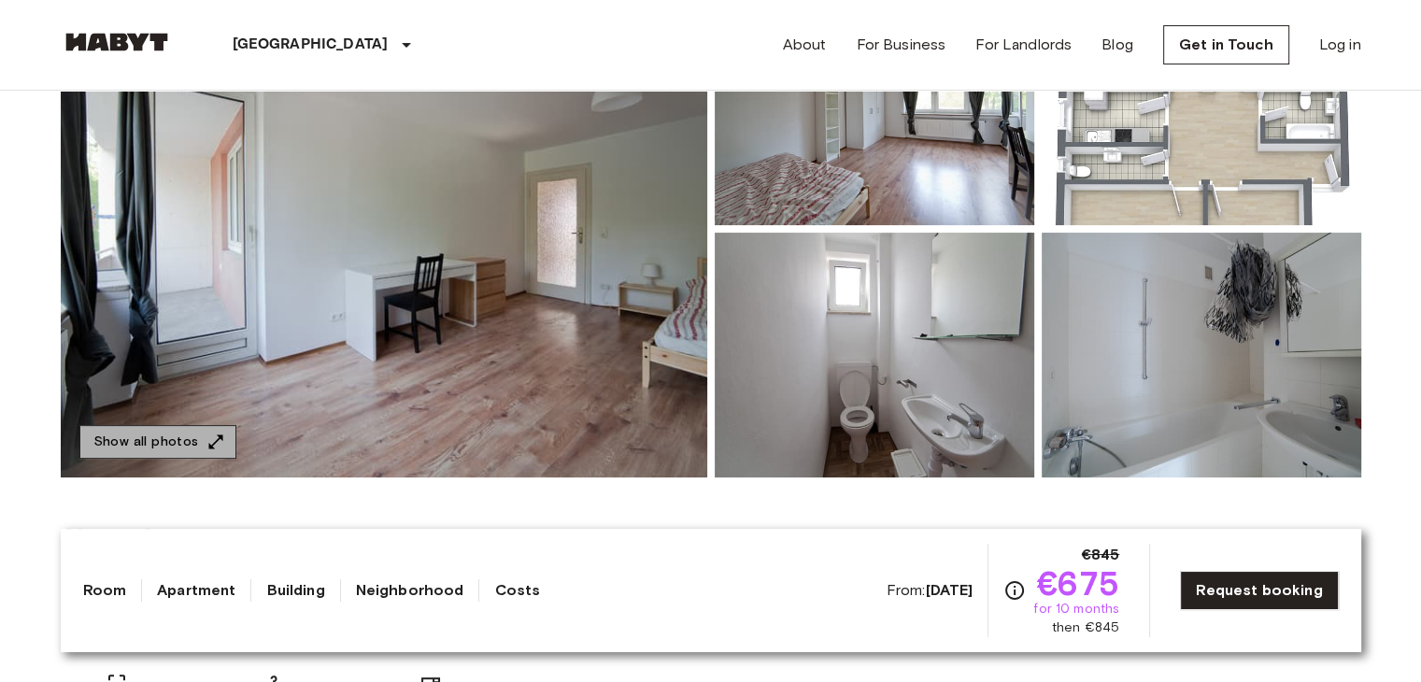
click at [188, 446] on button "Show all photos" at bounding box center [157, 442] width 157 height 35
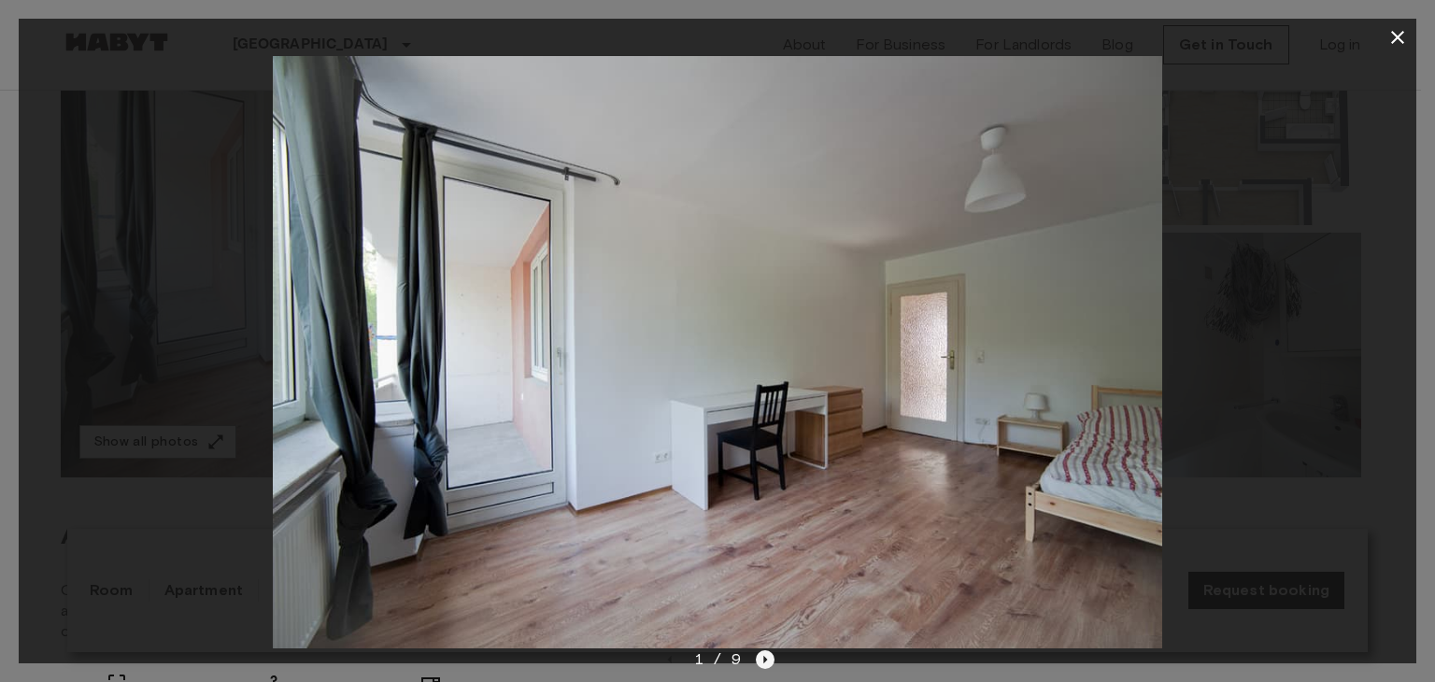
click at [771, 654] on icon "Next image" at bounding box center [765, 659] width 19 height 19
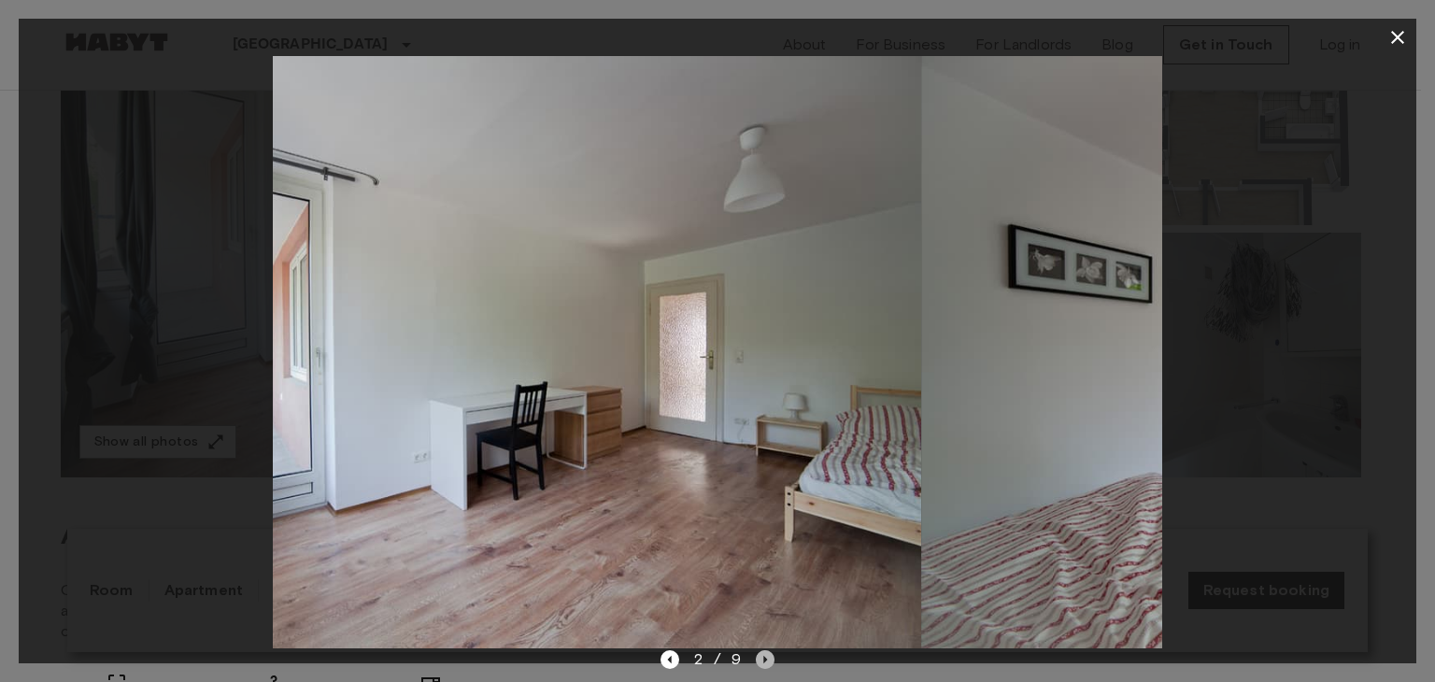
click at [771, 654] on icon "Next image" at bounding box center [765, 659] width 19 height 19
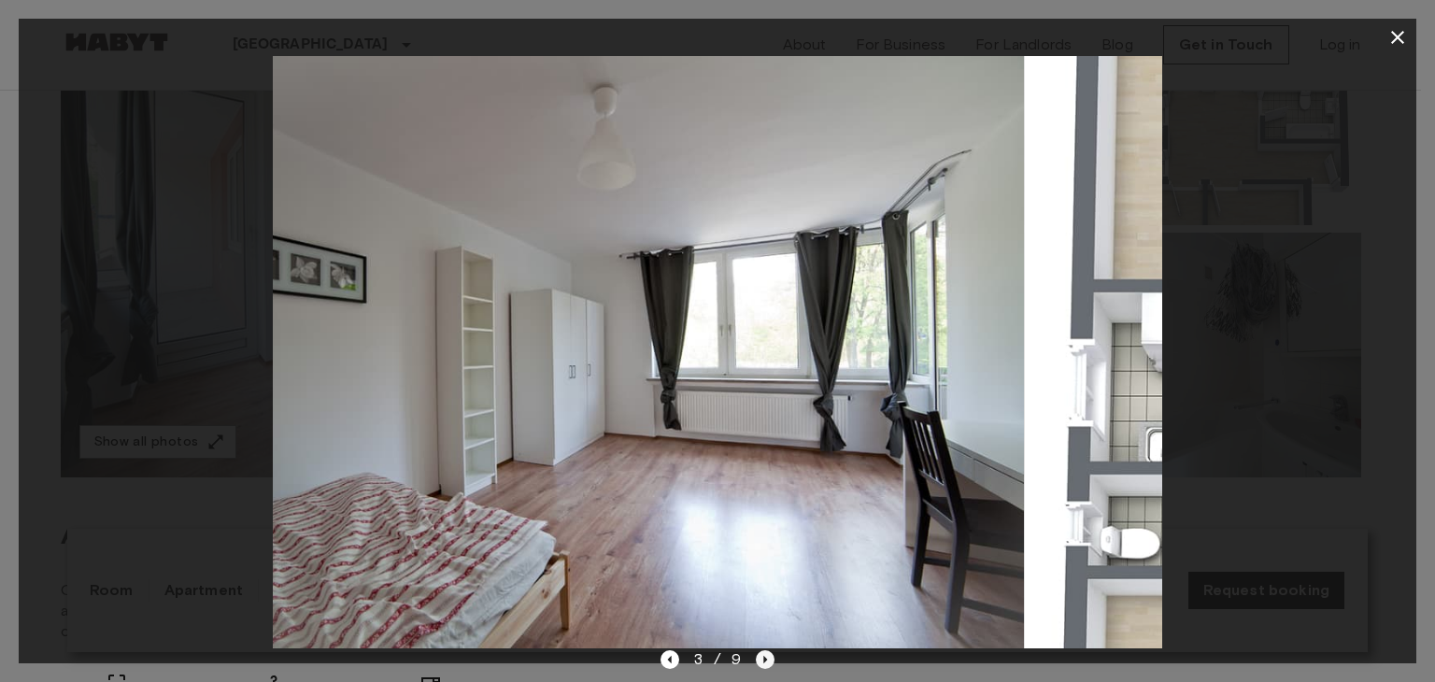
click at [771, 654] on icon "Next image" at bounding box center [765, 659] width 19 height 19
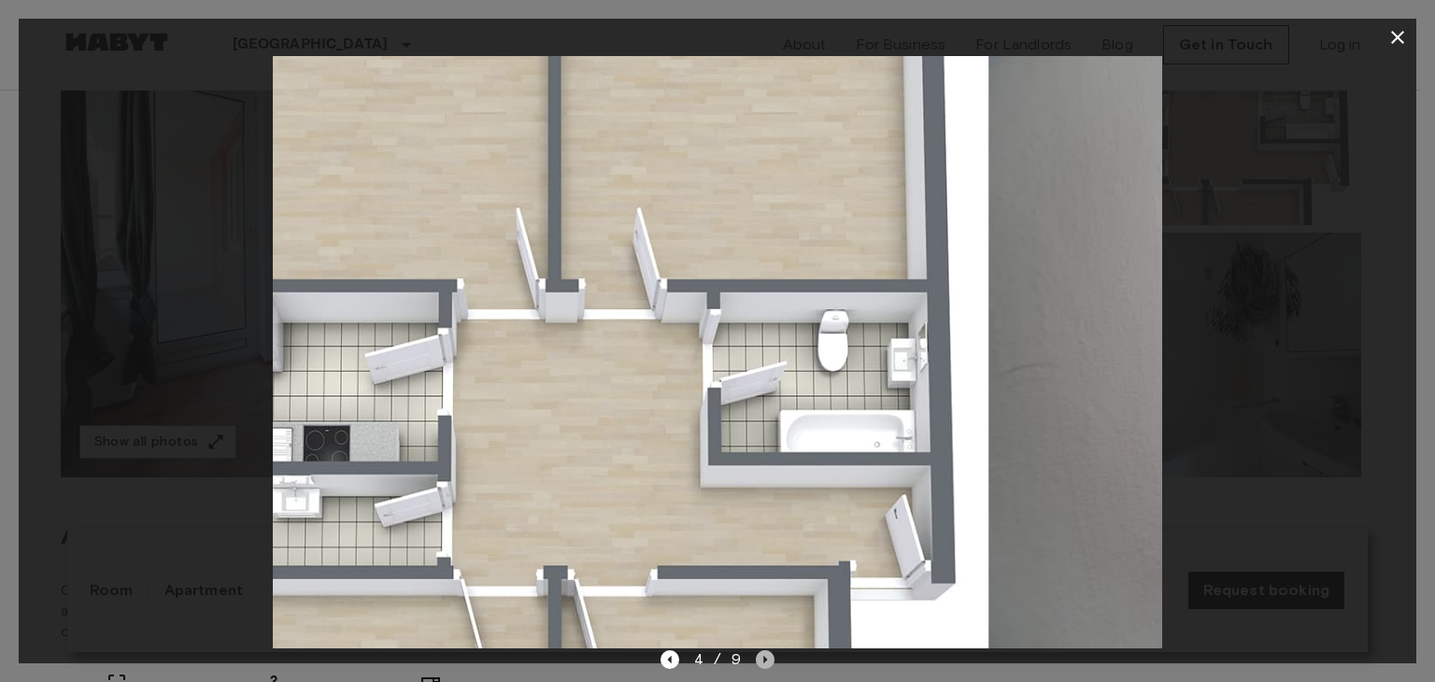
click at [771, 654] on icon "Next image" at bounding box center [765, 659] width 19 height 19
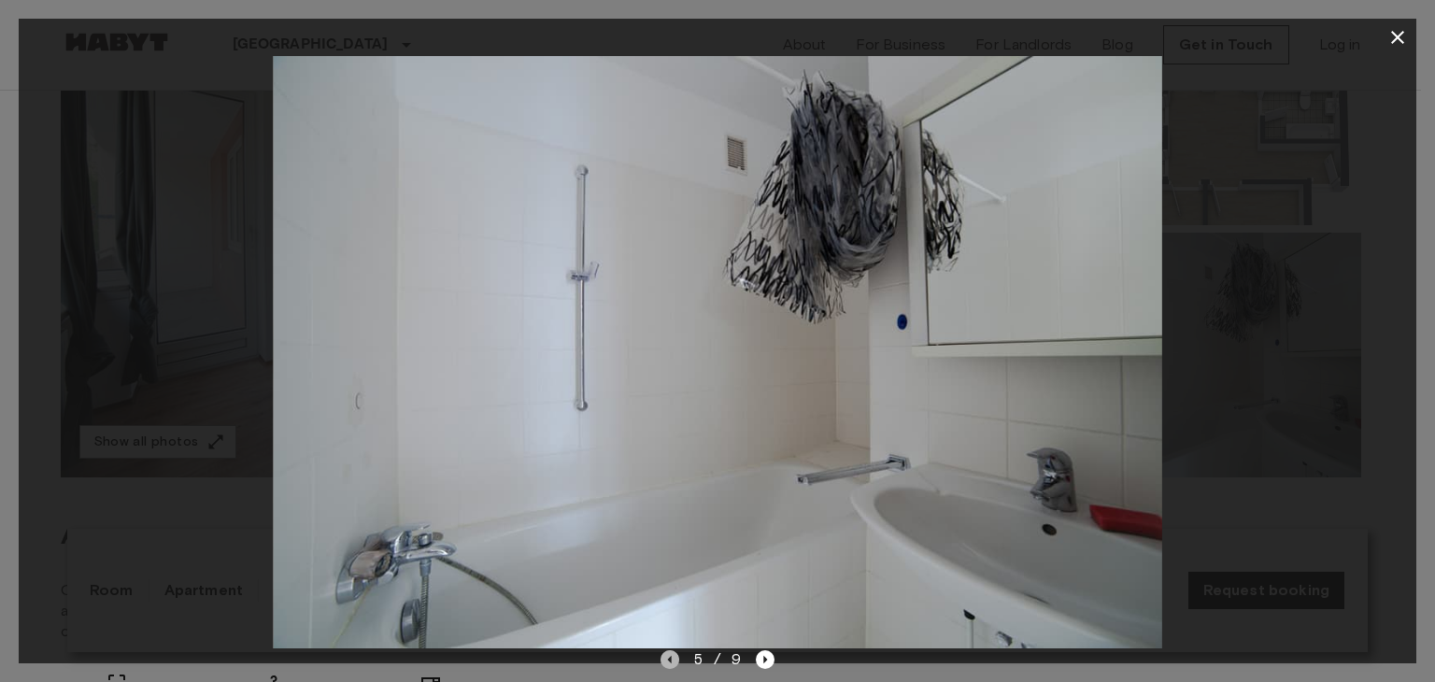
click at [677, 655] on icon "Previous image" at bounding box center [669, 659] width 19 height 19
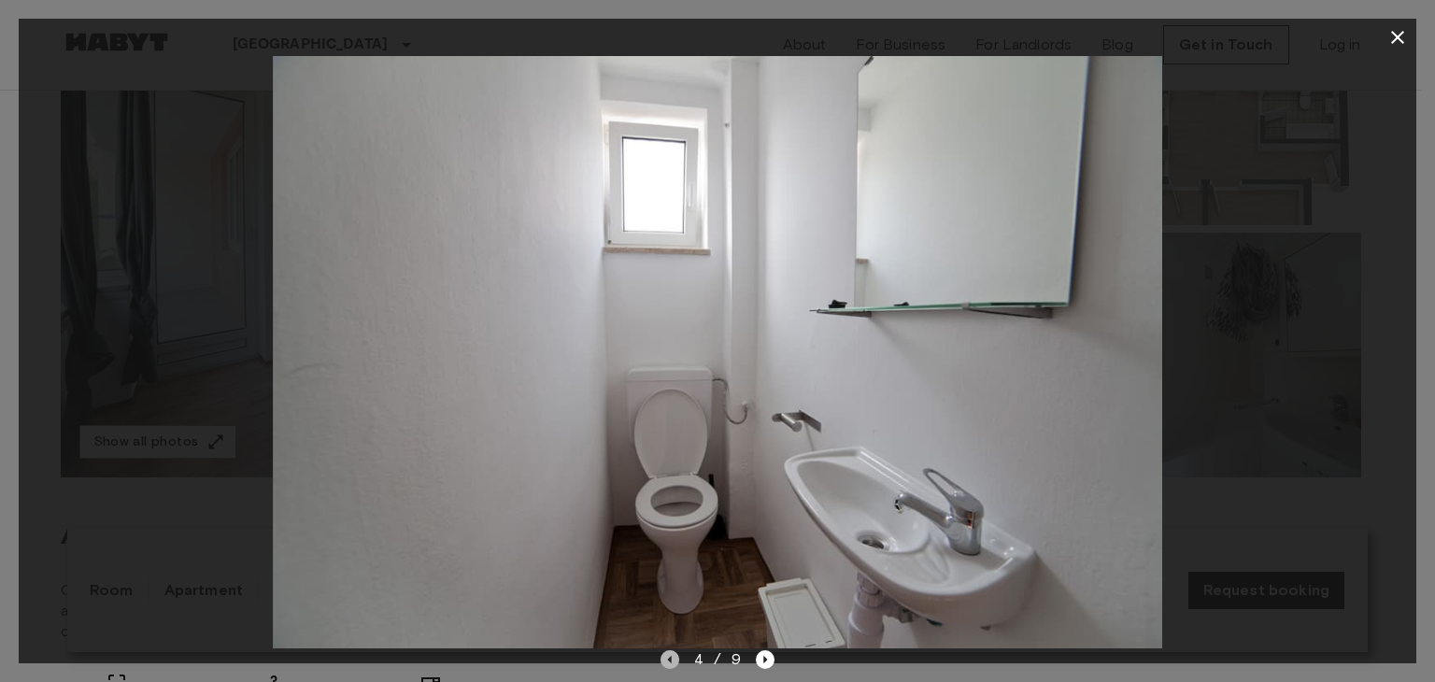
click at [669, 658] on icon "Previous image" at bounding box center [669, 659] width 4 height 7
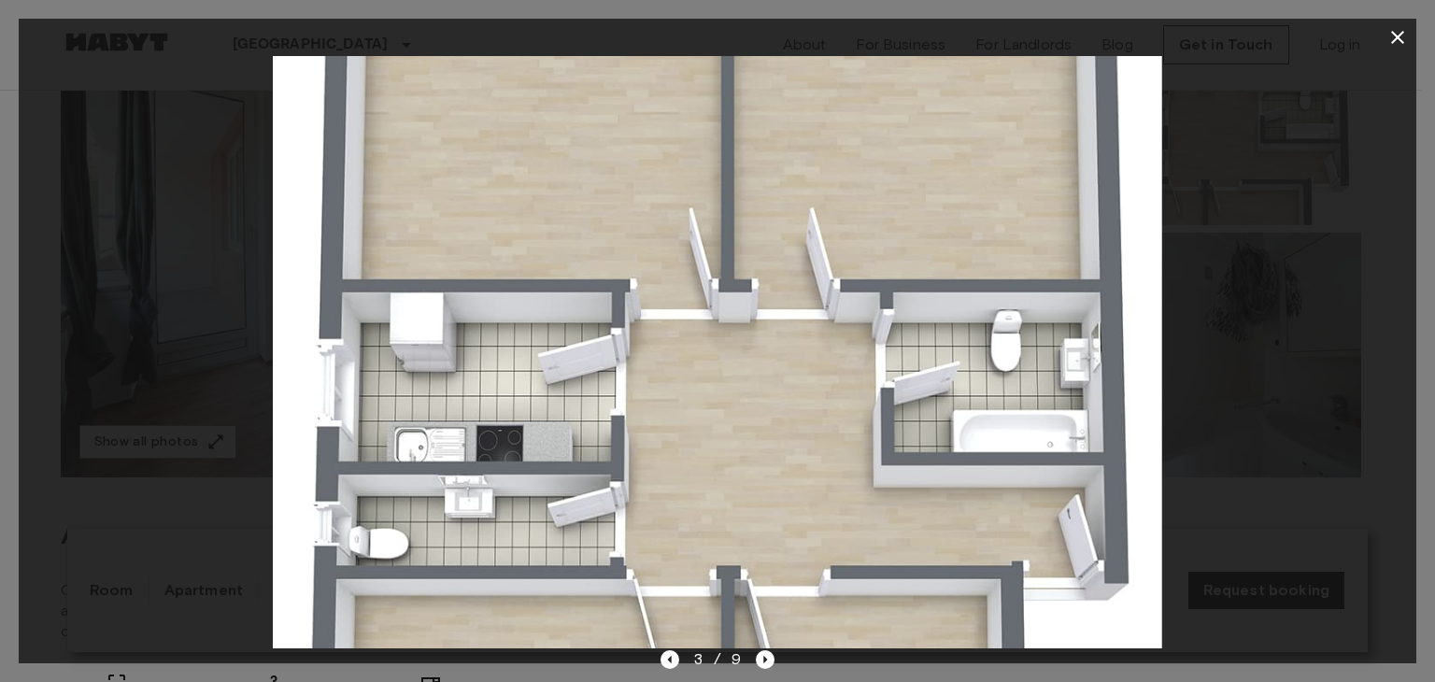
click at [778, 285] on img at bounding box center [717, 352] width 889 height 592
click at [753, 662] on div "3 / 9" at bounding box center [717, 659] width 115 height 22
click at [762, 658] on icon "Next image" at bounding box center [765, 659] width 19 height 19
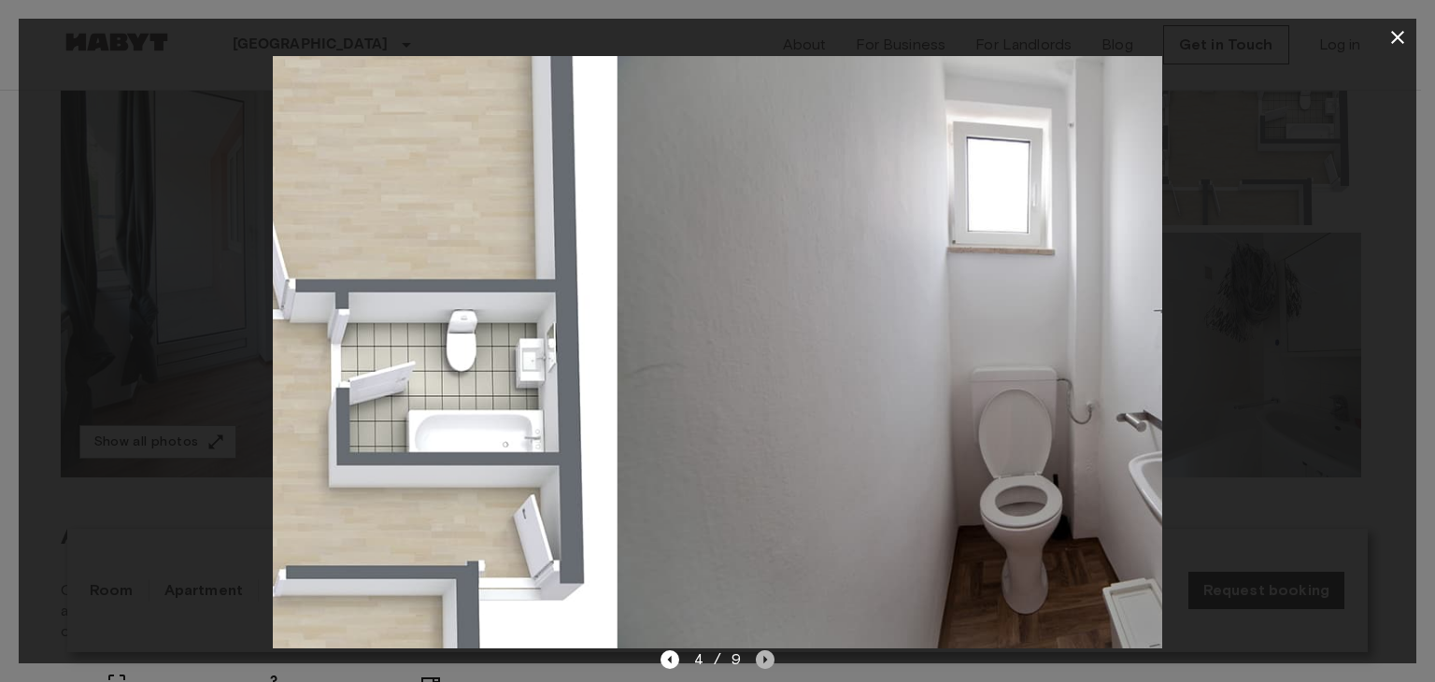
click at [762, 658] on icon "Next image" at bounding box center [765, 659] width 19 height 19
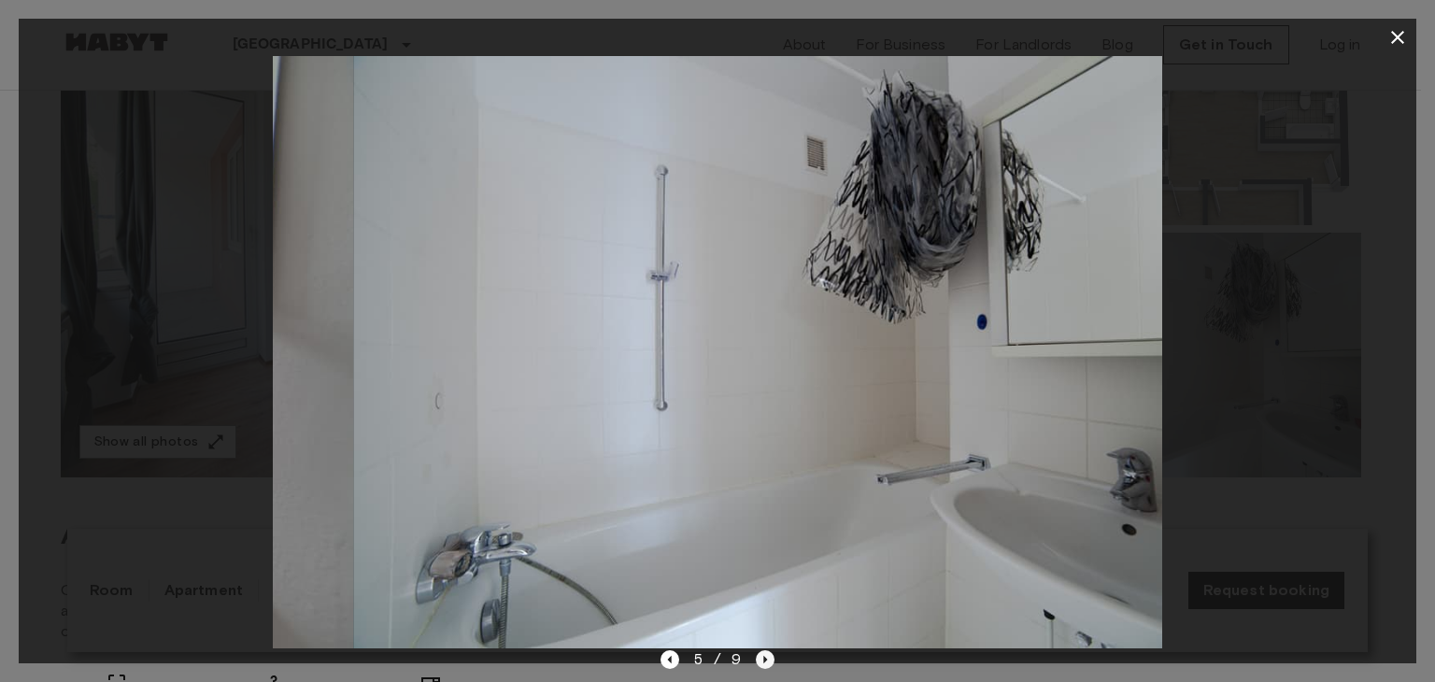
click at [762, 658] on icon "Next image" at bounding box center [765, 659] width 19 height 19
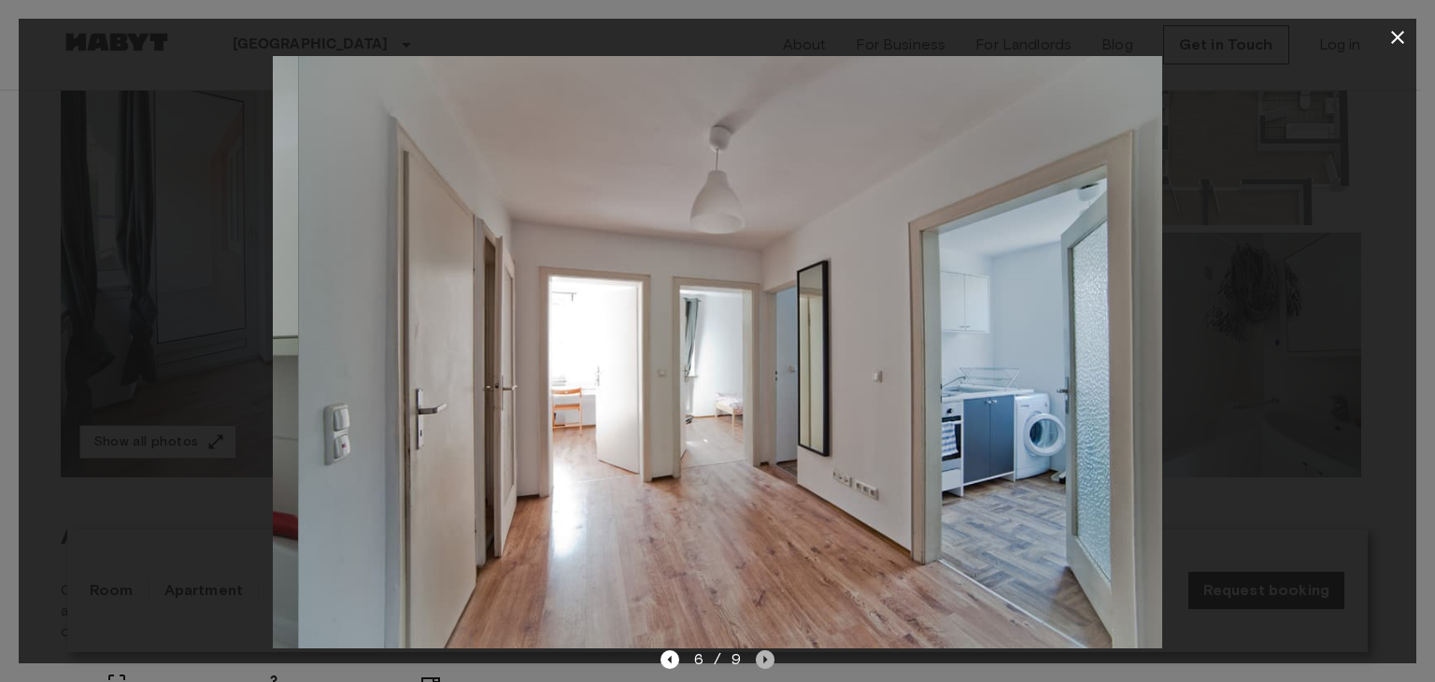
click at [766, 656] on icon "Next image" at bounding box center [765, 659] width 19 height 19
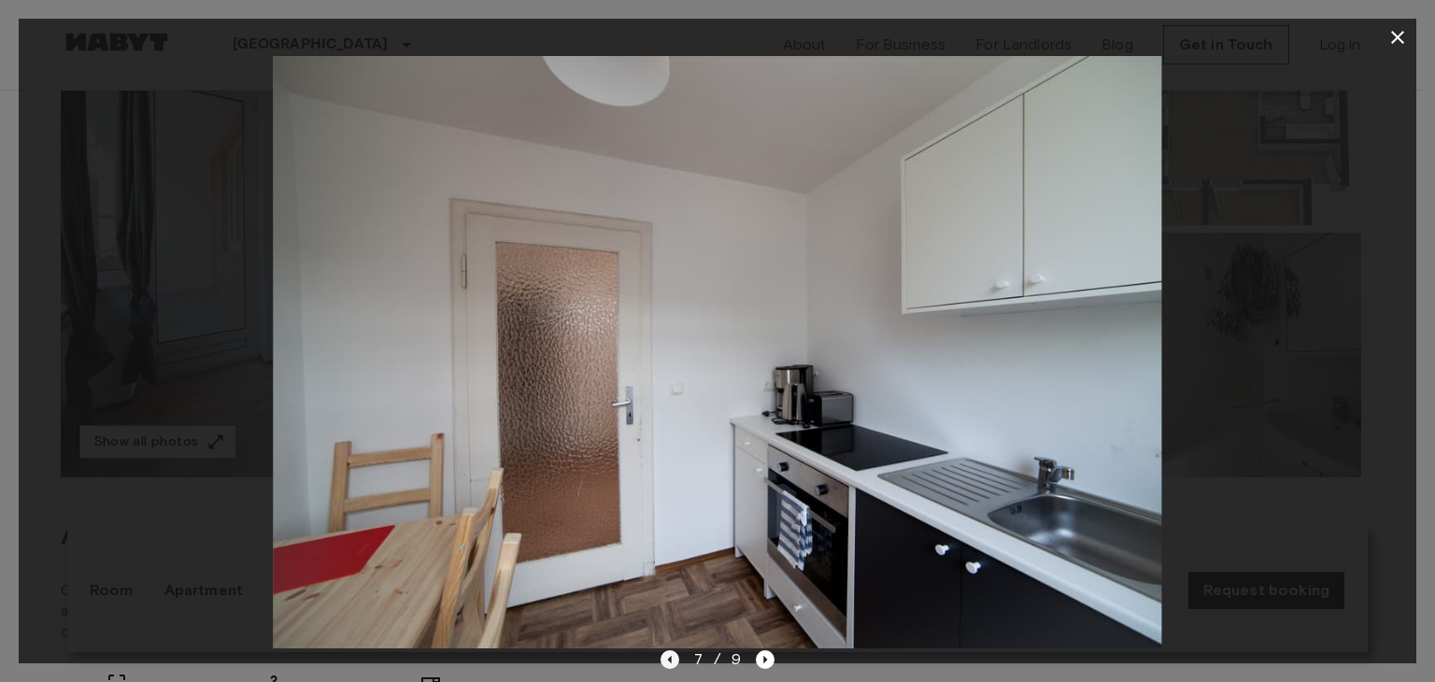
click at [673, 659] on icon "Previous image" at bounding box center [669, 659] width 19 height 19
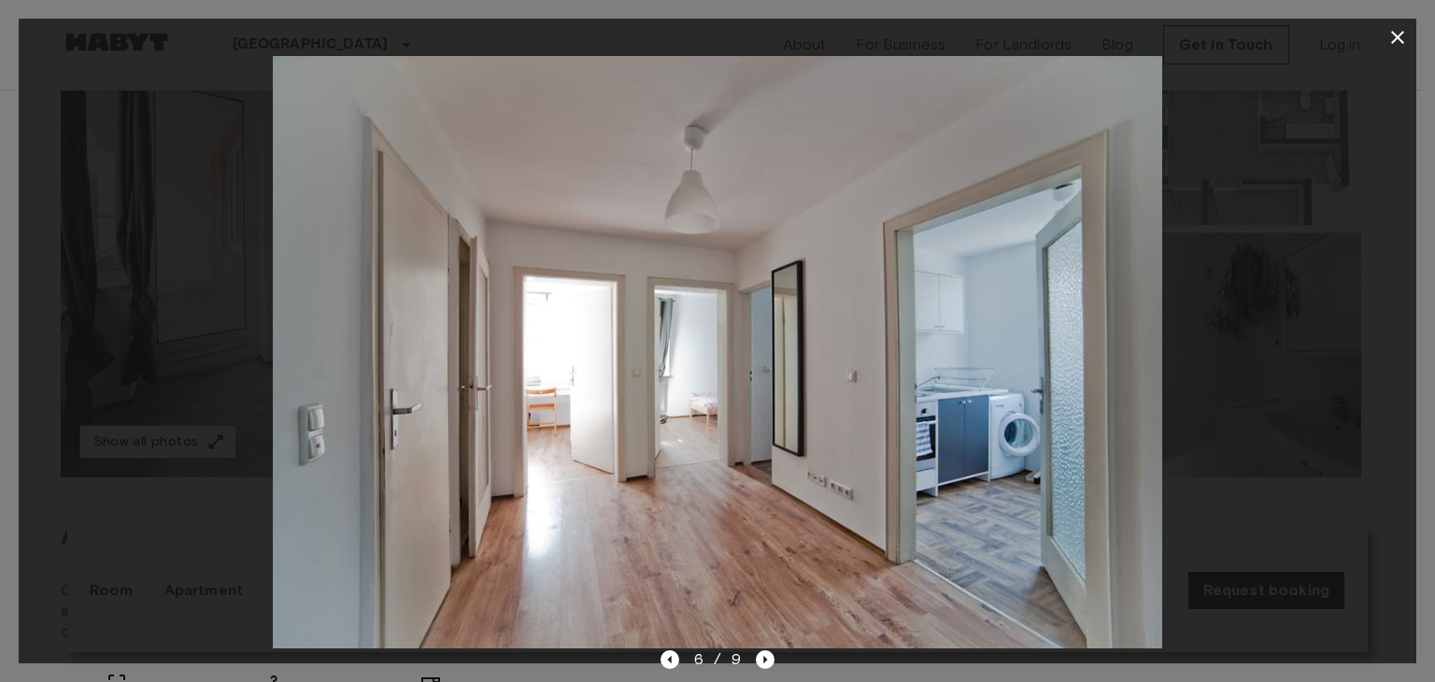
click at [686, 522] on img at bounding box center [717, 352] width 889 height 592
drag, startPoint x: 1392, startPoint y: 39, endPoint x: 1259, endPoint y: 74, distance: 137.1
click at [1380, 47] on div at bounding box center [717, 37] width 1397 height 37
click at [1397, 31] on icon "button" at bounding box center [1397, 37] width 22 height 22
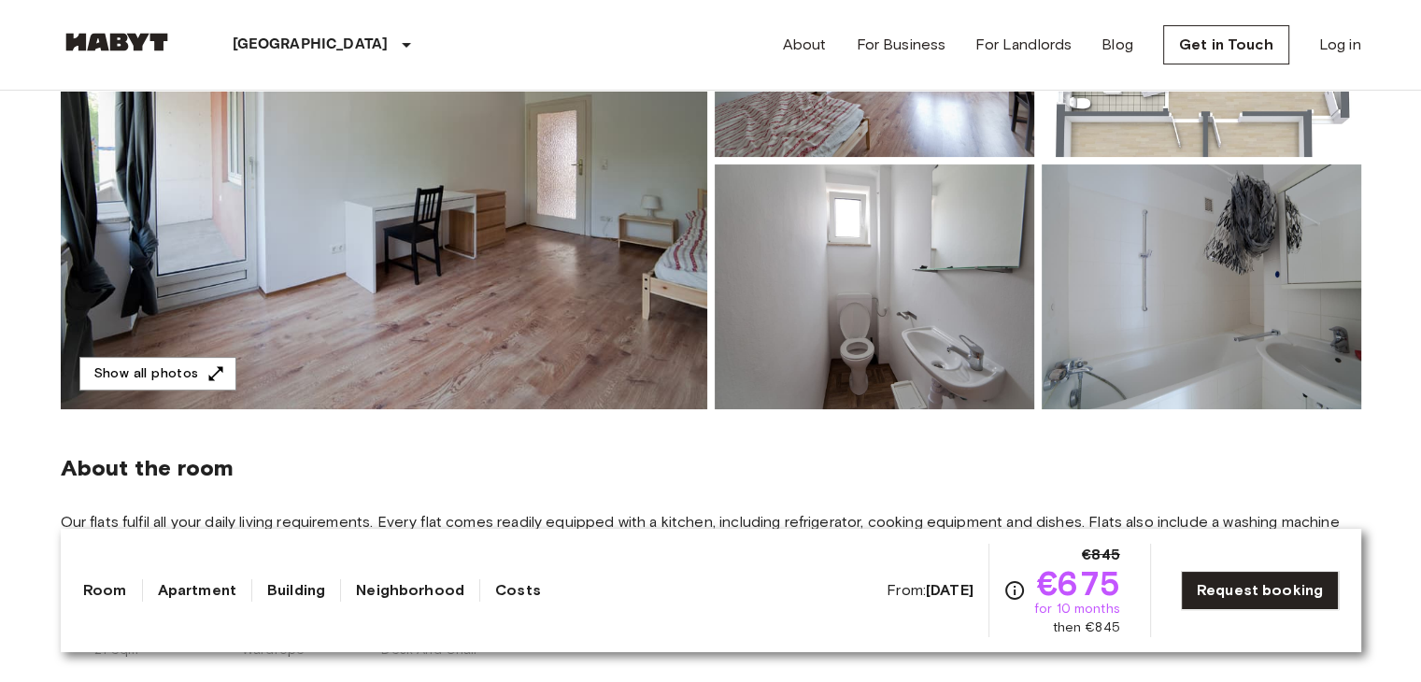
scroll to position [560, 0]
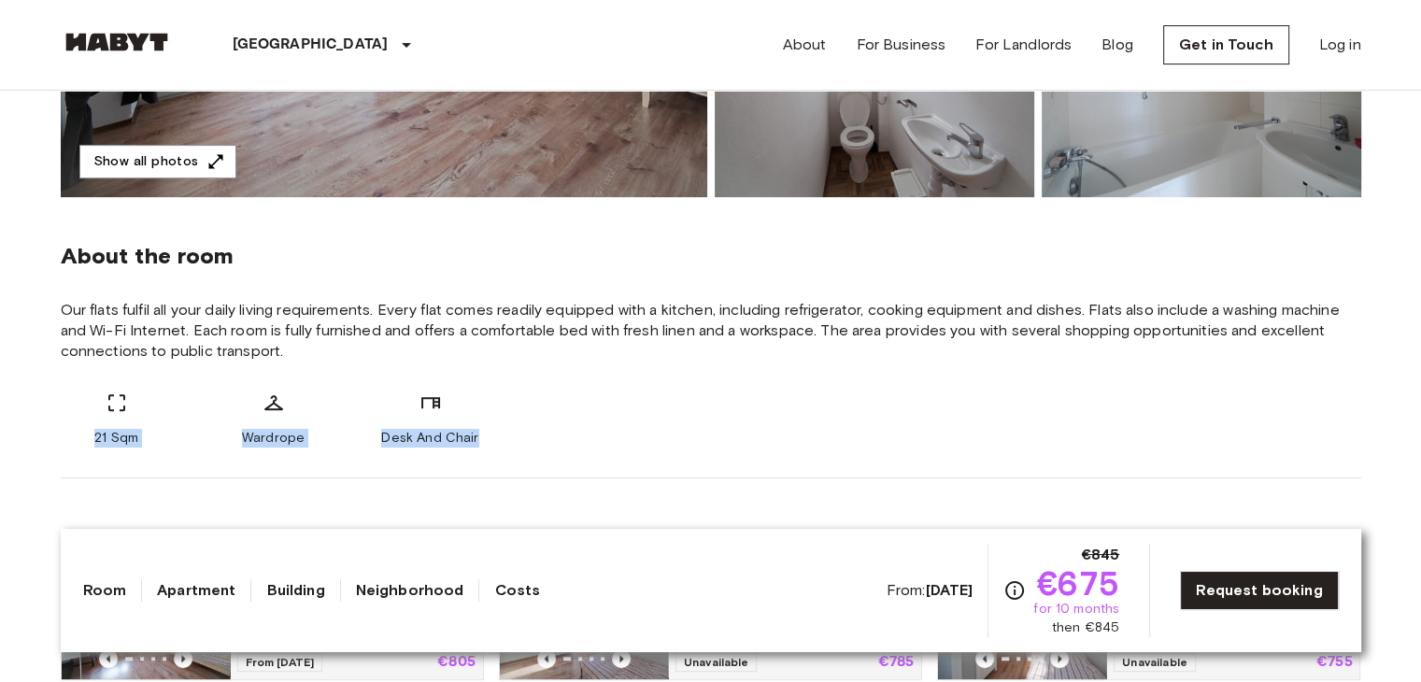
drag, startPoint x: 63, startPoint y: 426, endPoint x: 560, endPoint y: 451, distance: 498.5
click at [560, 451] on div "About the room Our flats fulfil all your daily living requirements. Every flat …" at bounding box center [711, 337] width 1300 height 281
copy div "21 Sqm Wardrope Desk And Chair"
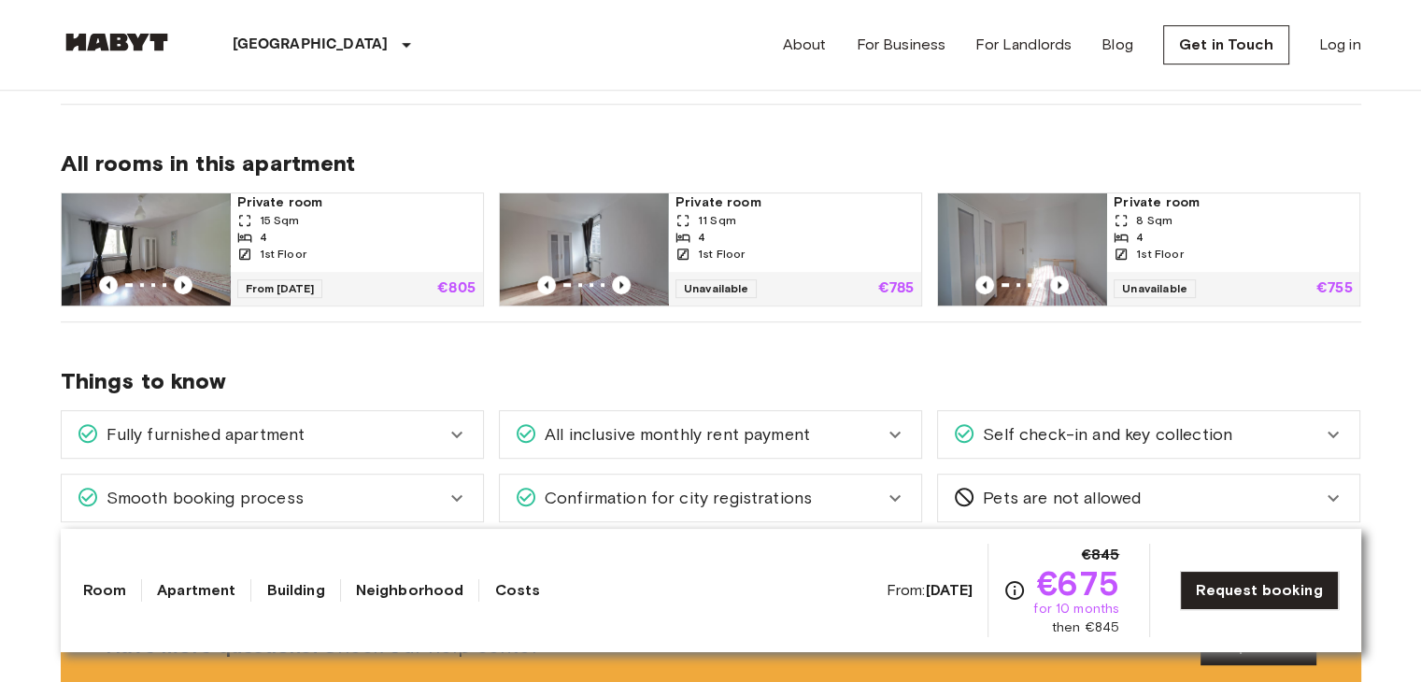
scroll to position [1027, 0]
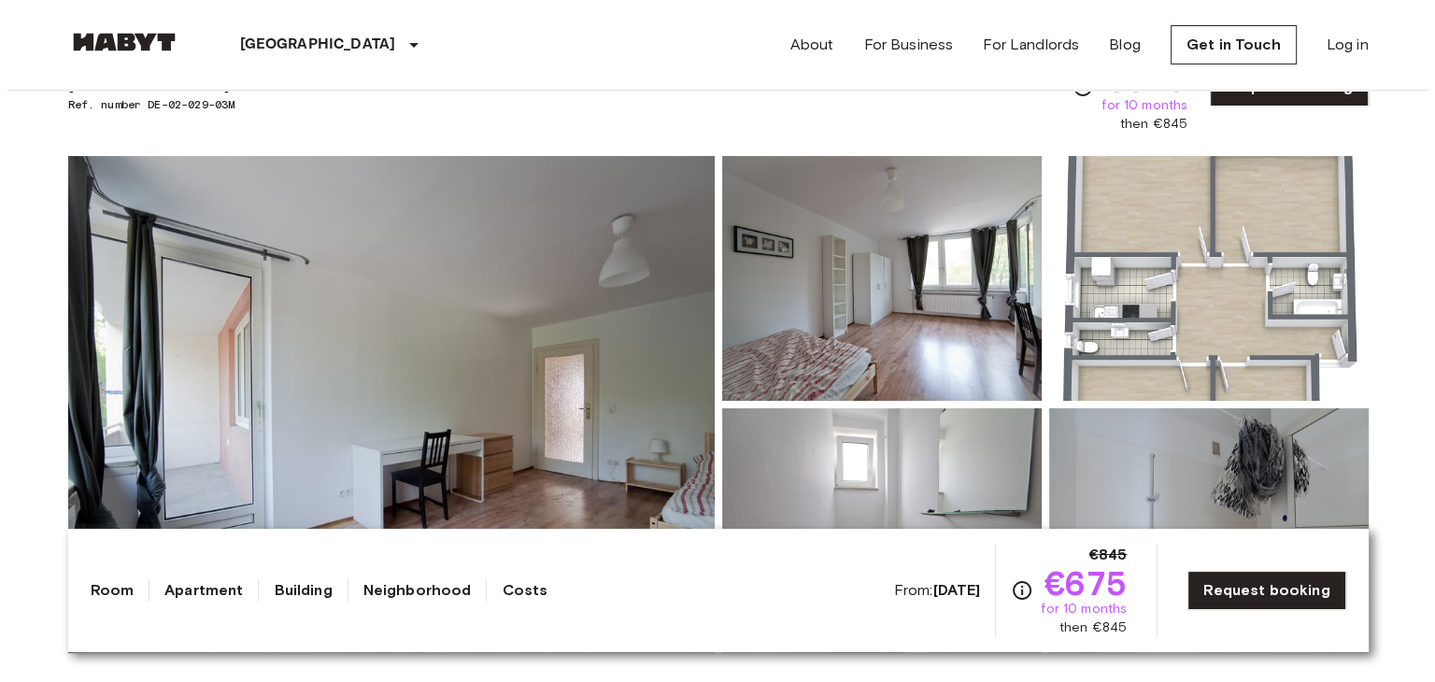
scroll to position [93, 0]
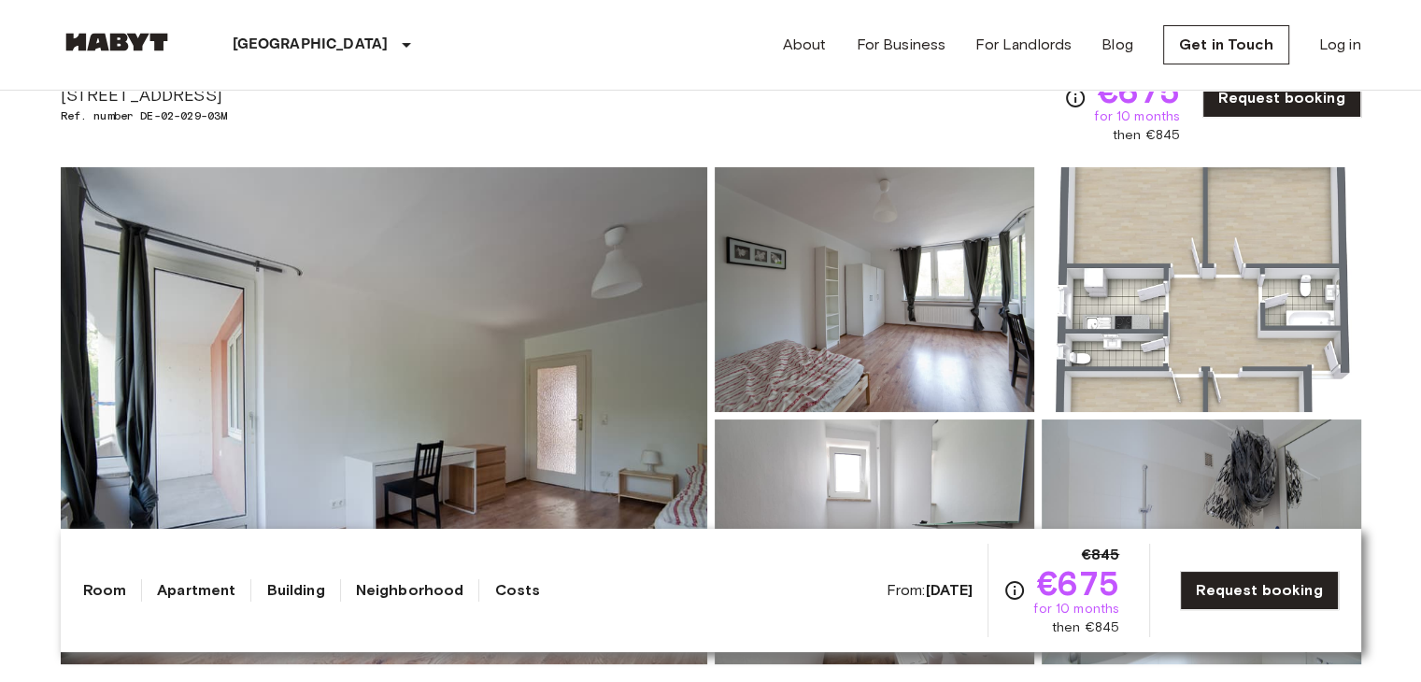
click at [1183, 275] on img at bounding box center [1200, 289] width 319 height 245
